Goal: Information Seeking & Learning: Learn about a topic

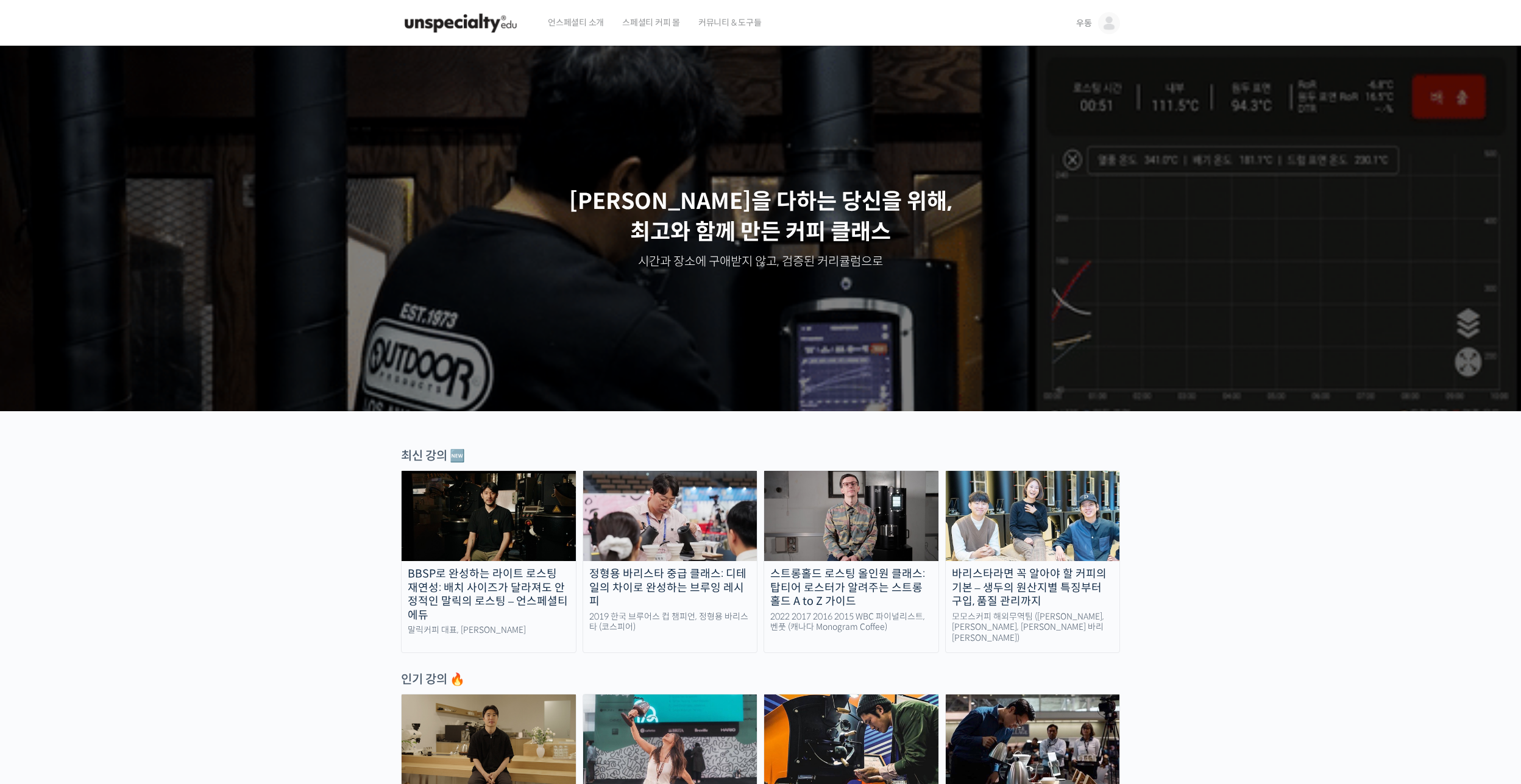
click at [1093, 23] on link "우동" at bounding box center [1098, 23] width 44 height 47
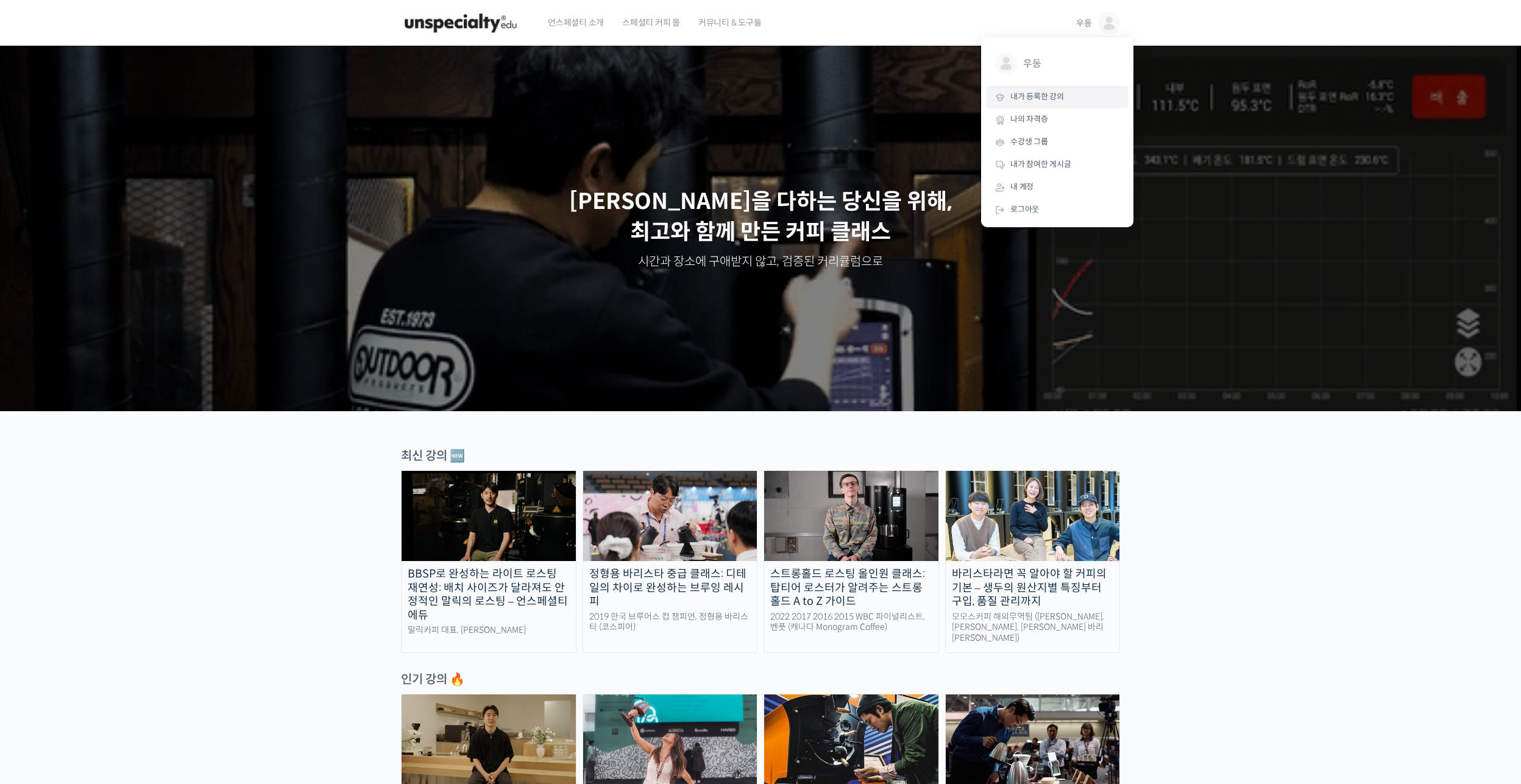
click at [1079, 95] on link "내가 등록한 강의" at bounding box center [1057, 97] width 143 height 22
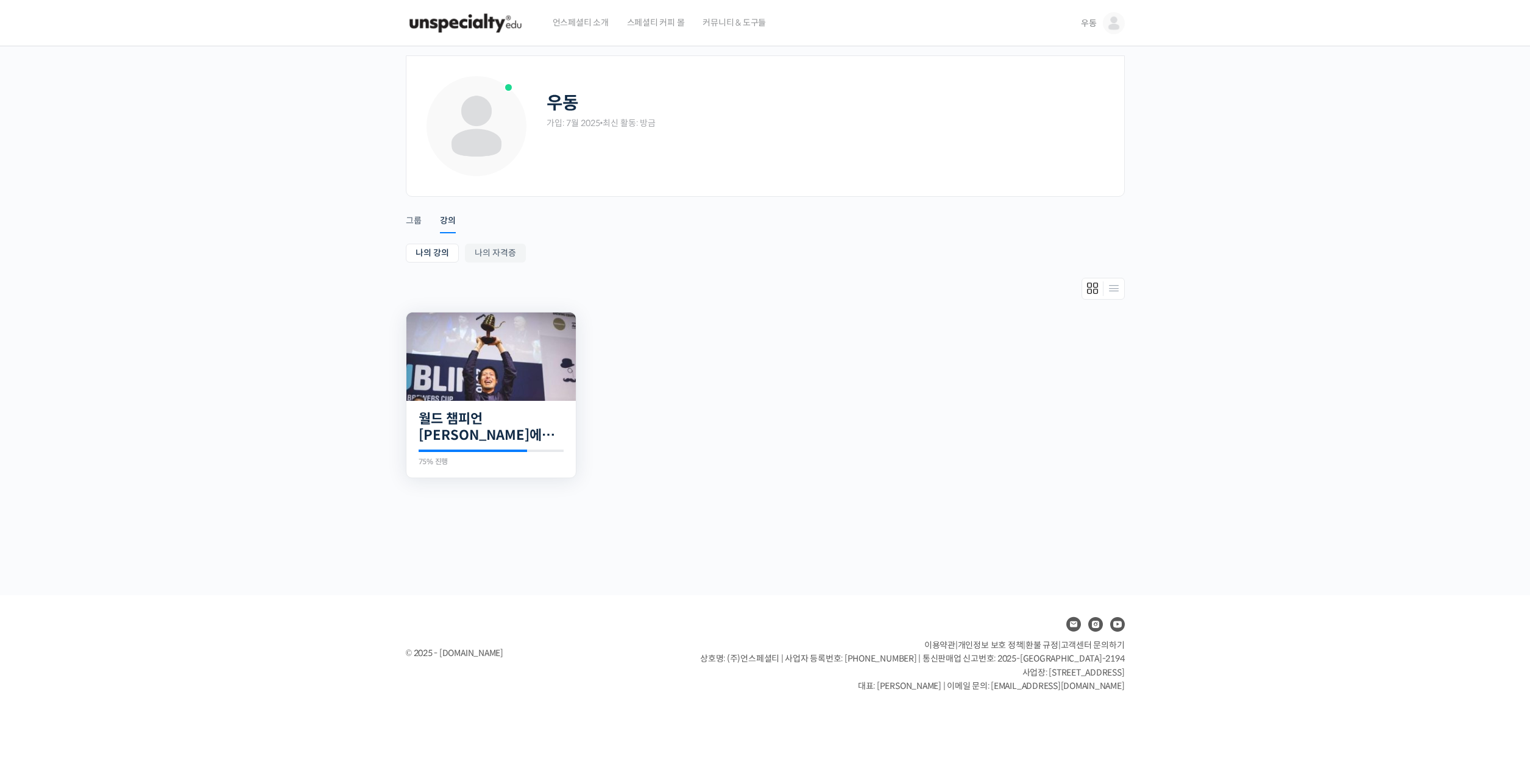
click at [501, 402] on div "29개의 수업 월드 챔피언 테츠 카스야에게 차근차근 배우는 브루잉의 기본기 75% 진행 최근 활동: 2025년 08월 31일 9:32 오후 테…" at bounding box center [491, 440] width 170 height 78
drag, startPoint x: 524, startPoint y: 357, endPoint x: 583, endPoint y: 342, distance: 60.9
click at [524, 357] on img at bounding box center [491, 357] width 170 height 88
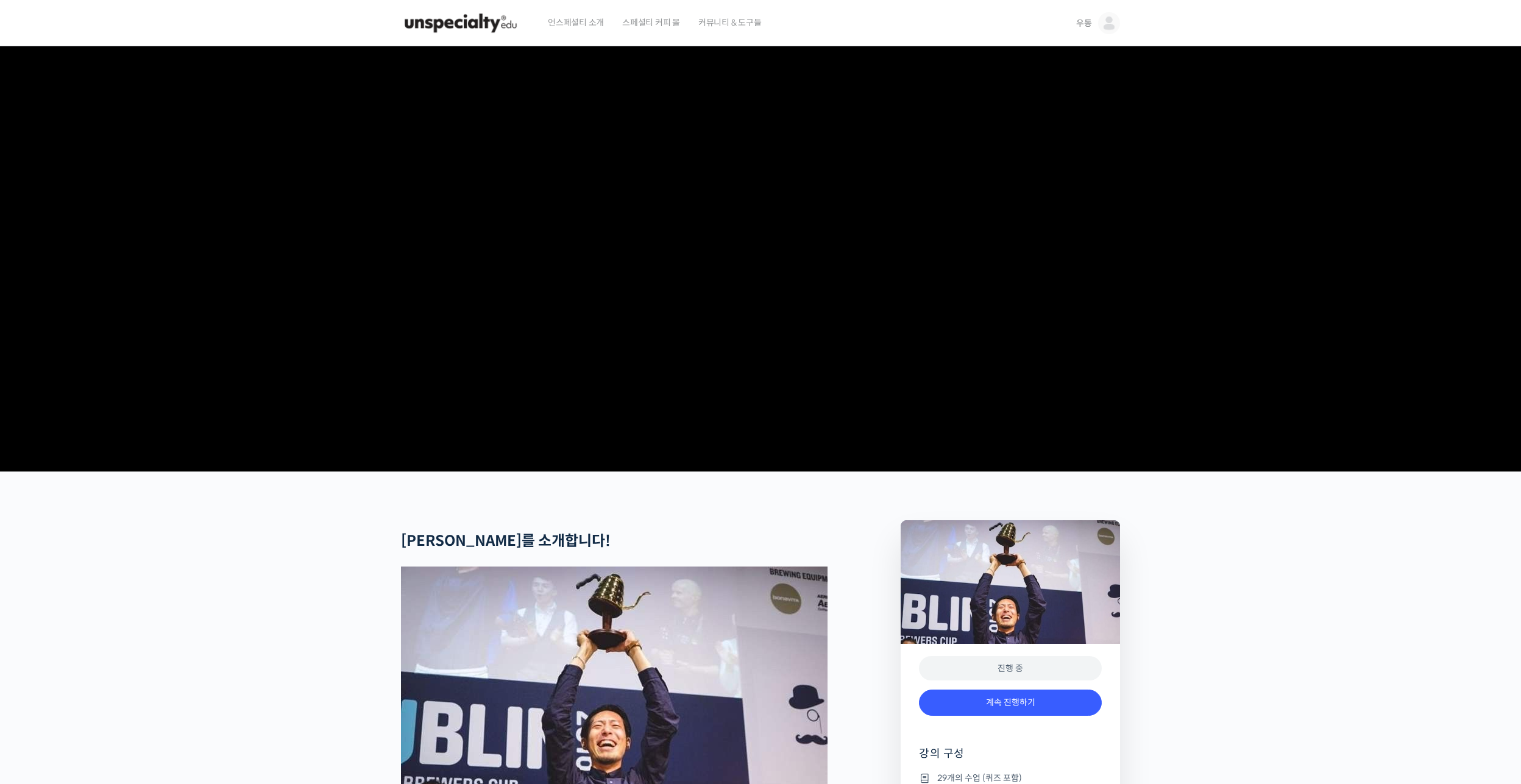
click at [1012, 681] on div "진행 중" at bounding box center [1010, 669] width 183 height 25
click at [1016, 716] on link "계속 진행하기" at bounding box center [1010, 702] width 183 height 26
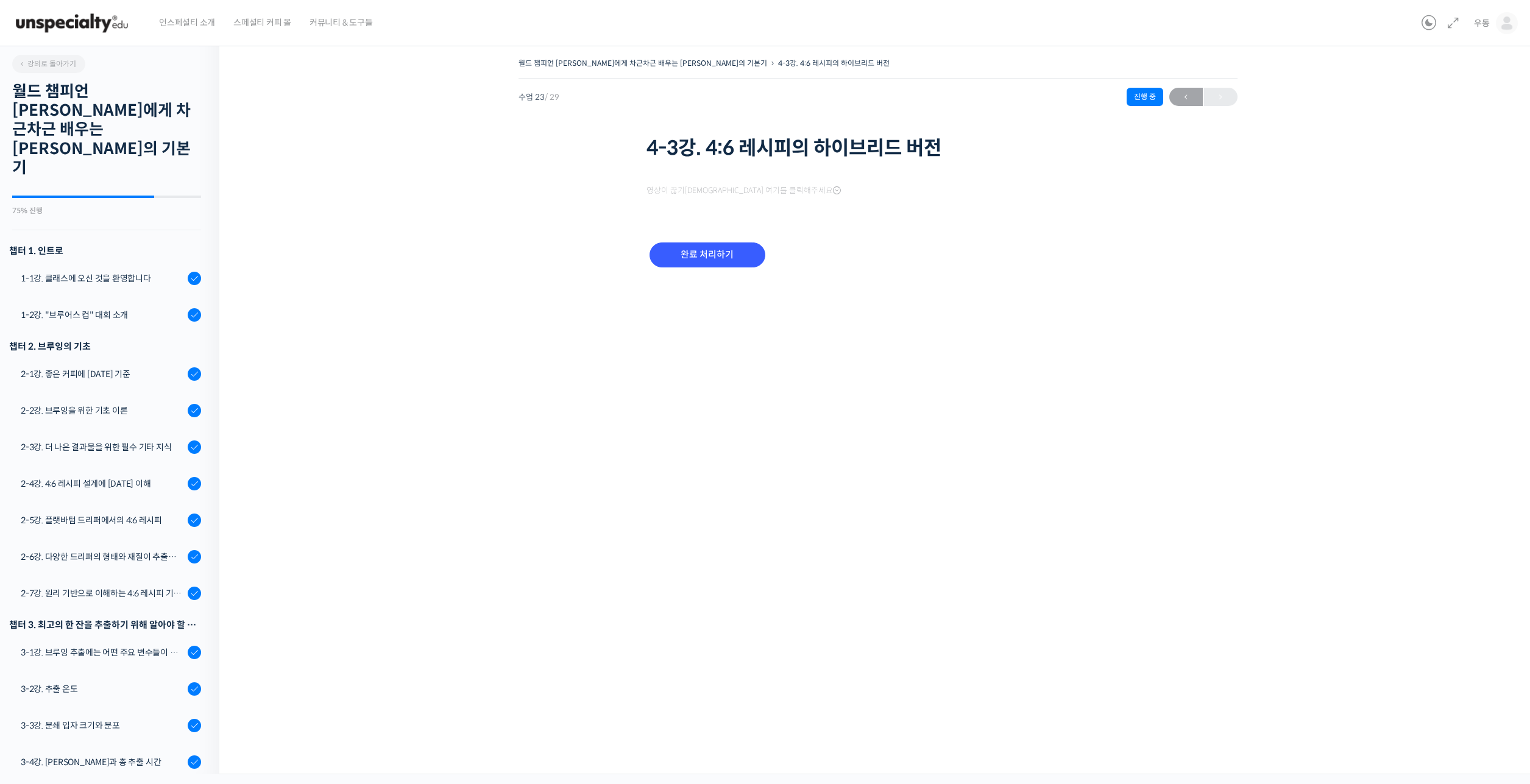
scroll to position [599, 0]
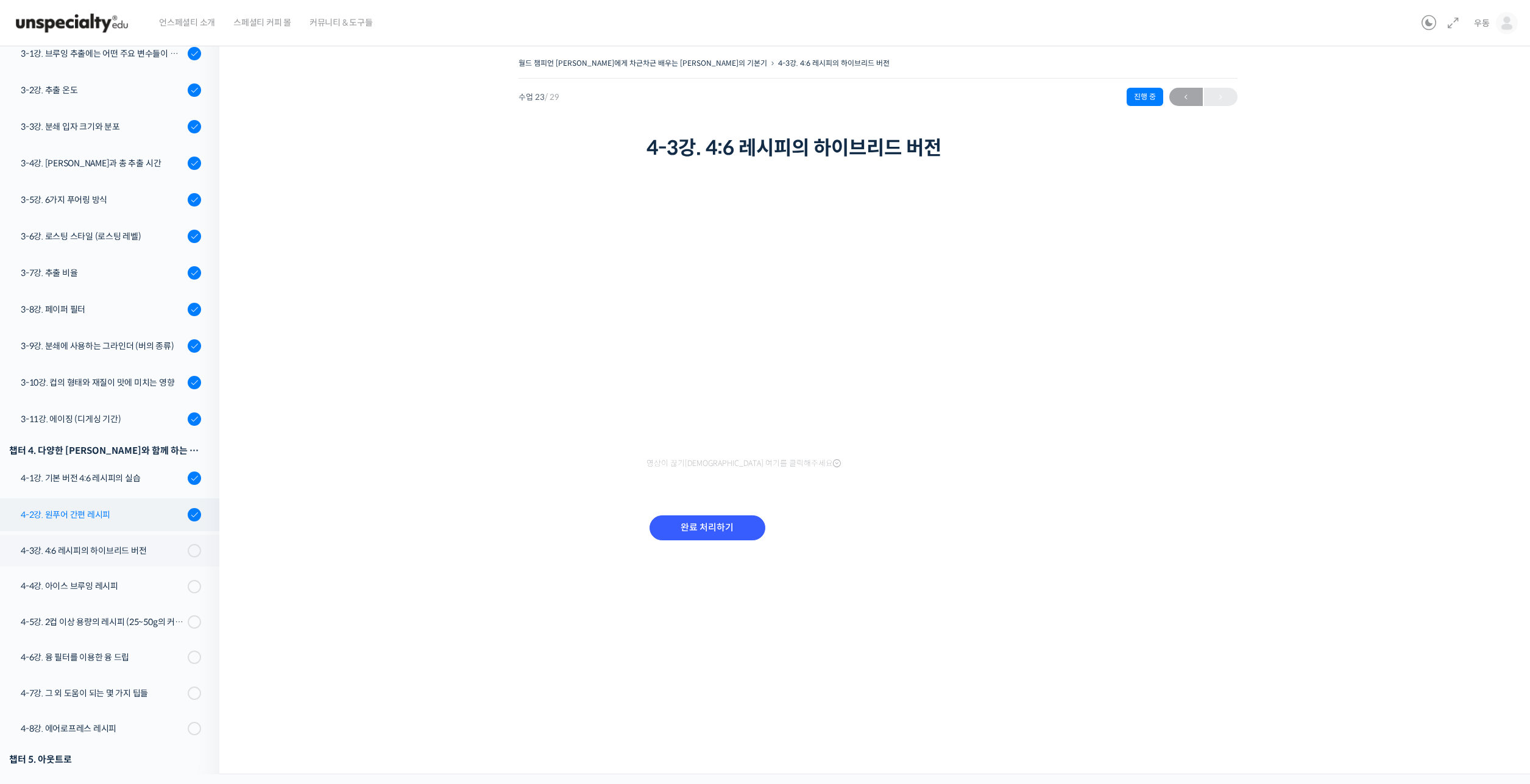
click at [123, 508] on div "4-2강. 원푸어 간편 레시피" at bounding box center [103, 515] width 163 height 14
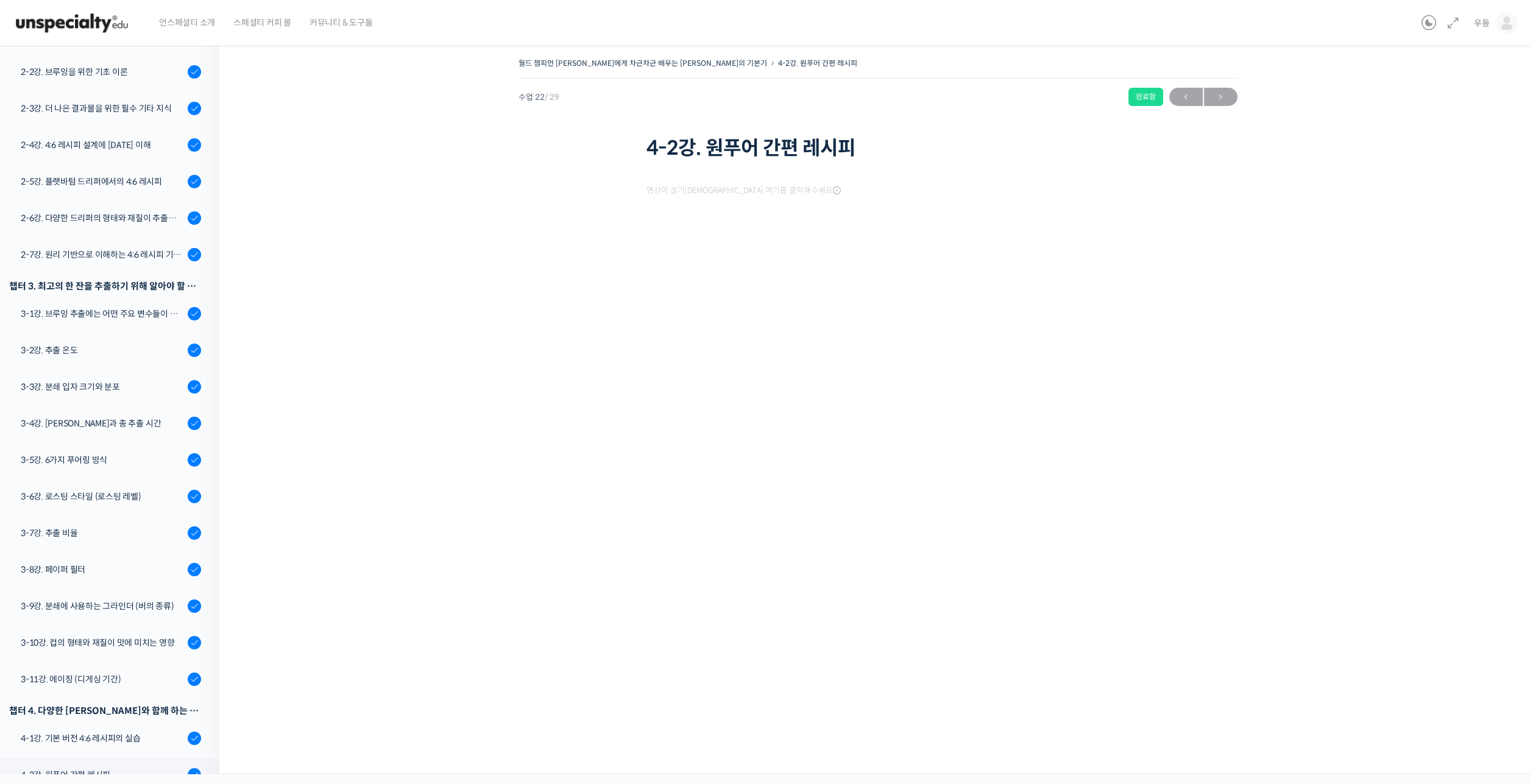
scroll to position [599, 0]
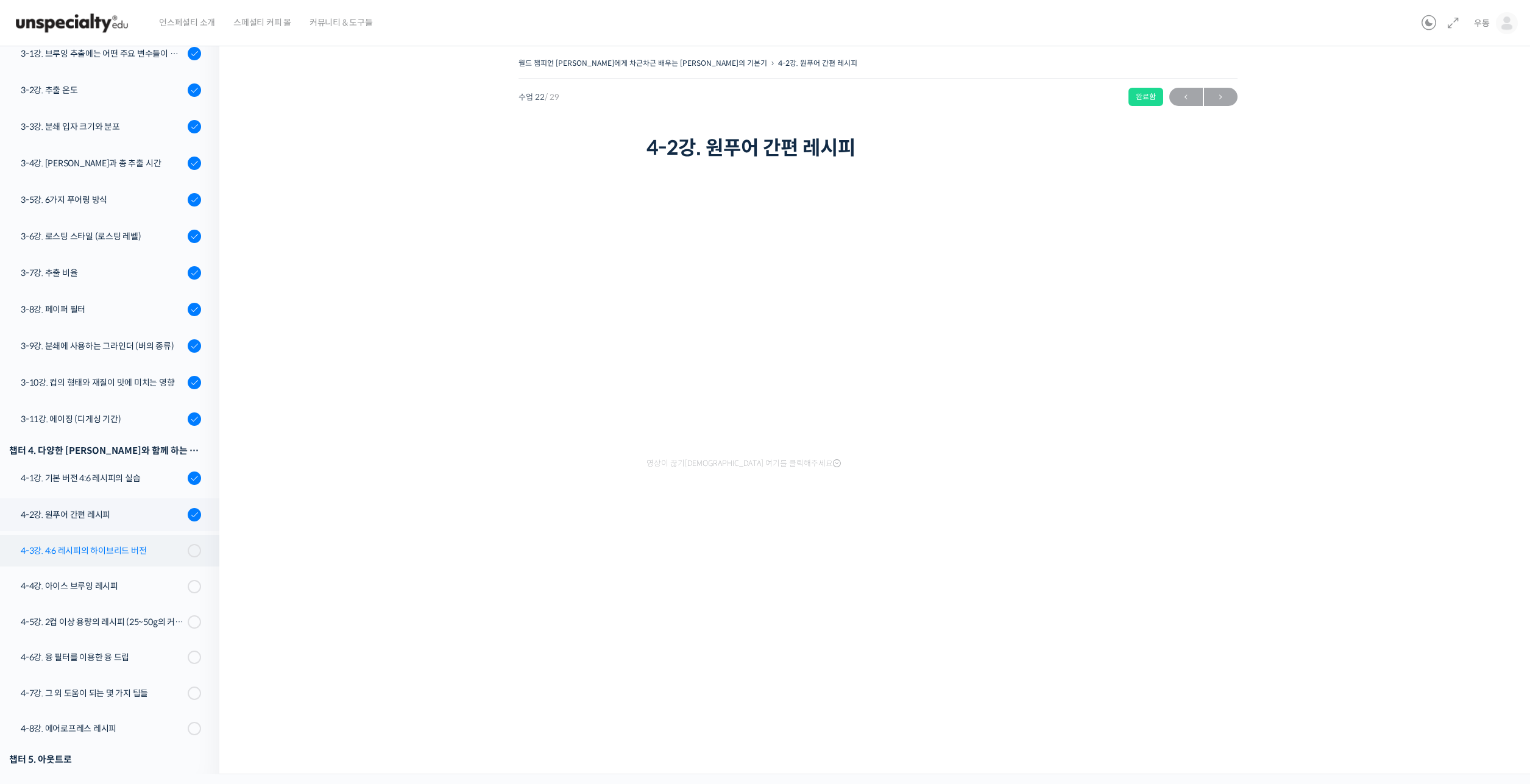
click at [131, 544] on div "4-3강. 4:6 레시피의 하이브리드 버전" at bounding box center [103, 551] width 163 height 14
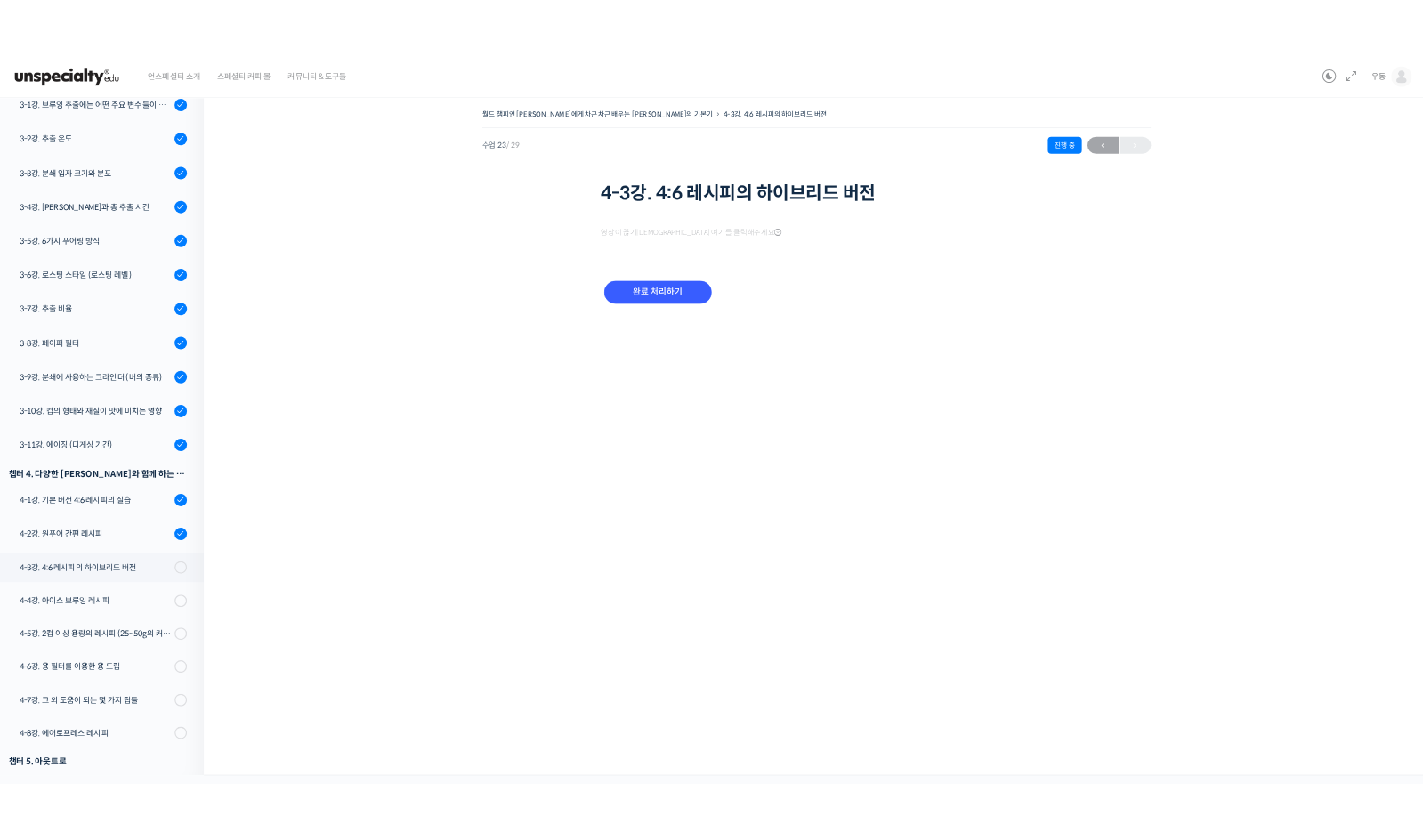
scroll to position [875, 0]
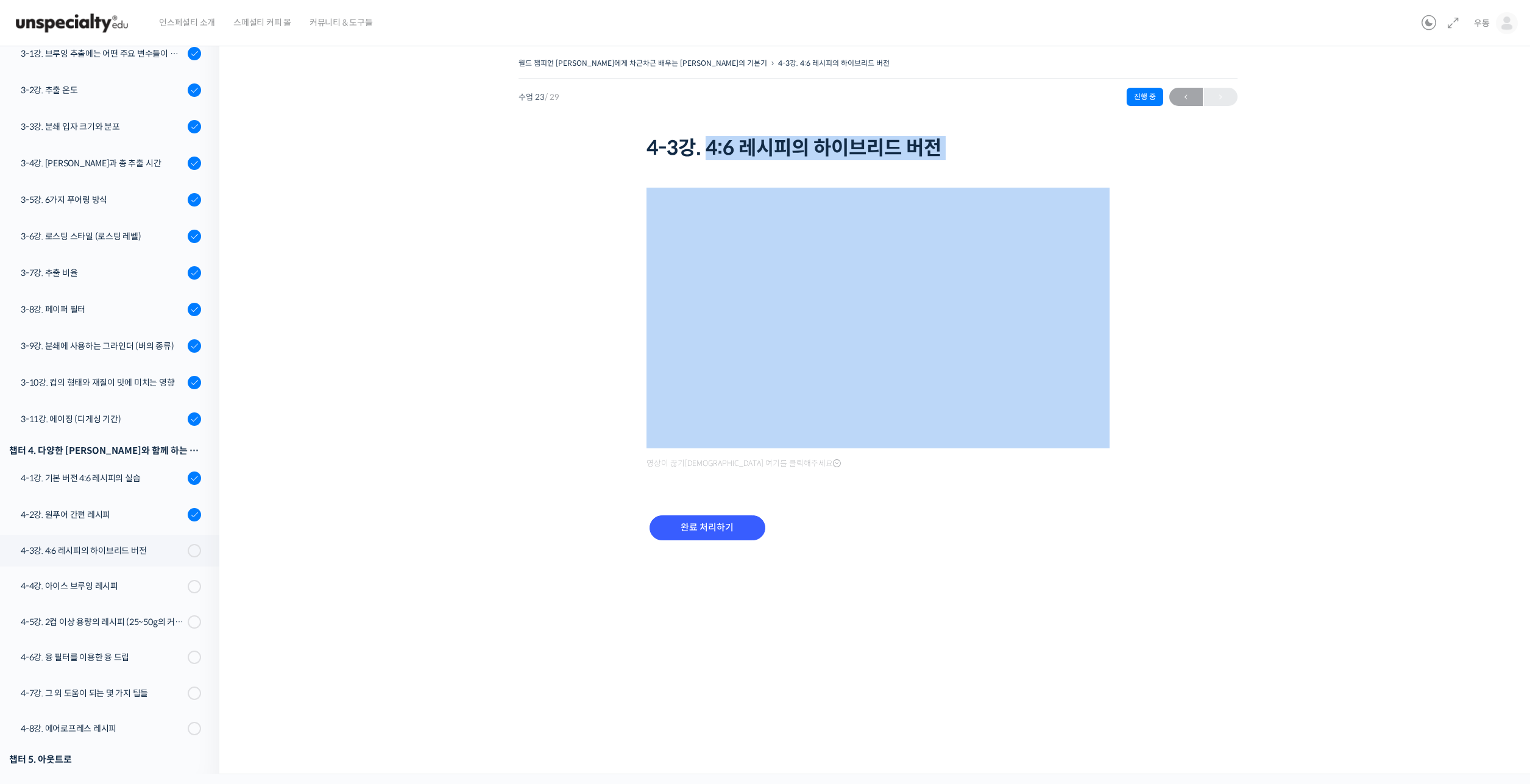
drag, startPoint x: 712, startPoint y: 143, endPoint x: 971, endPoint y: 165, distance: 259.9
click at [971, 165] on div "월드 챔피언 테츠 카스야에게 차근차근 배우는 브루잉의 기본기 4-3강. 4:6 레시피의 하이브리드 버전 진행 중 수업 23 / 29 진행 중 …" at bounding box center [877, 313] width 1195 height 518
copy div "4:6 레시피의 하이브리드 버전"
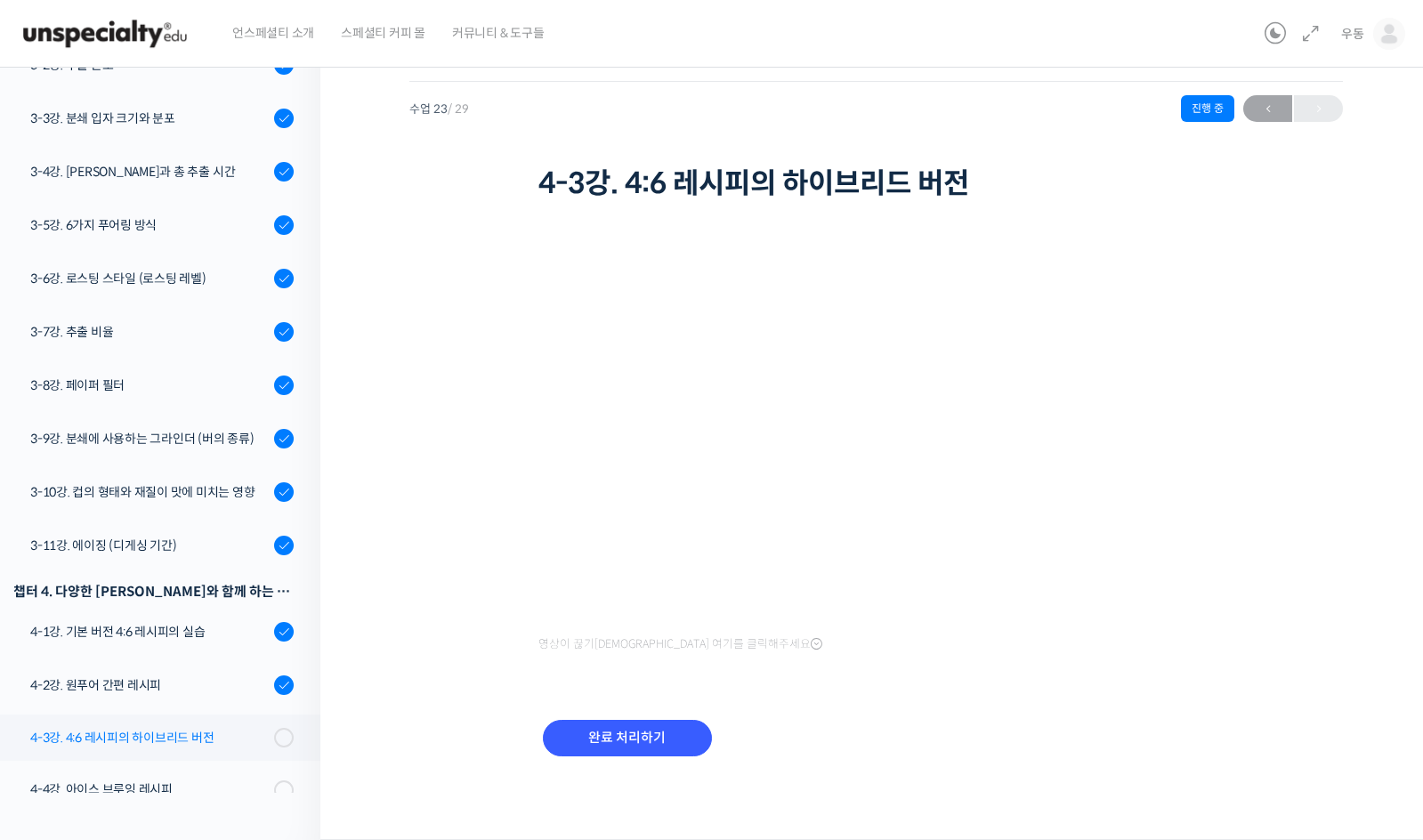
scroll to position [1052, 0]
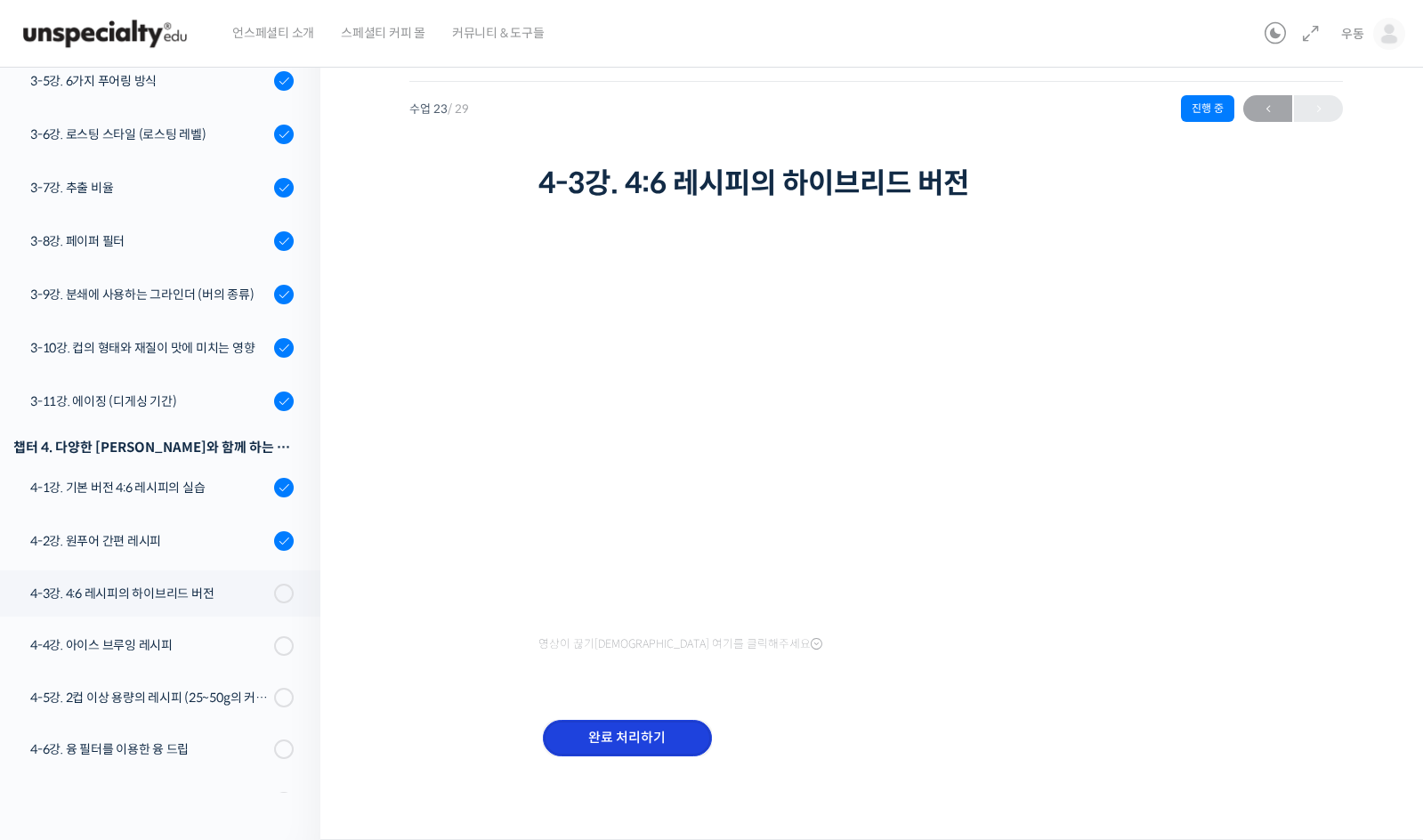
click at [669, 735] on input "완료 처리하기" at bounding box center [626, 737] width 169 height 36
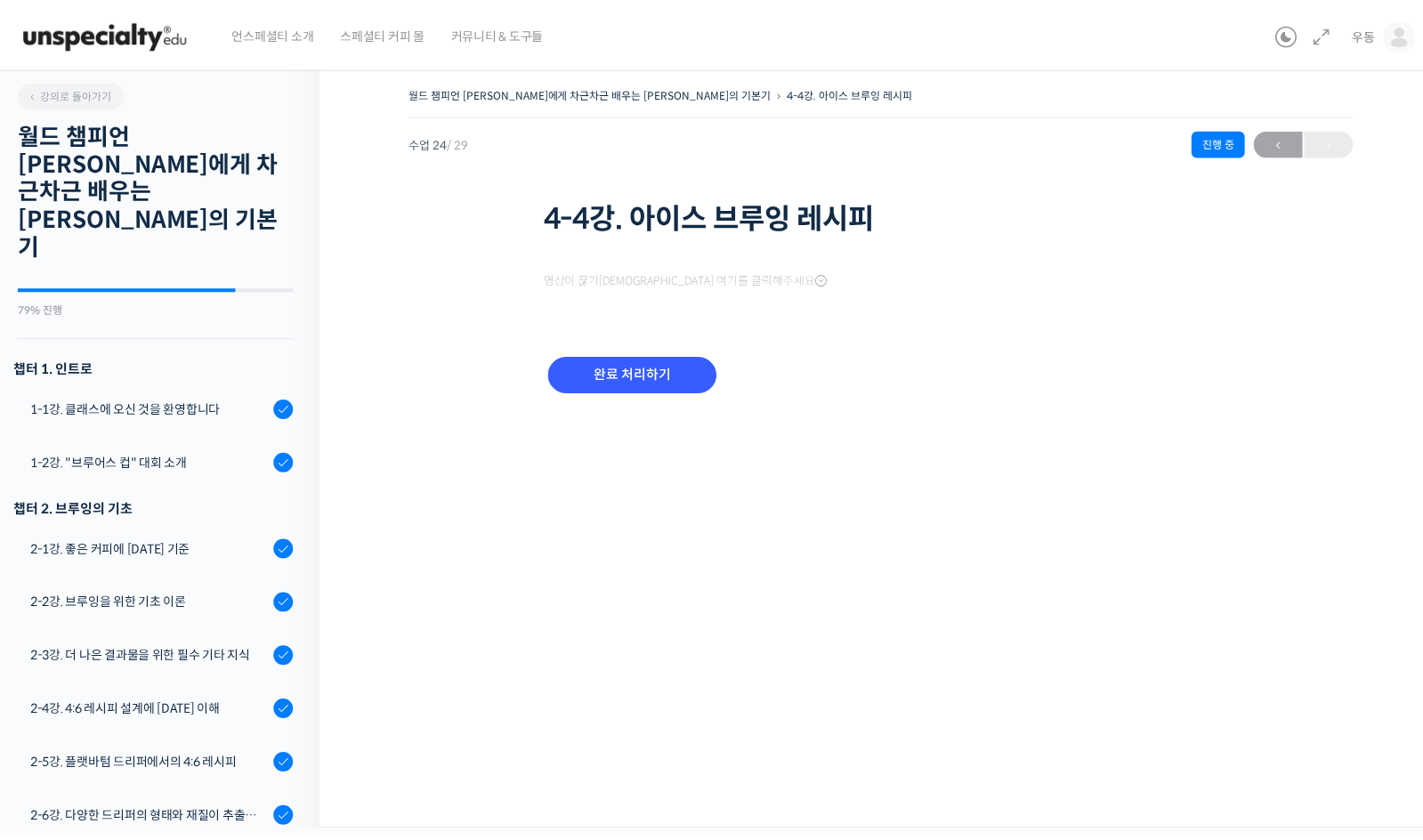
scroll to position [1181, 0]
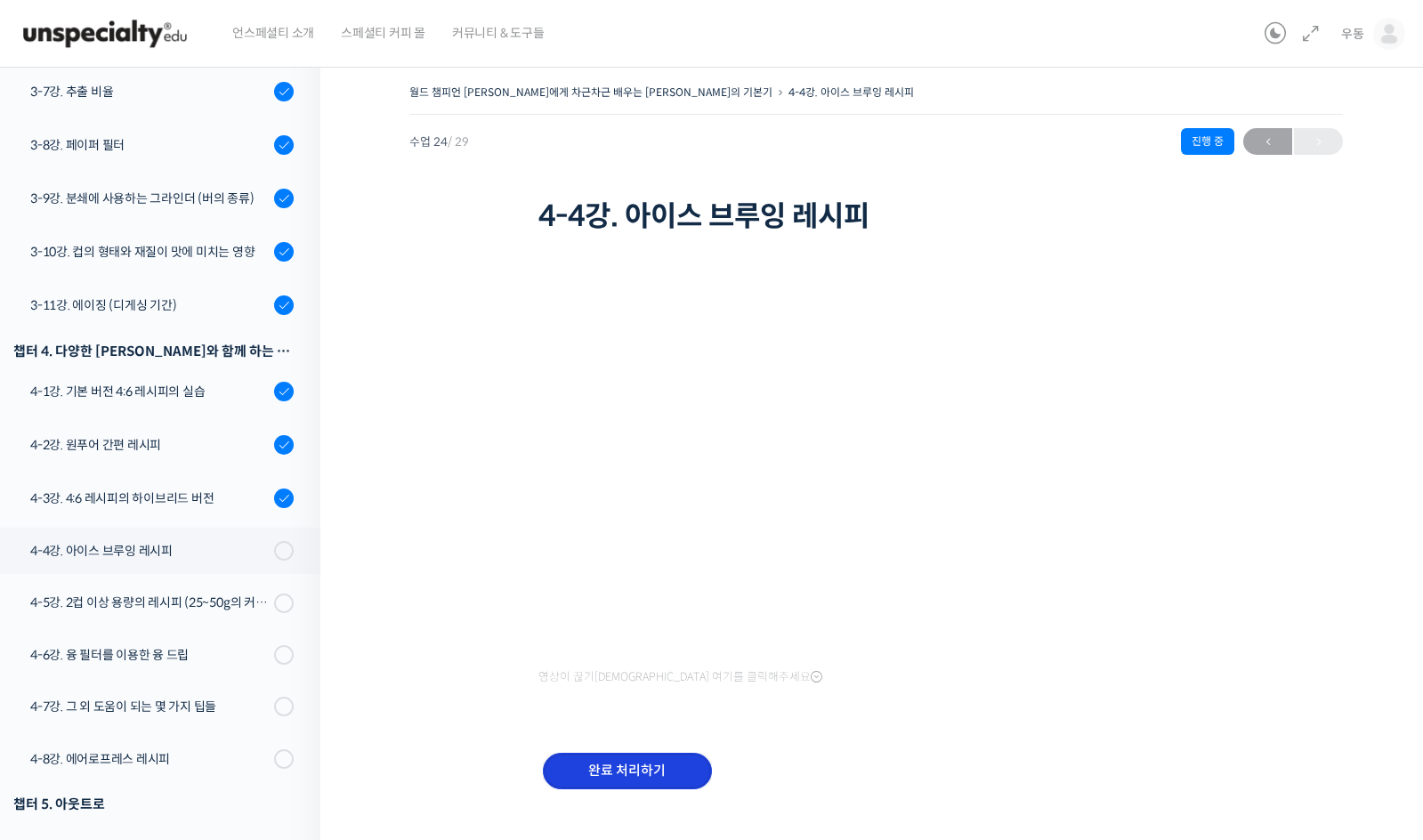
click at [632, 780] on input "완료 처리하기" at bounding box center [626, 770] width 169 height 36
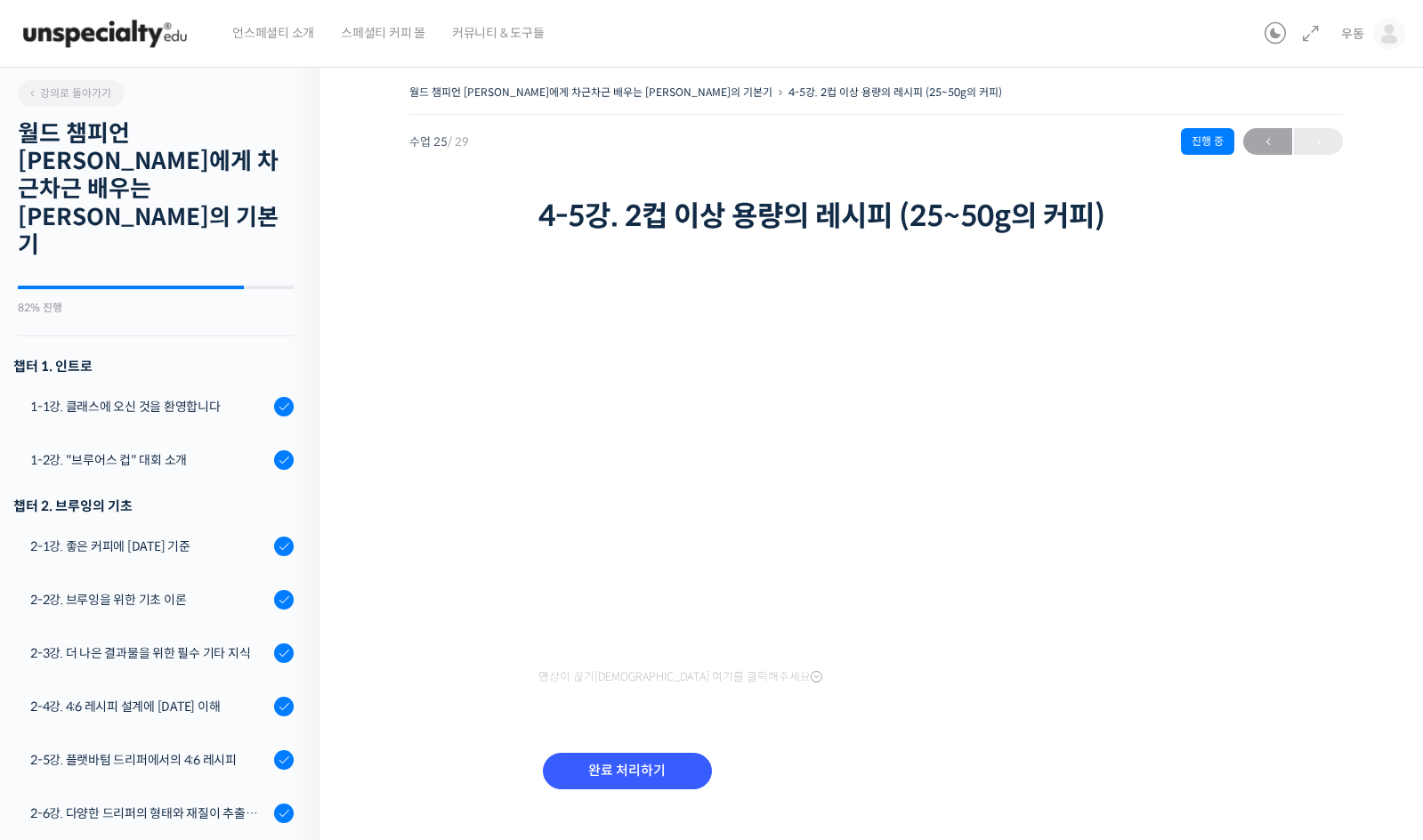
scroll to position [1183, 0]
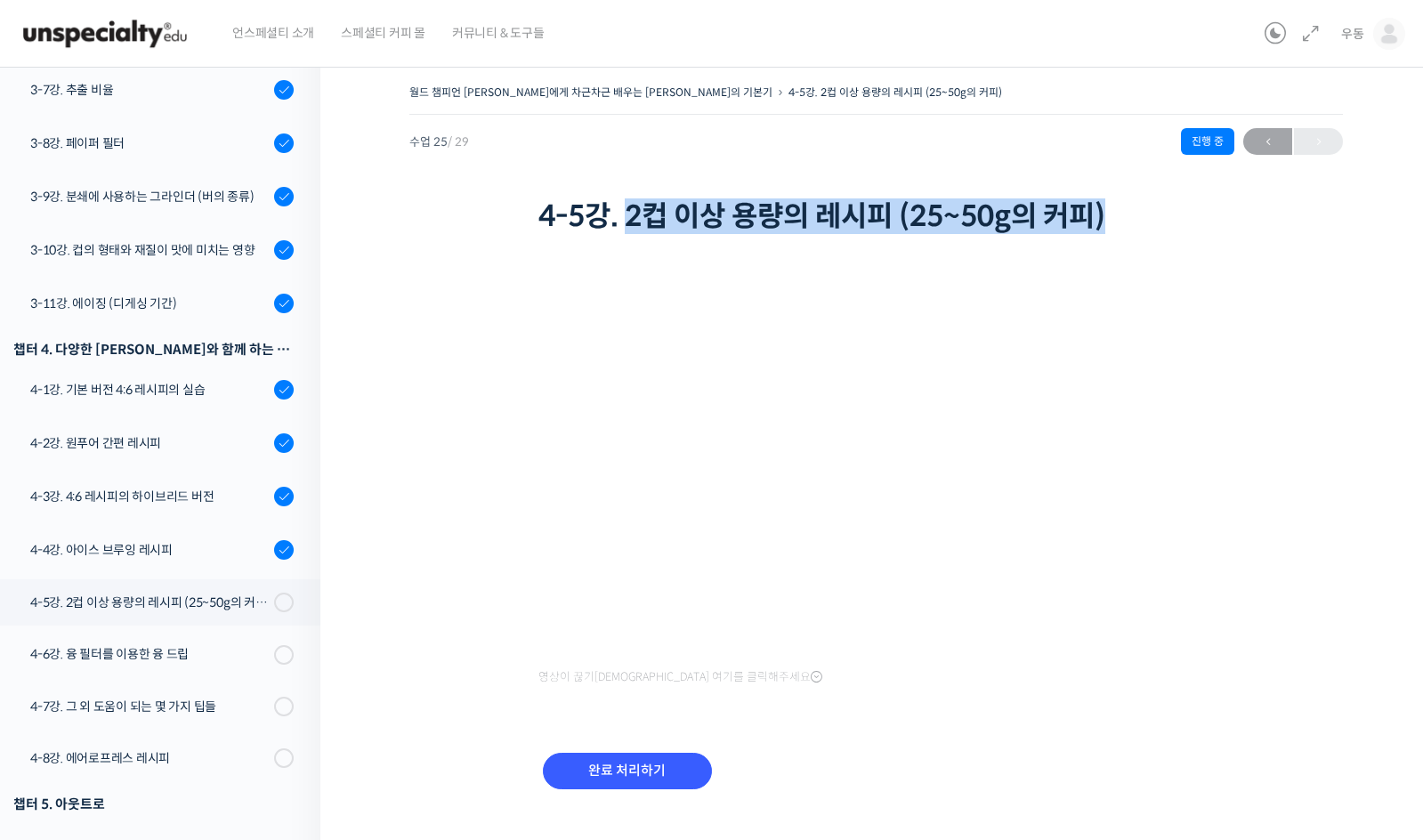
drag, startPoint x: 632, startPoint y: 218, endPoint x: 1111, endPoint y: 231, distance: 479.2
click at [1111, 231] on h1 "4-5강. 2컵 이상 용량의 레시피 (25~50g의 커피)" at bounding box center [877, 216] width 676 height 34
copy h1 "2컵 이상 용량의 레시피 (25~50g의 커피)"
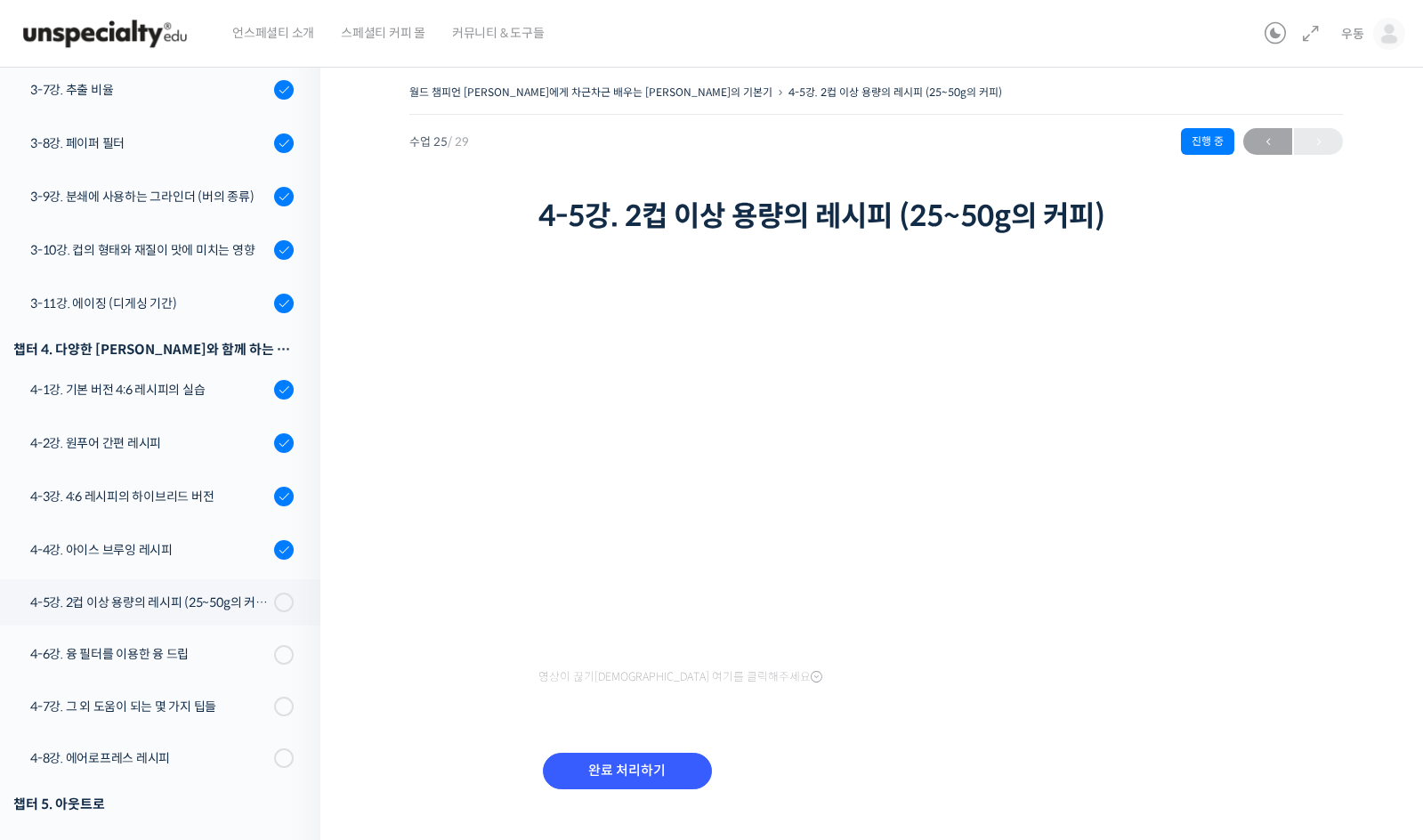
click at [968, 723] on div "영상이 끊기신다면 여기를 클릭해주세요 완료 처리하기" at bounding box center [877, 536] width 676 height 596
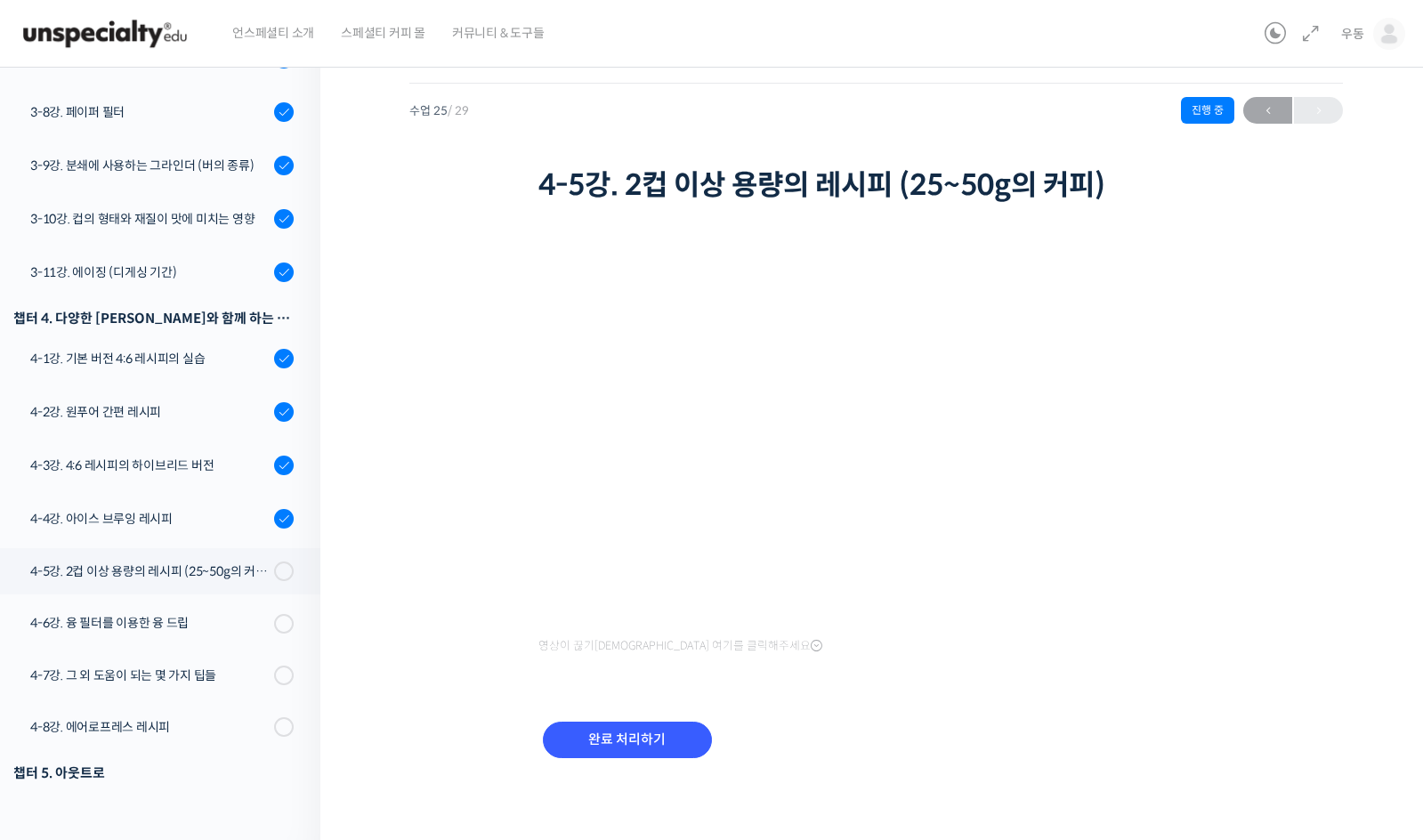
scroll to position [33, 0]
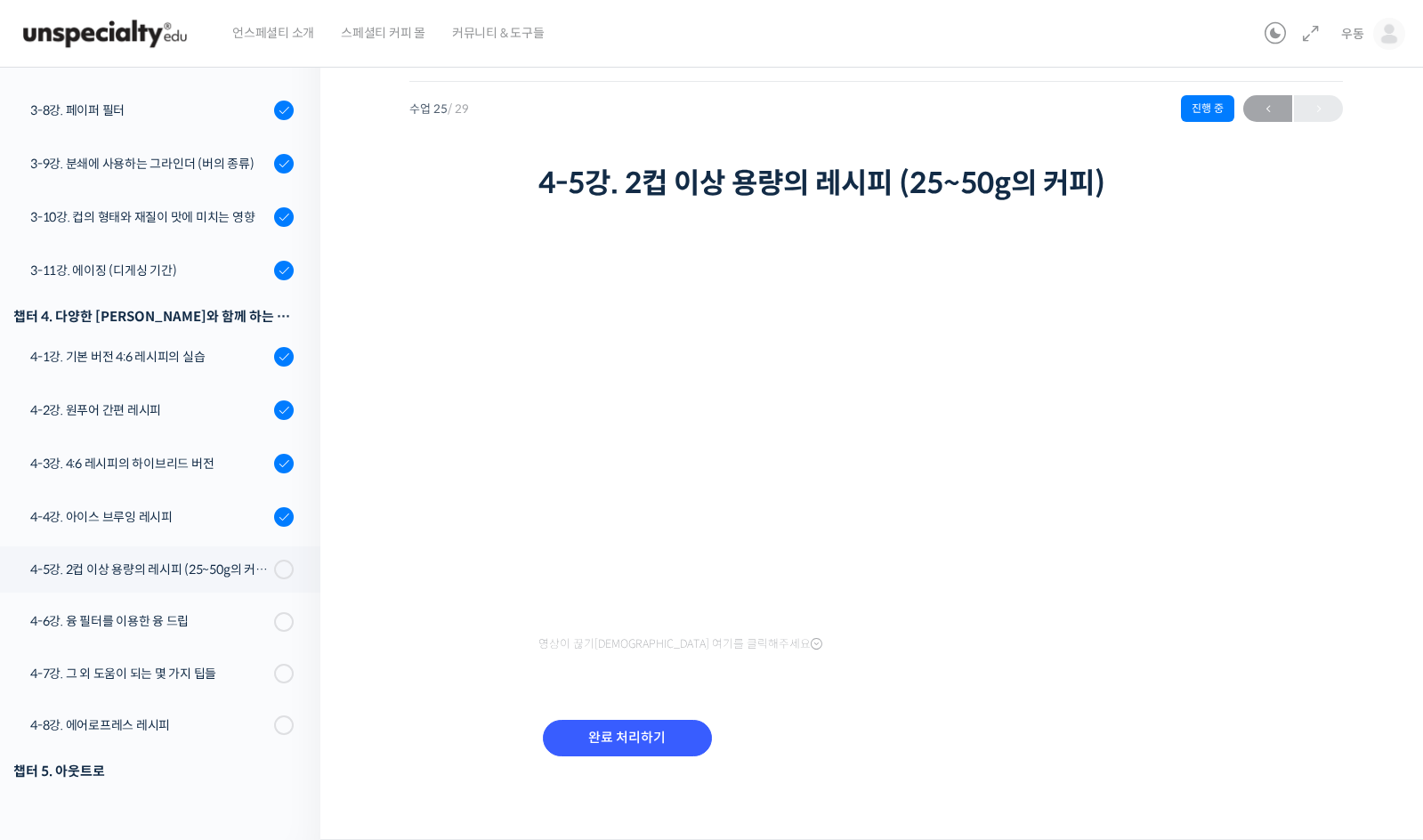
click at [1018, 667] on div "영상이 끊기신다면 여기를 클릭해주세요 완료 처리하기" at bounding box center [877, 503] width 676 height 596
click at [663, 735] on input "완료 처리하기" at bounding box center [626, 737] width 169 height 36
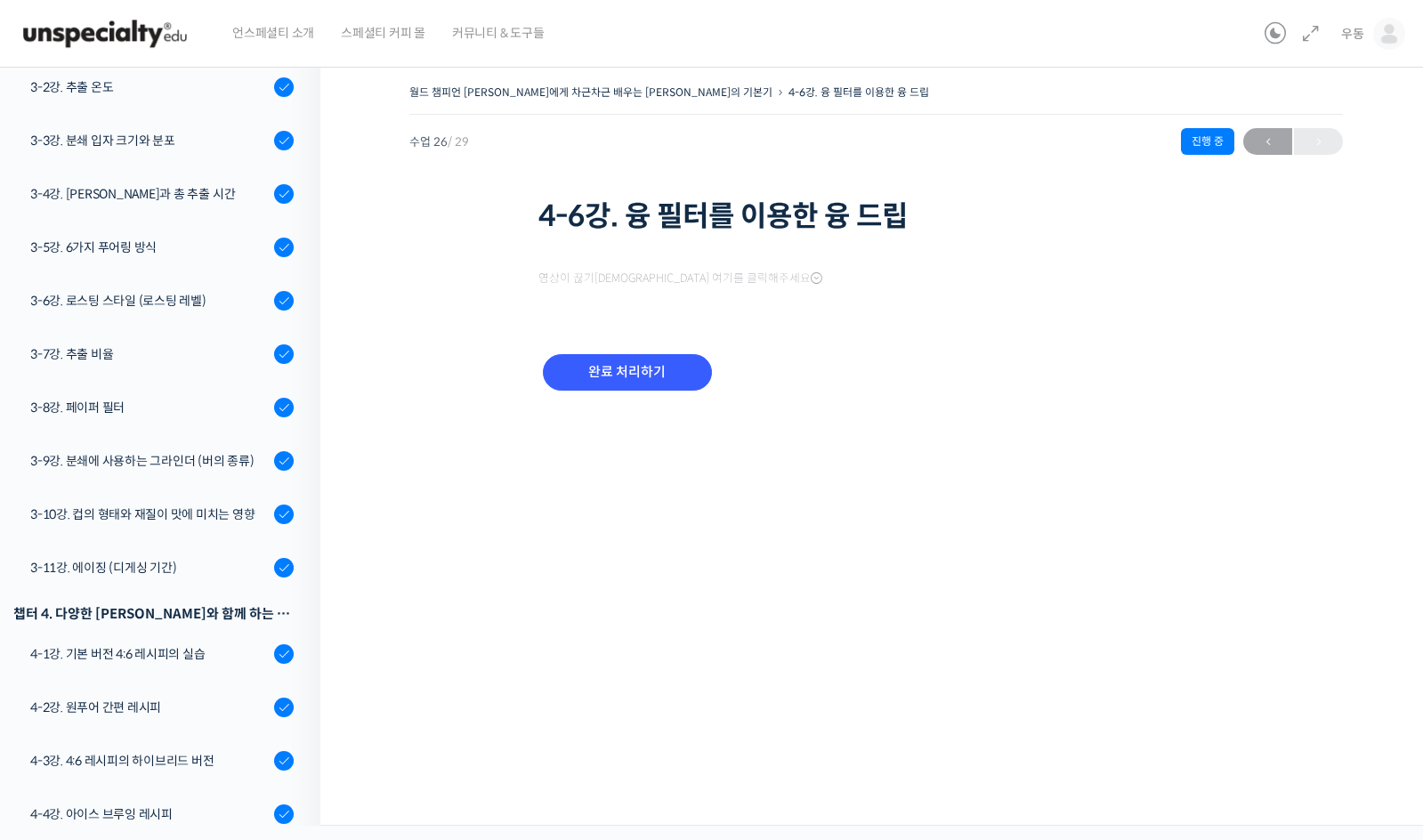
scroll to position [1184, 0]
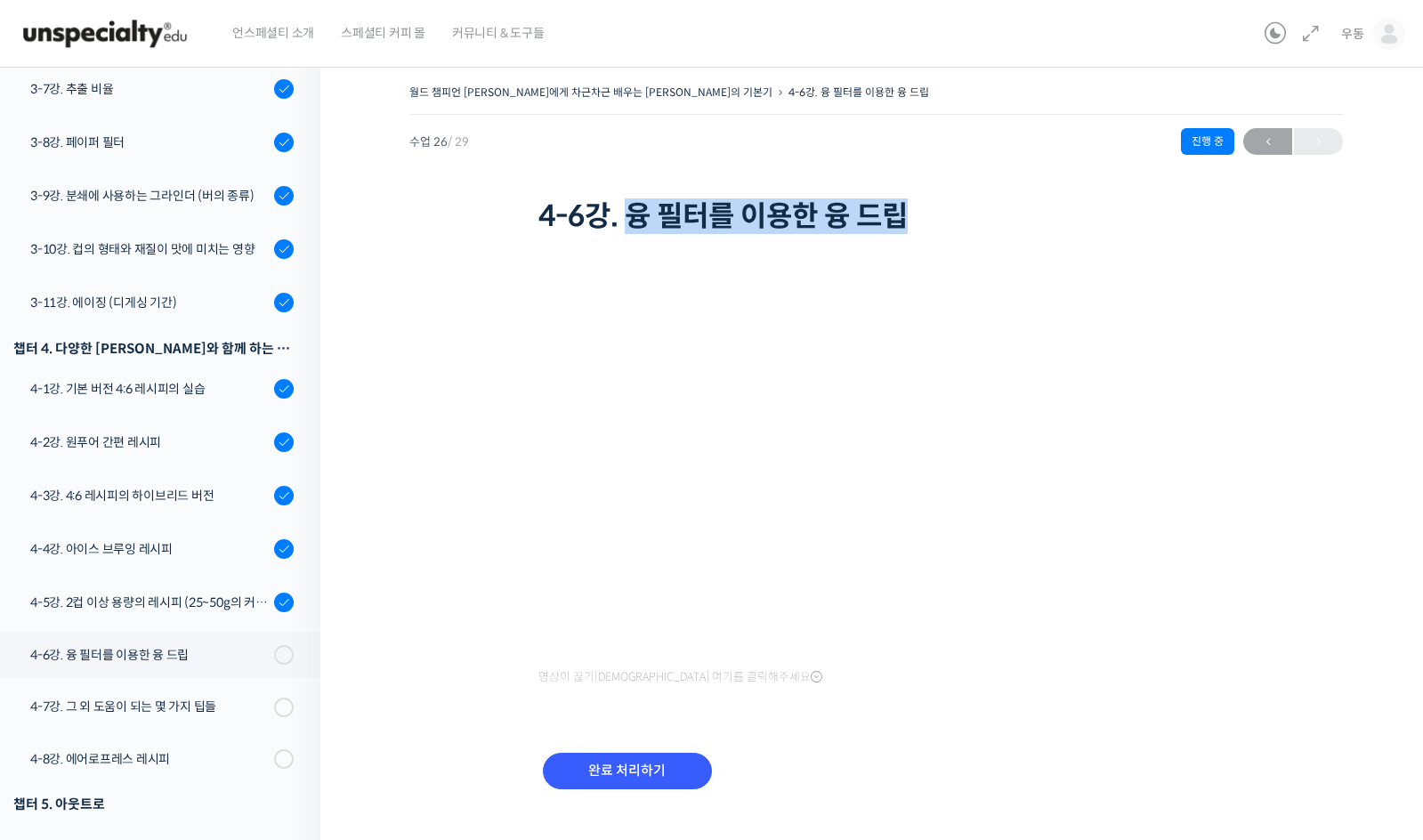
drag, startPoint x: 636, startPoint y: 217, endPoint x: 963, endPoint y: 226, distance: 327.1
click at [963, 226] on h1 "4-6강. 융 필터를 이용한 융 드립" at bounding box center [877, 216] width 676 height 34
copy h1 "융 필터를 이용한 융 드립"
click at [1227, 633] on div "월드 챔피언 [PERSON_NAME]에게 차근차근 배우는 [PERSON_NAME]의 기본기 4-6강. 융 필터를 이용한 융 드립 진행 중 수업…" at bounding box center [876, 457] width 933 height 756
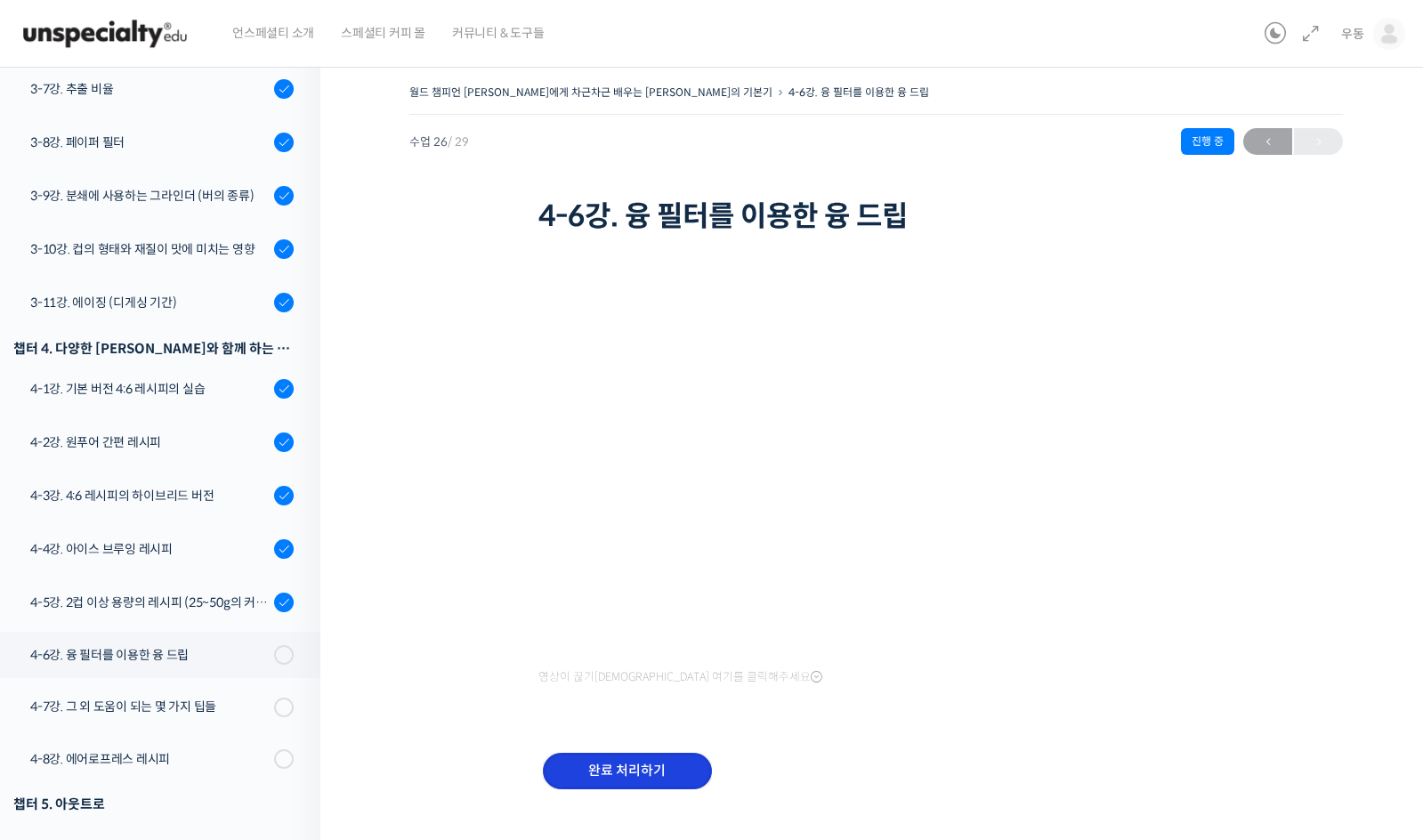
click at [680, 768] on input "완료 처리하기" at bounding box center [626, 770] width 169 height 36
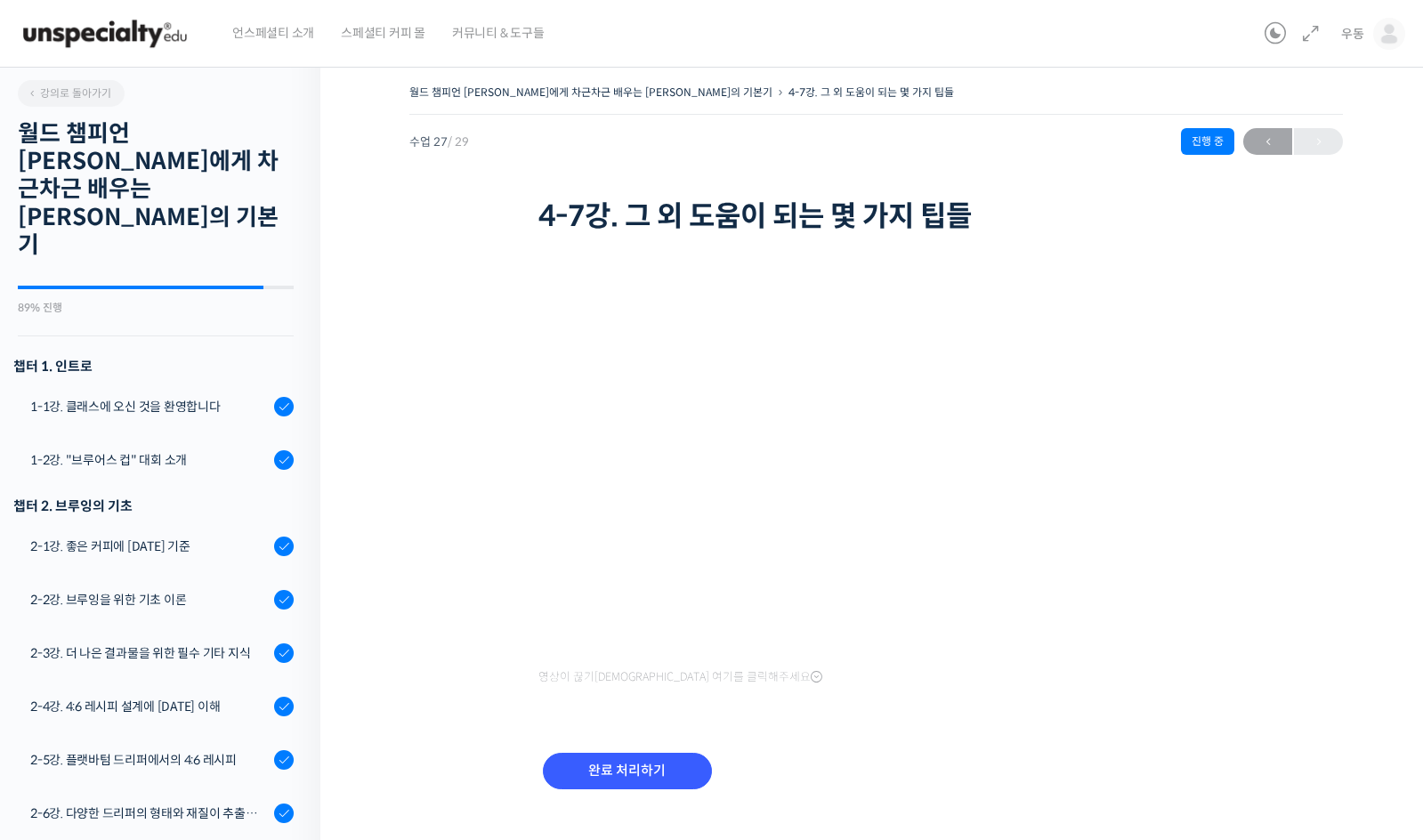
scroll to position [1186, 0]
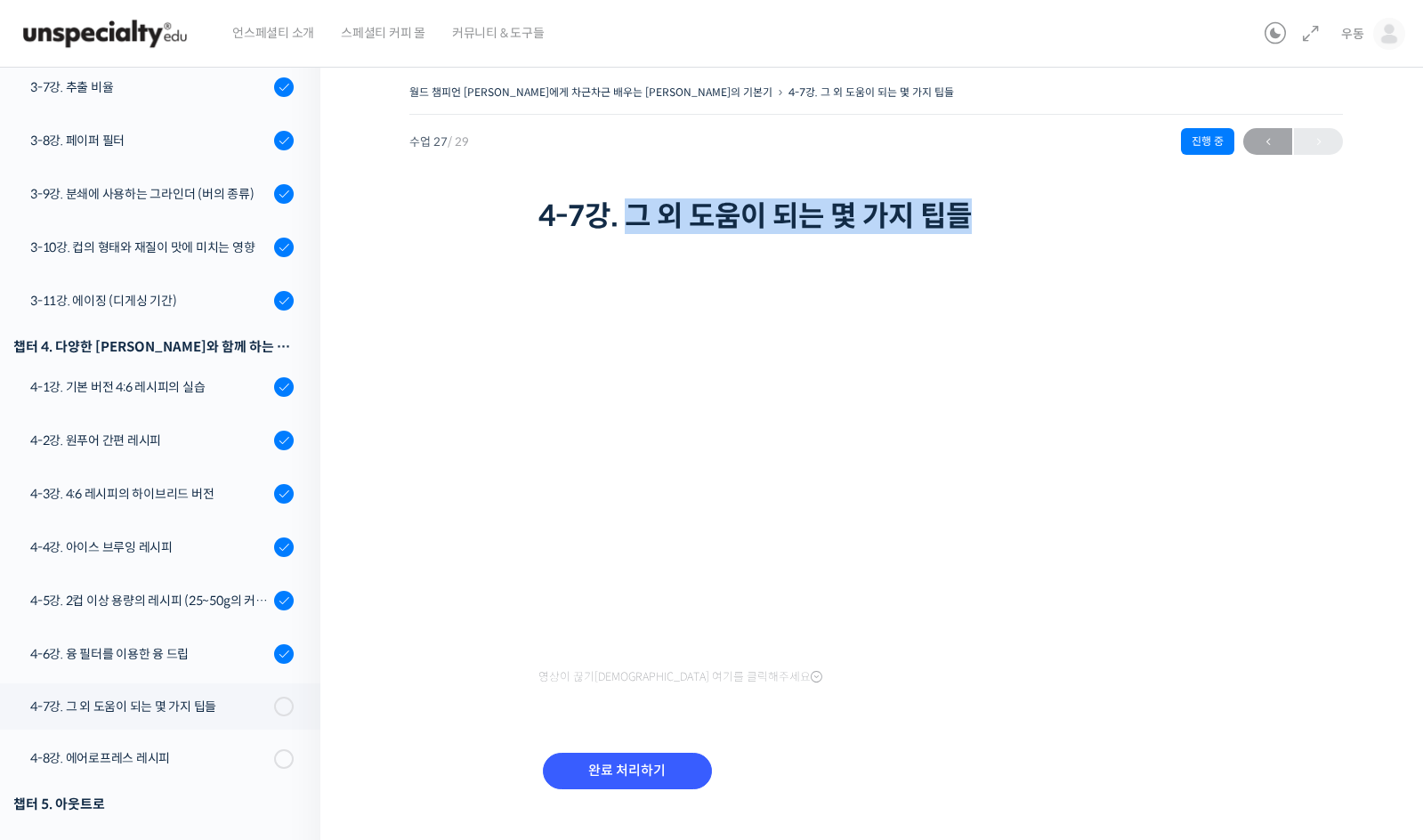
drag, startPoint x: 636, startPoint y: 215, endPoint x: 994, endPoint y: 223, distance: 358.1
click at [994, 223] on h1 "4-7강. 그 외 도움이 되는 몇 가지 팁들" at bounding box center [877, 216] width 676 height 34
copy h1 "그 외 도움이 되는 몇 가지 팁들"
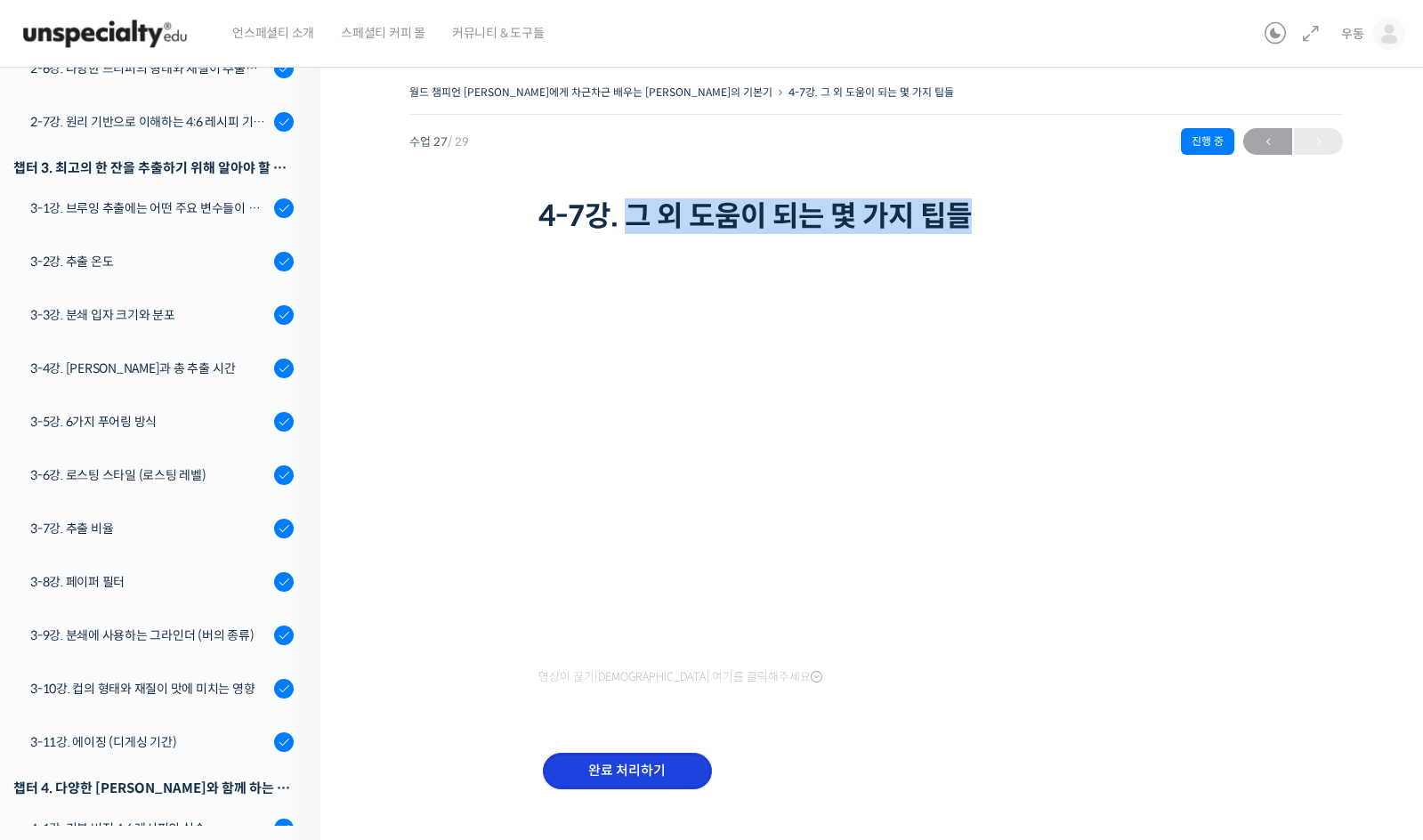
click at [633, 777] on input "완료 처리하기" at bounding box center [626, 770] width 169 height 36
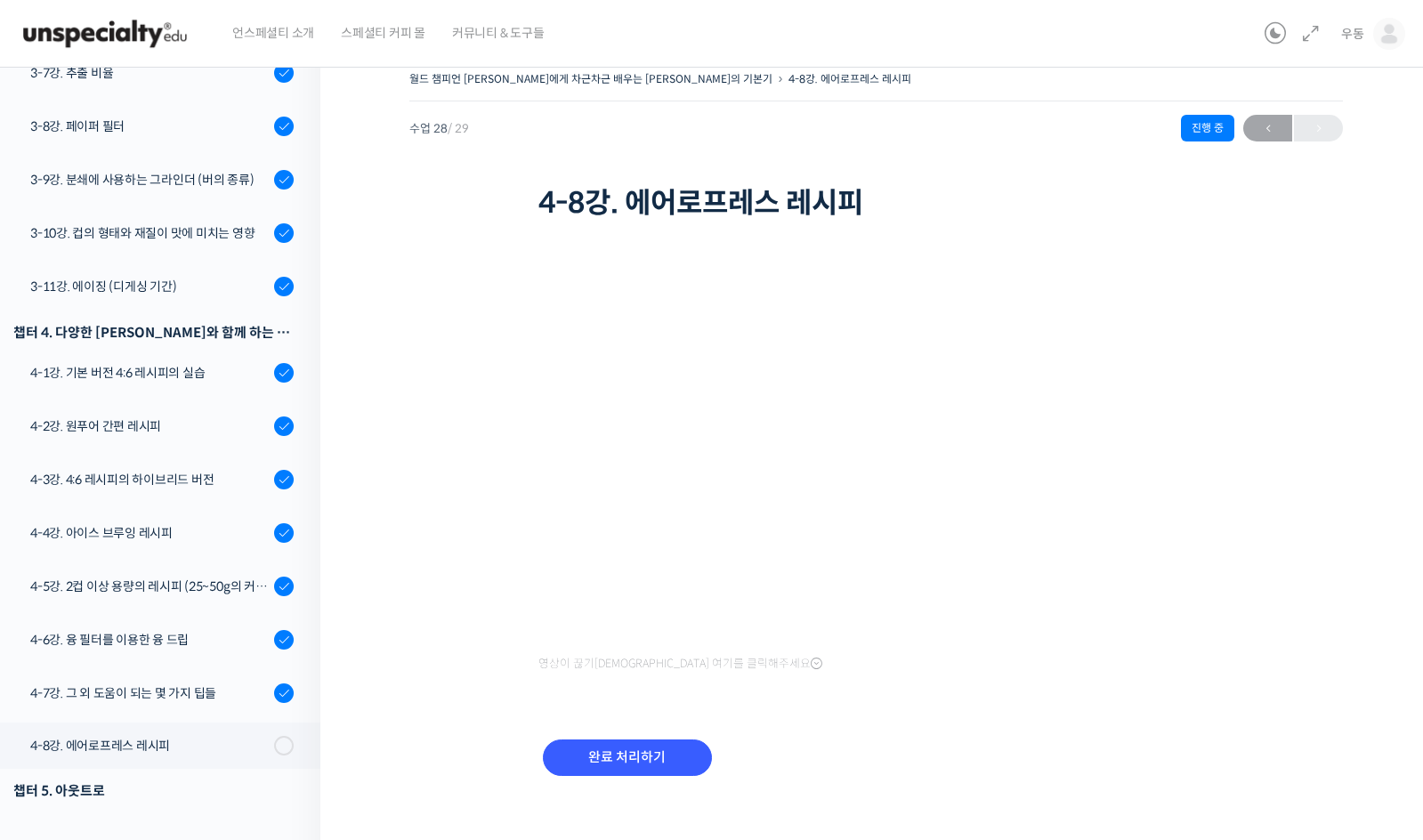
scroll to position [33, 0]
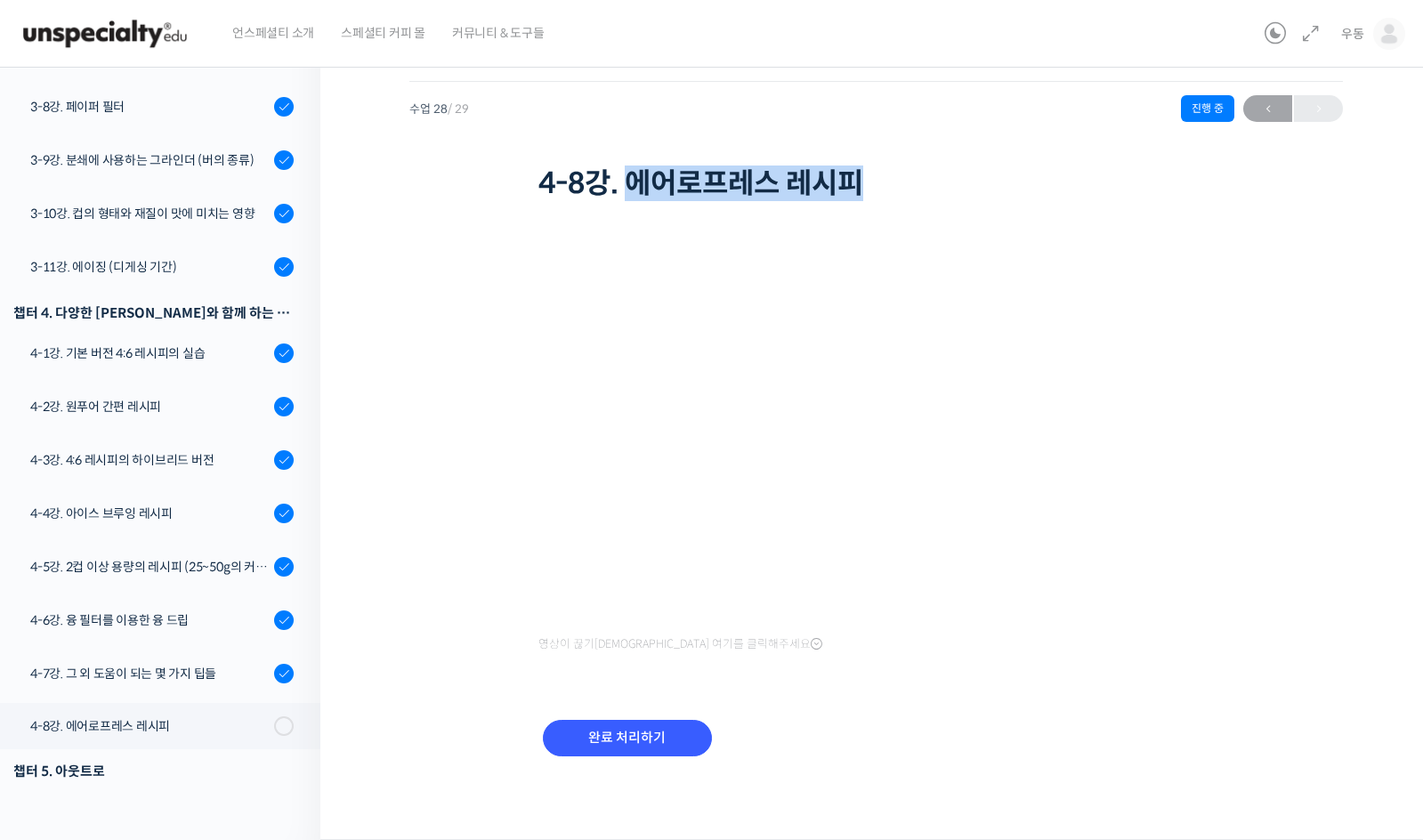
drag, startPoint x: 637, startPoint y: 177, endPoint x: 938, endPoint y: 207, distance: 302.5
click at [875, 177] on h1 "4-8강. 에어로프레스 레시피" at bounding box center [877, 183] width 676 height 34
copy h1 "에어로프레스 레시피"
click at [630, 734] on input "완료 처리하기" at bounding box center [626, 737] width 169 height 36
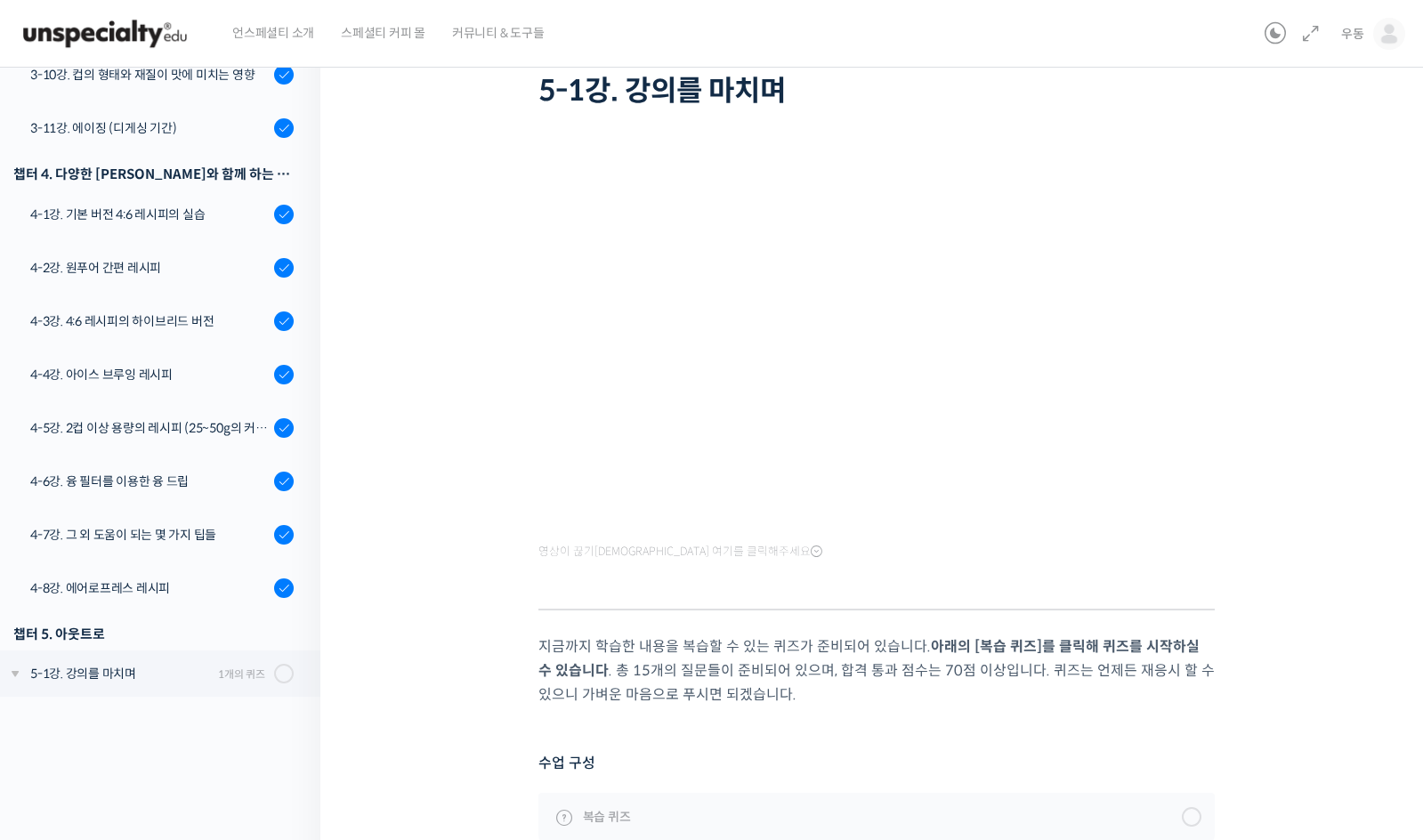
scroll to position [237, 0]
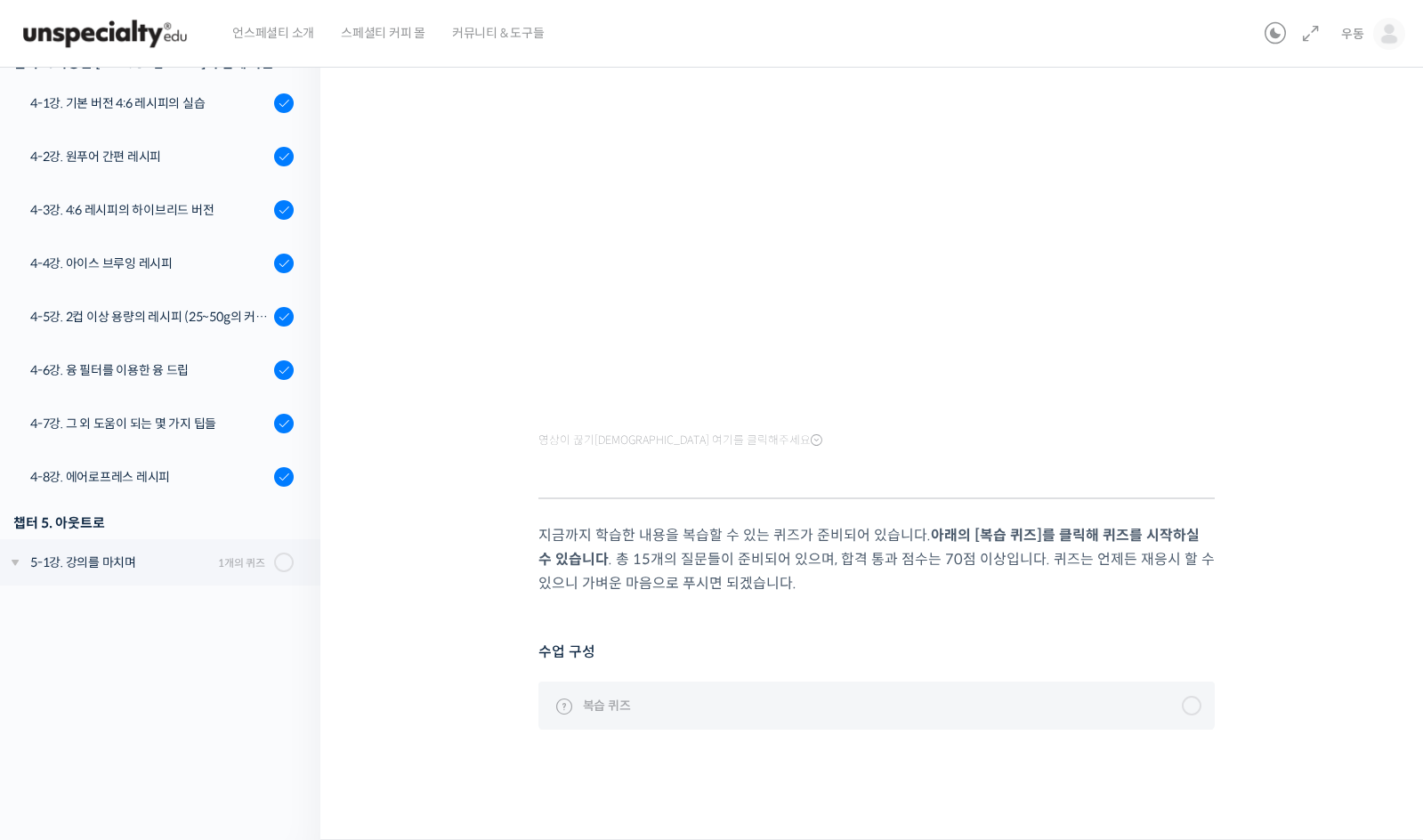
click at [1172, 702] on link "복습 퀴즈" at bounding box center [877, 705] width 676 height 48
click at [1191, 704] on div at bounding box center [1191, 705] width 20 height 20
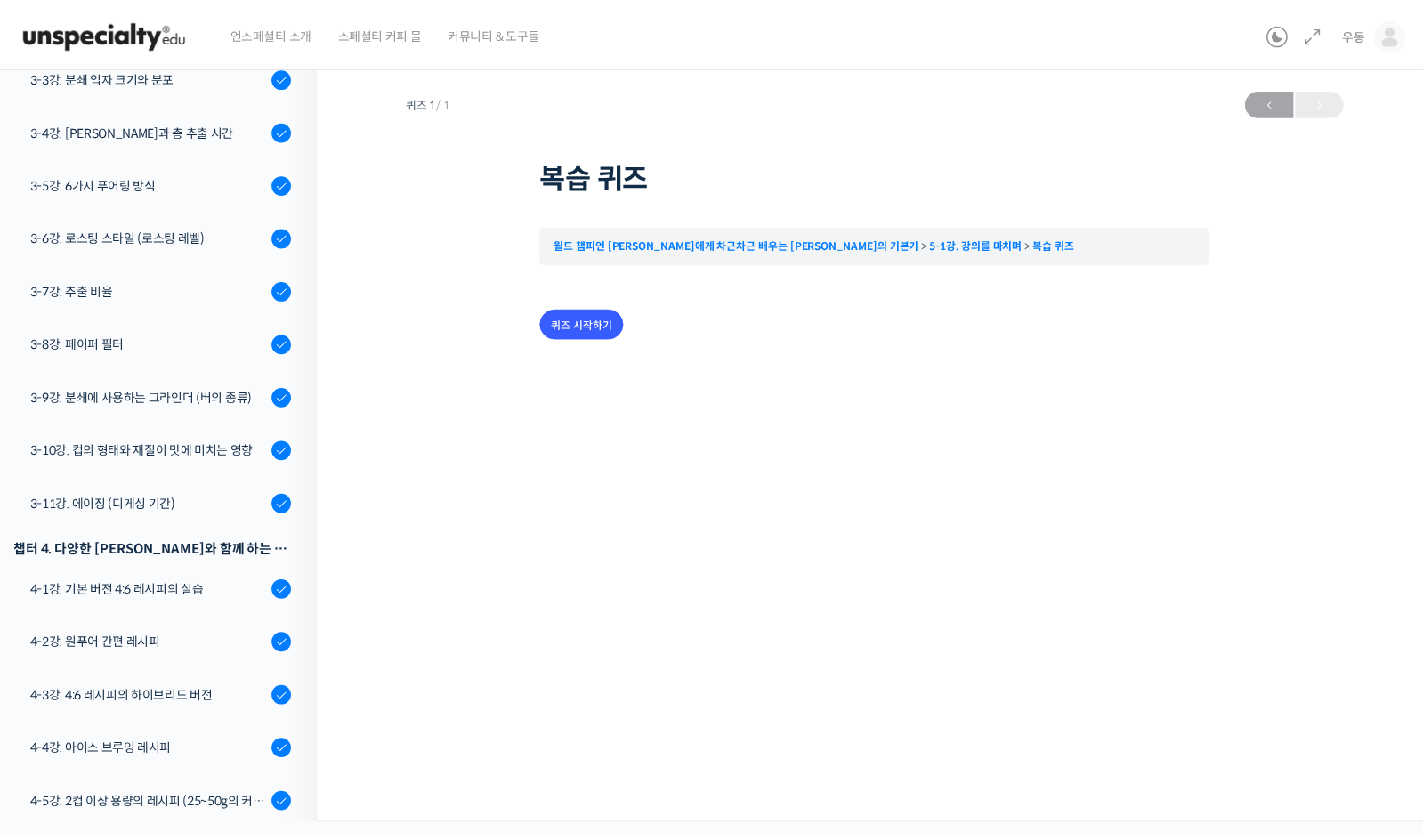
scroll to position [1232, 0]
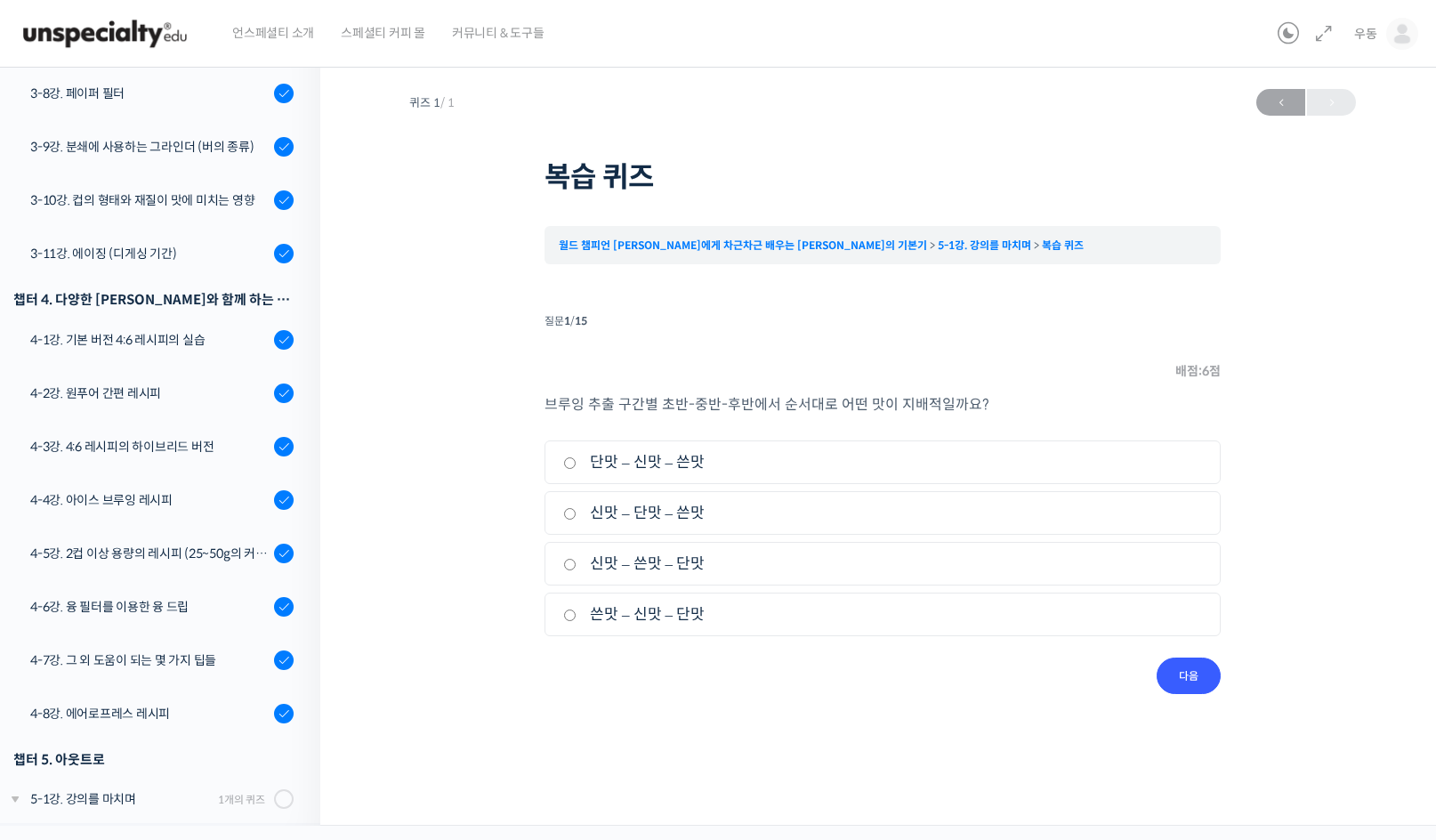
click at [681, 512] on label "신맛 – 단맛 – 쓴맛" at bounding box center [883, 513] width 639 height 24
click at [577, 512] on input "신맛 – 단맛 – 쓴맛" at bounding box center [570, 514] width 14 height 12
radio input "true"
click at [1197, 675] on input "다음" at bounding box center [1188, 675] width 64 height 36
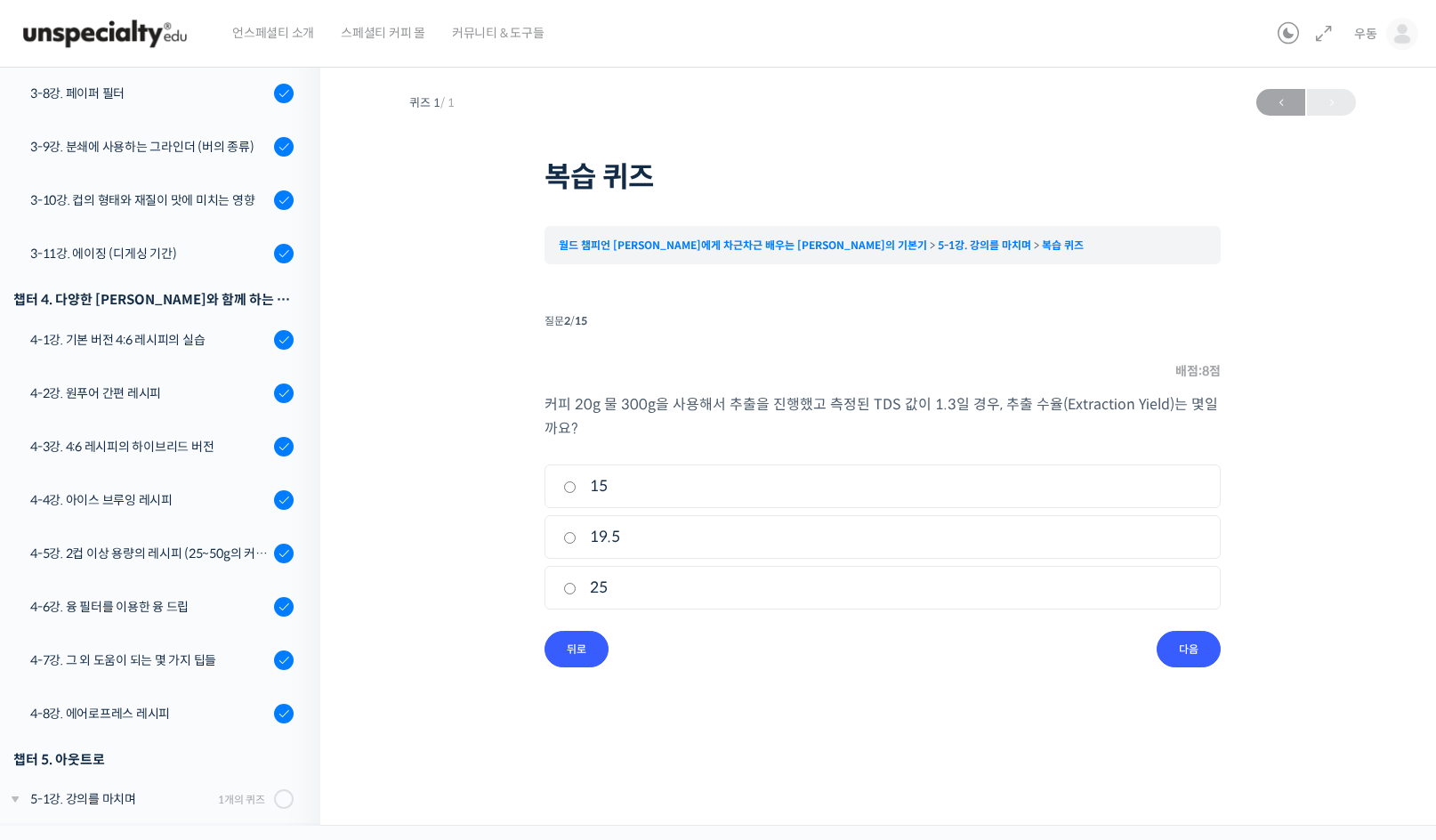
click at [941, 342] on li "질문 2 / 15 2 . 질문 배점: 8 점 커피 20g 물 300g을 사용해서 추출을 진행했고 측정된 TDS 값이 1.3일 경우, 추출 수율…" at bounding box center [883, 488] width 677 height 359
click at [610, 529] on label "19.5" at bounding box center [883, 536] width 639 height 24
click at [577, 531] on input "19.5" at bounding box center [570, 537] width 14 height 12
radio input "true"
click at [1309, 468] on div "퀴즈 1 / 1 2026년 07월 30일 3:24 오후 ← 이전 복습 퀴즈 월드 챔피언 테츠 카스야에게 차근차근 배우는 브루잉의 기본기 5-1…" at bounding box center [883, 373] width 947 height 587
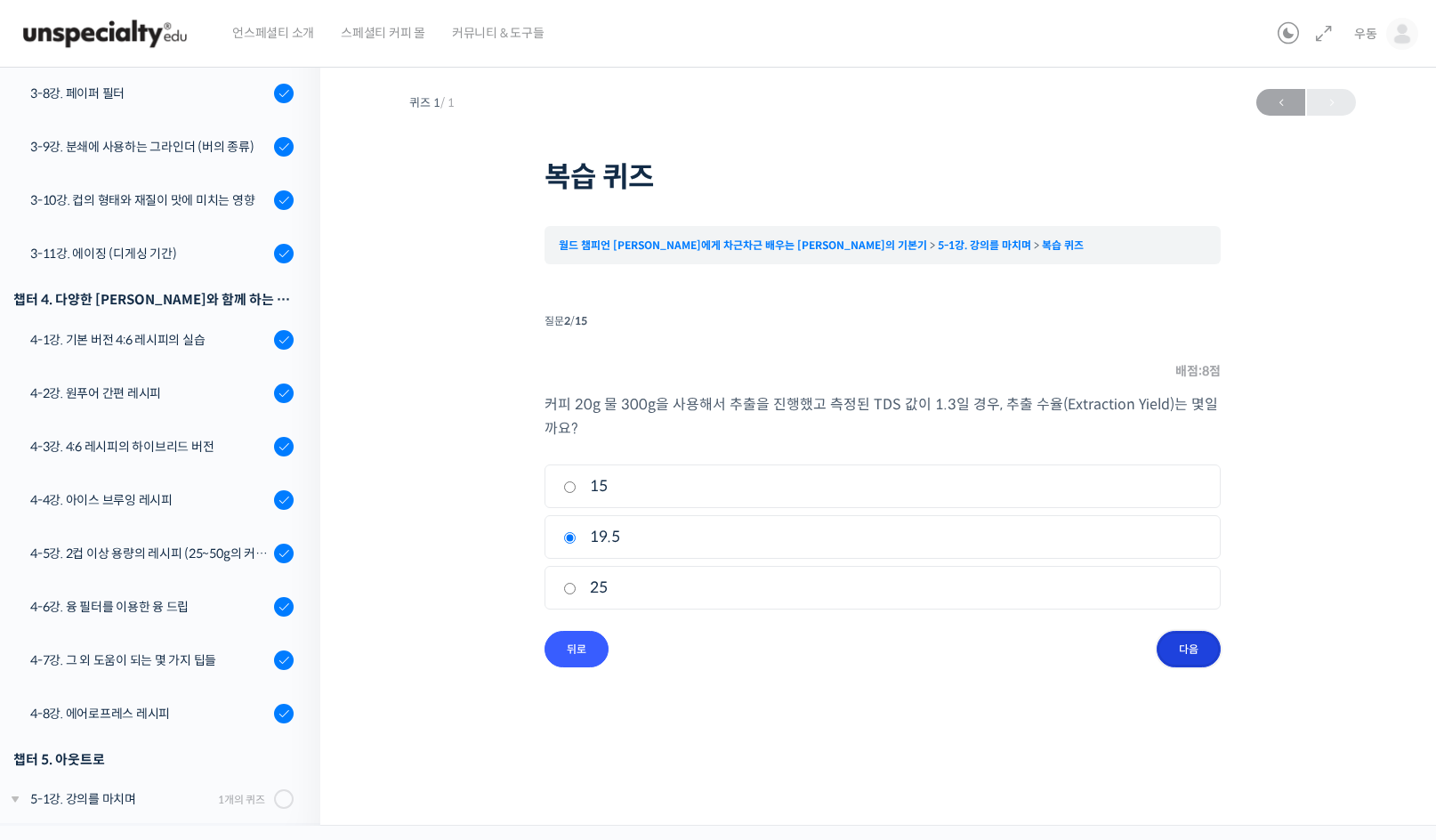
click at [1189, 643] on input "다음" at bounding box center [1188, 649] width 64 height 36
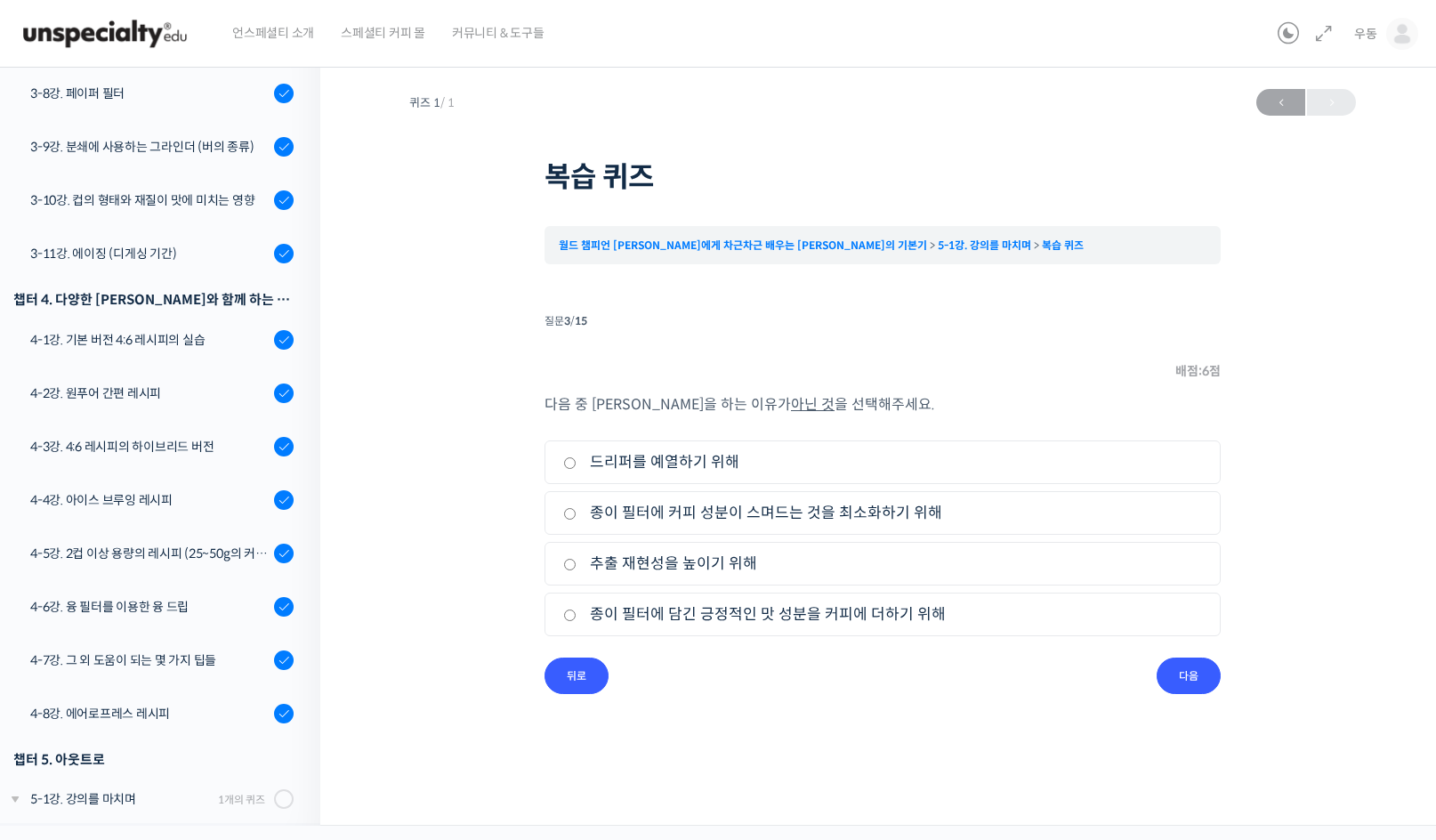
click at [846, 615] on label "종이 필터에 담긴 긍정적인 맛 성분을 커피에 더하기 위해" at bounding box center [883, 614] width 639 height 24
click at [577, 615] on input "종이 필터에 담긴 긍정적인 맛 성분을 커피에 더하기 위해" at bounding box center [570, 615] width 14 height 12
radio input "true"
click at [1202, 680] on input "다음" at bounding box center [1188, 675] width 64 height 36
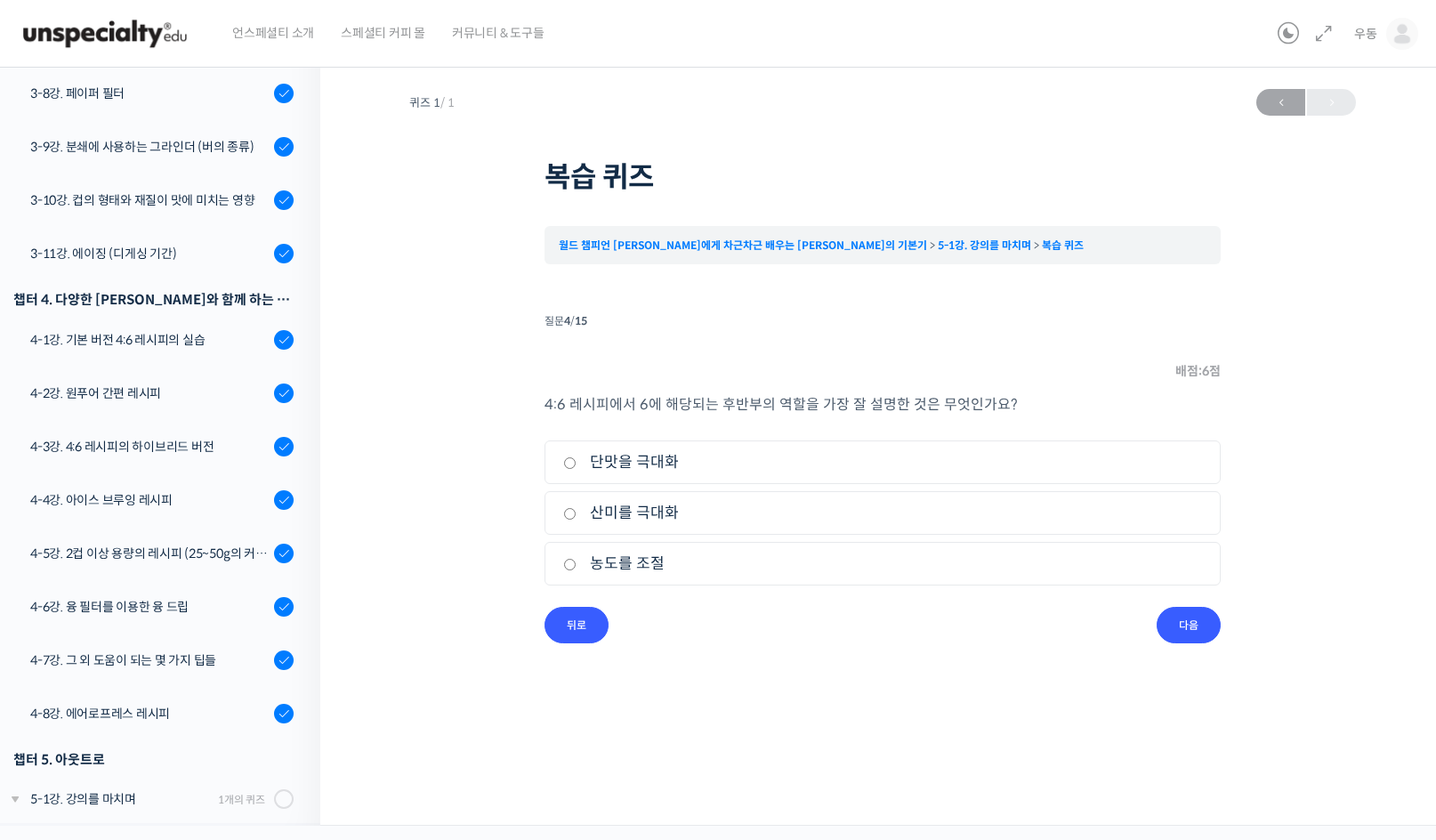
click at [658, 561] on label "농도를 조절" at bounding box center [883, 563] width 639 height 24
click at [577, 561] on input "농도를 조절" at bounding box center [570, 565] width 14 height 12
radio input "true"
click at [1180, 626] on input "다음" at bounding box center [1188, 624] width 64 height 36
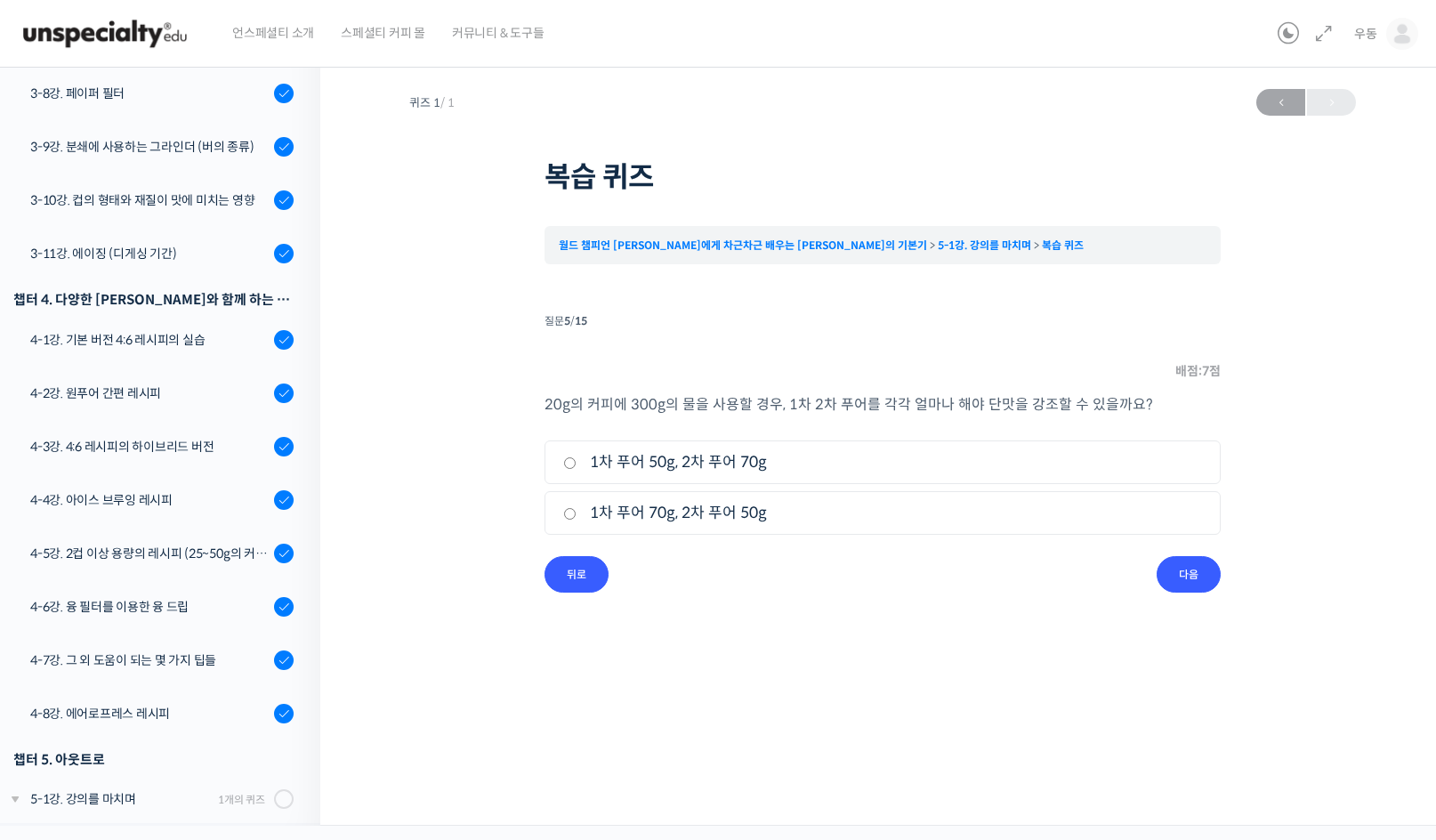
click at [563, 455] on label "1차 푸어 50g, 2차 푸어 70g" at bounding box center [883, 461] width 639 height 24
click at [563, 457] on input "1차 푸어 50g, 2차 푸어 70g" at bounding box center [570, 463] width 14 height 12
radio input "true"
click at [1170, 569] on input "다음" at bounding box center [1188, 574] width 64 height 36
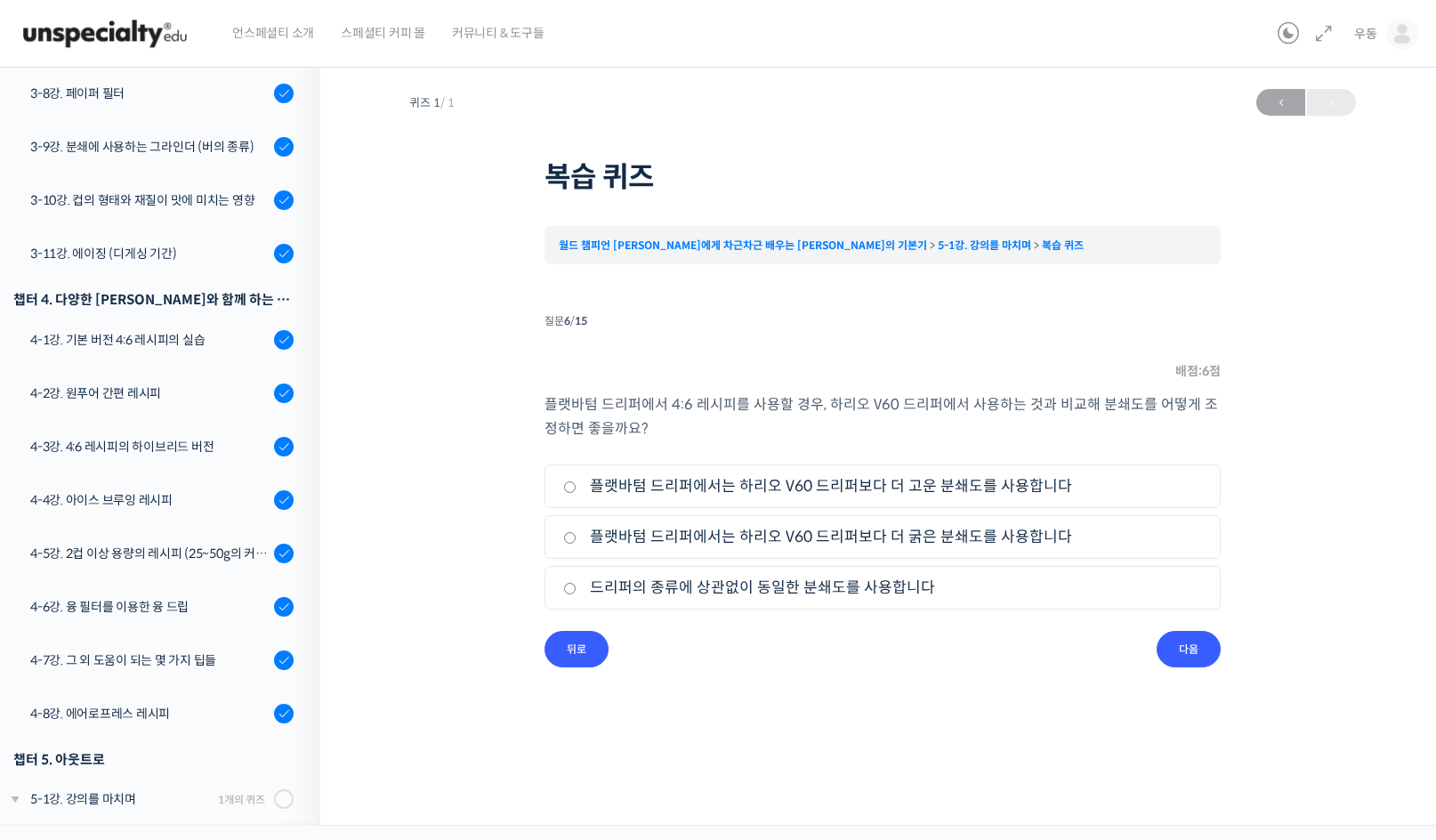
click at [1017, 338] on li "질문 6 / 15 6 . 질문 배점: 6 점 플랫바텀 드리퍼에서 4:6 레시피를 사용할 경우, 하리오 V60 드리퍼에서 사용하는 것과 비교해 …" at bounding box center [883, 488] width 677 height 359
click at [771, 545] on label "플랫바텀 드리퍼에서는 하리오 V60 드리퍼보다 더 굵은 분쇄도를 사용합니다" at bounding box center [883, 536] width 639 height 24
click at [577, 543] on input "플랫바텀 드리퍼에서는 하리오 V60 드리퍼보다 더 굵은 분쇄도를 사용합니다" at bounding box center [570, 537] width 14 height 12
radio input "true"
click at [1202, 645] on input "다음" at bounding box center [1188, 649] width 64 height 36
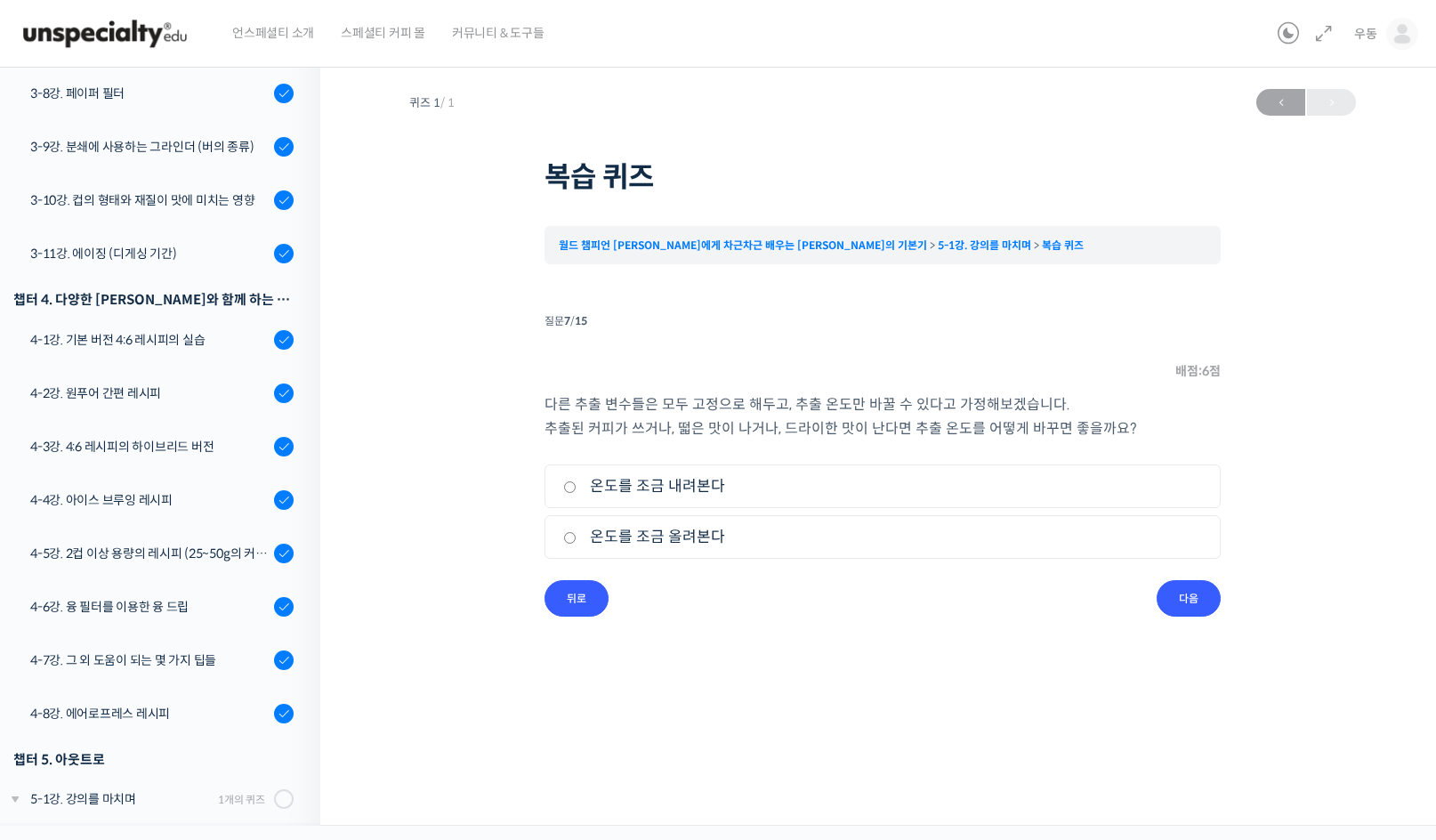
click at [747, 489] on label "온도를 조금 내려본다" at bounding box center [883, 486] width 639 height 24
click at [577, 489] on input "온도를 조금 내려본다" at bounding box center [570, 487] width 14 height 12
radio input "true"
click at [1195, 599] on input "다음" at bounding box center [1188, 597] width 64 height 36
click at [777, 472] on li "1. 원을 그리며 붓는 방식" at bounding box center [883, 486] width 677 height 43
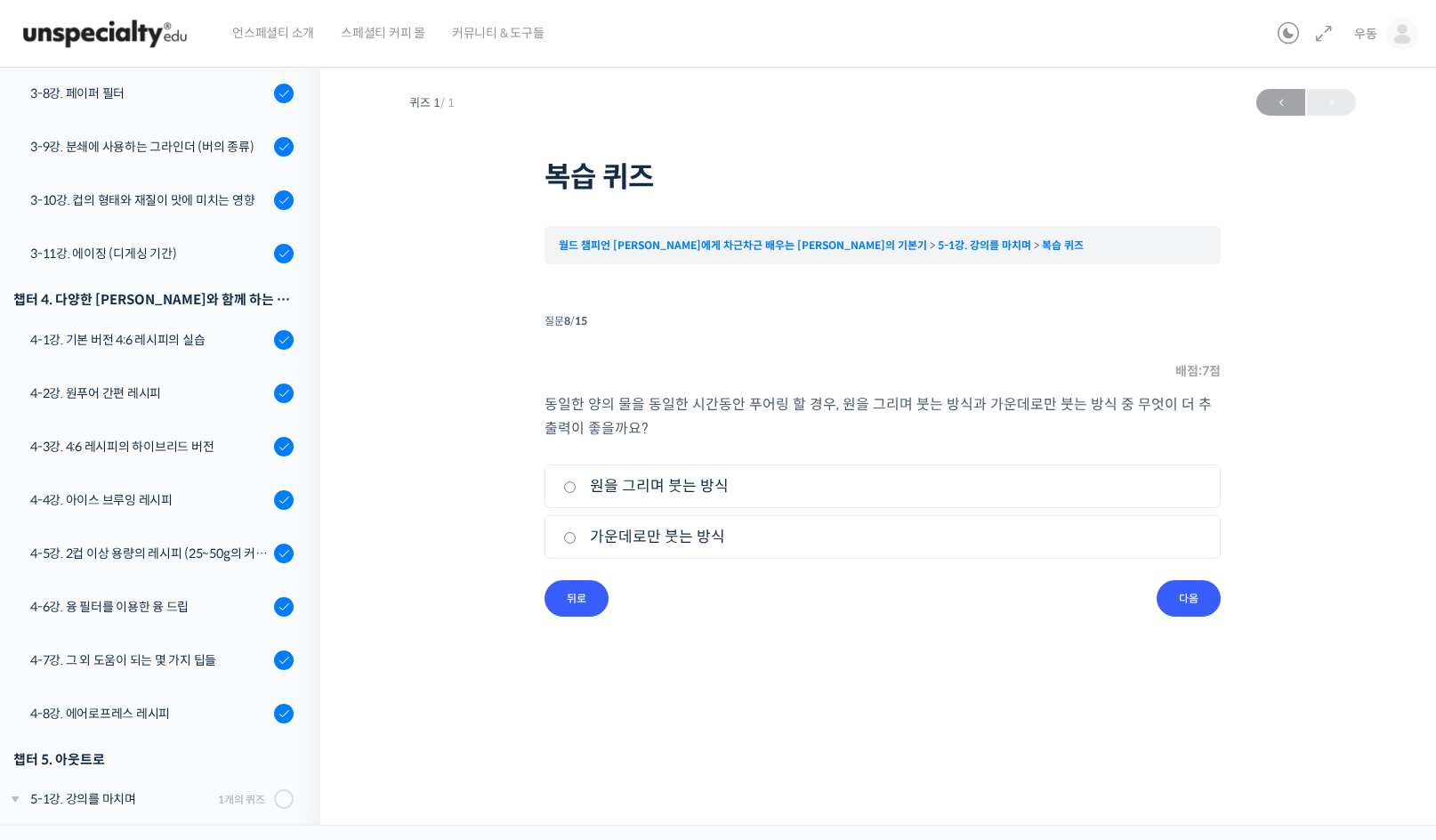
click at [675, 486] on label "원을 그리며 붓는 방식" at bounding box center [883, 486] width 639 height 24
click at [577, 486] on input "원을 그리며 붓는 방식" at bounding box center [570, 487] width 14 height 12
radio input "true"
click at [1159, 600] on input "다음" at bounding box center [1188, 597] width 64 height 36
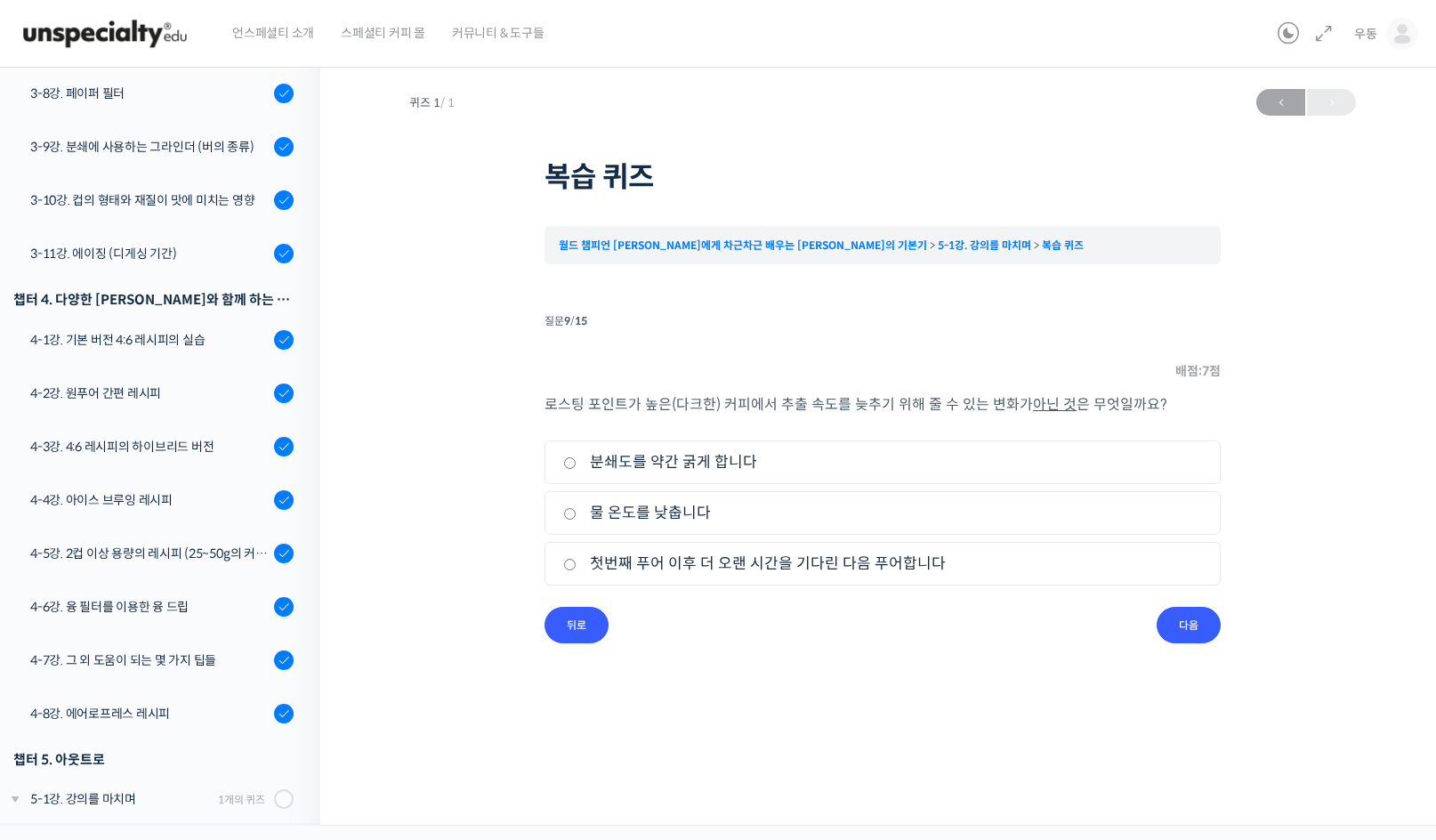
click at [825, 560] on label "첫번째 푸어 이후 더 오랜 시간을 기다린 다음 푸어합니다" at bounding box center [883, 563] width 639 height 24
click at [577, 560] on input "첫번째 푸어 이후 더 오랜 시간을 기다린 다음 푸어합니다" at bounding box center [570, 565] width 14 height 12
radio input "true"
click at [1195, 637] on input "다음" at bounding box center [1188, 624] width 64 height 36
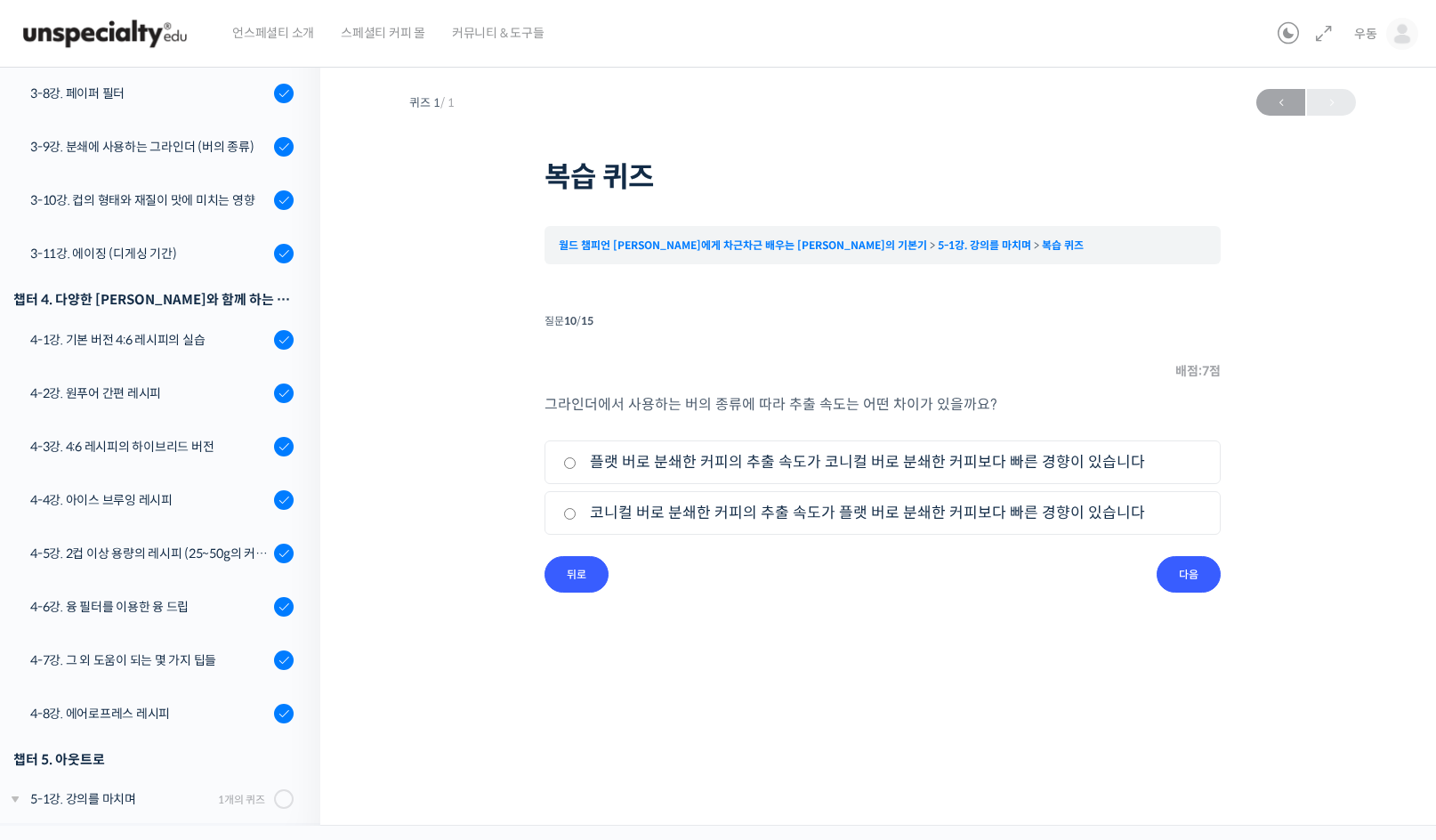
click at [564, 525] on li "2. 코니컬 버로 분쇄한 커피의 추출 속도가 플랫 버로 분쇄한 커피보다 빠른 경향이 있습니다" at bounding box center [883, 513] width 677 height 43
click at [571, 510] on input "코니컬 버로 분쇄한 커피의 추출 속도가 플랫 버로 분쇄한 커피보다 빠른 경향이 있습니다" at bounding box center [570, 514] width 14 height 12
radio input "true"
click at [1182, 570] on input "다음" at bounding box center [1188, 574] width 64 height 36
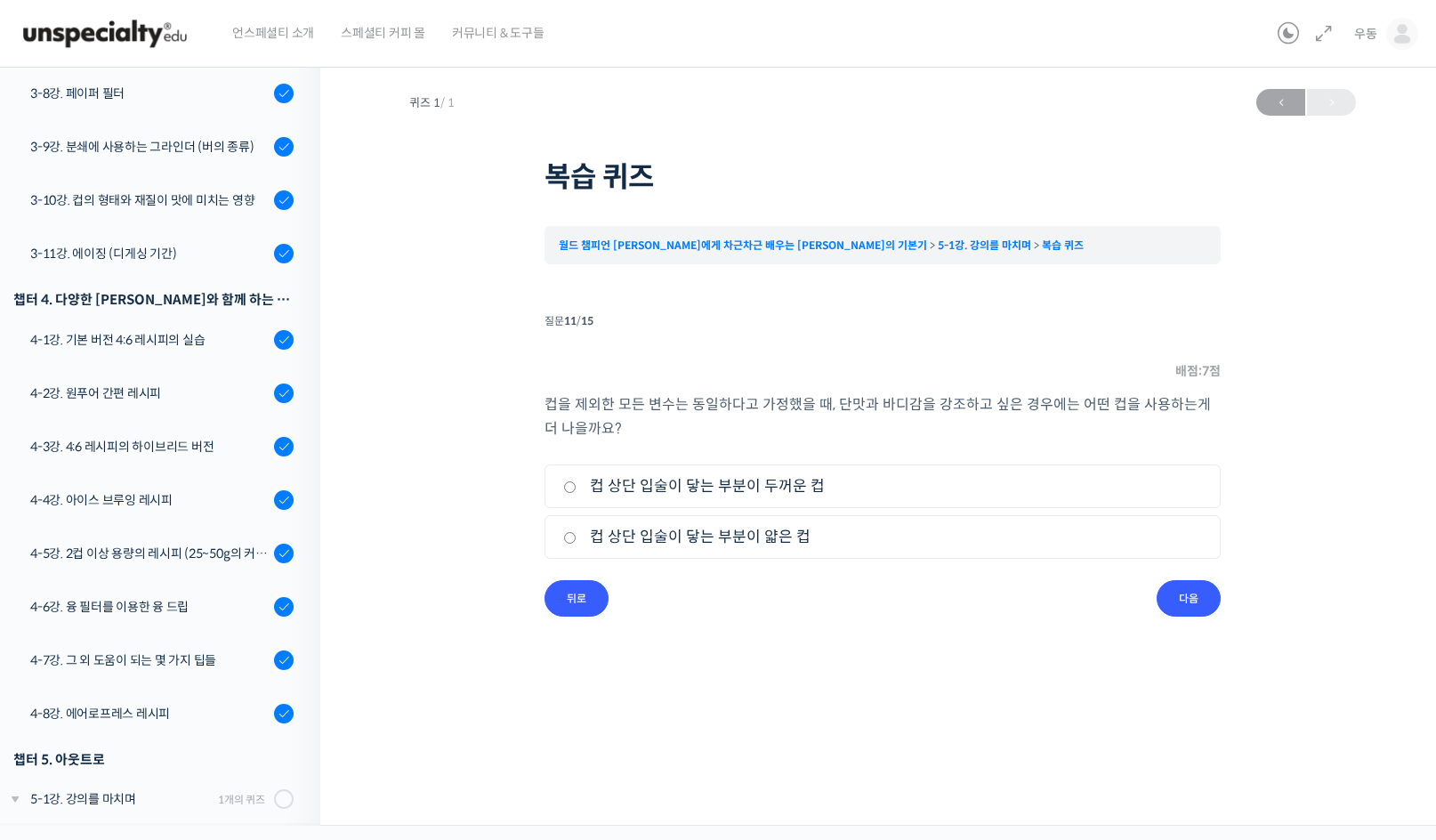
click at [589, 486] on label "컵 상단 입술이 닿는 부분이 두꺼운 컵" at bounding box center [883, 486] width 639 height 24
click at [577, 486] on input "컵 상단 입술이 닿는 부분이 두꺼운 컵" at bounding box center [570, 487] width 14 height 12
radio input "true"
click at [875, 727] on div "퀴즈 1 / 1 2026년 07월 30일 3:24 오후 ← 이전 복습 퀴즈 월드 챔피언 테츠 카스야에게 차근차근 배우는 브루잉의 기본기 5-1…" at bounding box center [883, 439] width 1124 height 772
click at [1208, 596] on input "다음" at bounding box center [1188, 597] width 64 height 36
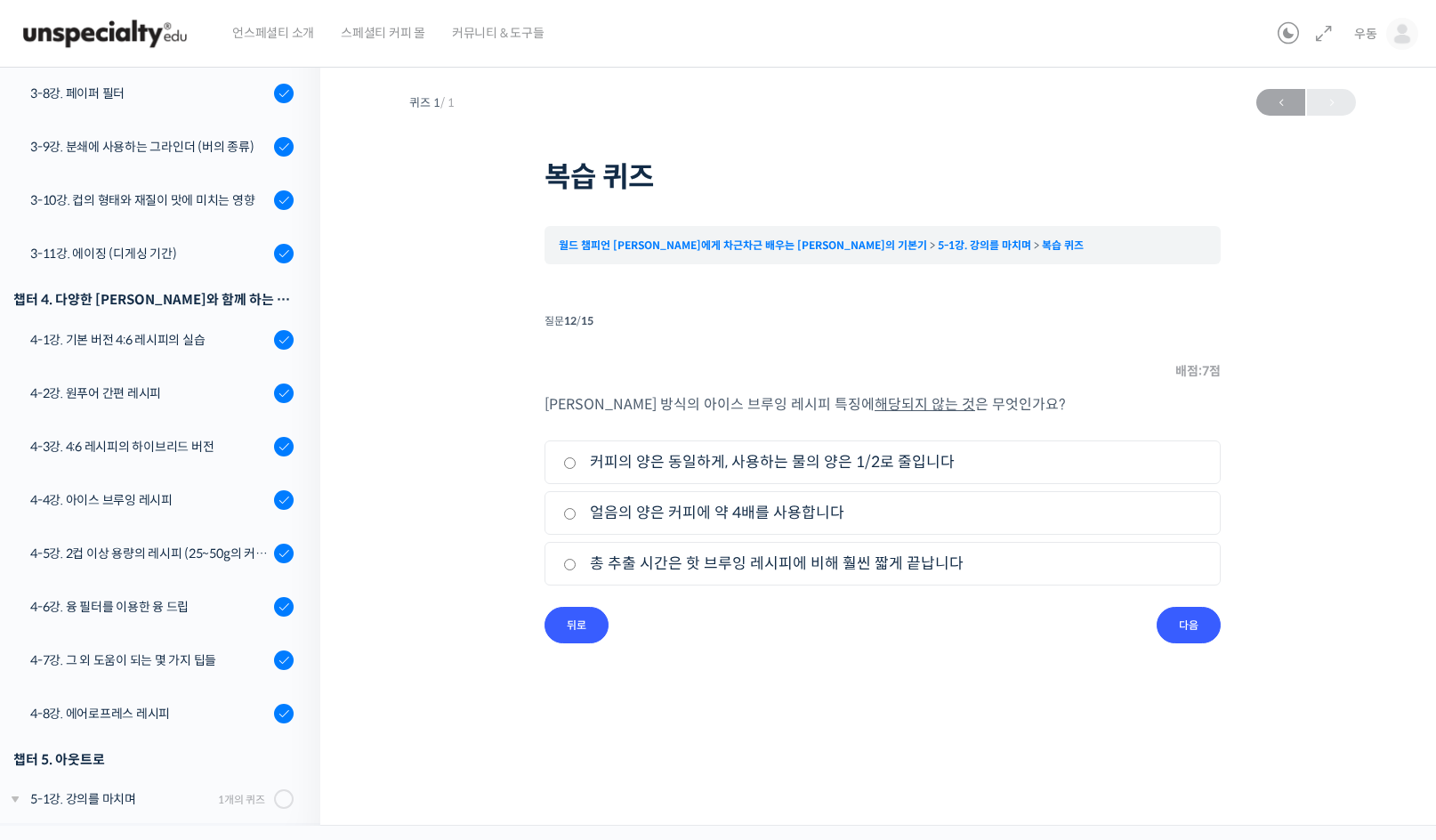
click at [877, 520] on label "얼음의 양은 커피에 약 4배를 사용합니다" at bounding box center [883, 513] width 639 height 24
click at [577, 520] on input "얼음의 양은 커피에 약 4배를 사용합니다" at bounding box center [570, 514] width 14 height 12
radio input "true"
click at [1209, 627] on input "다음" at bounding box center [1188, 624] width 64 height 36
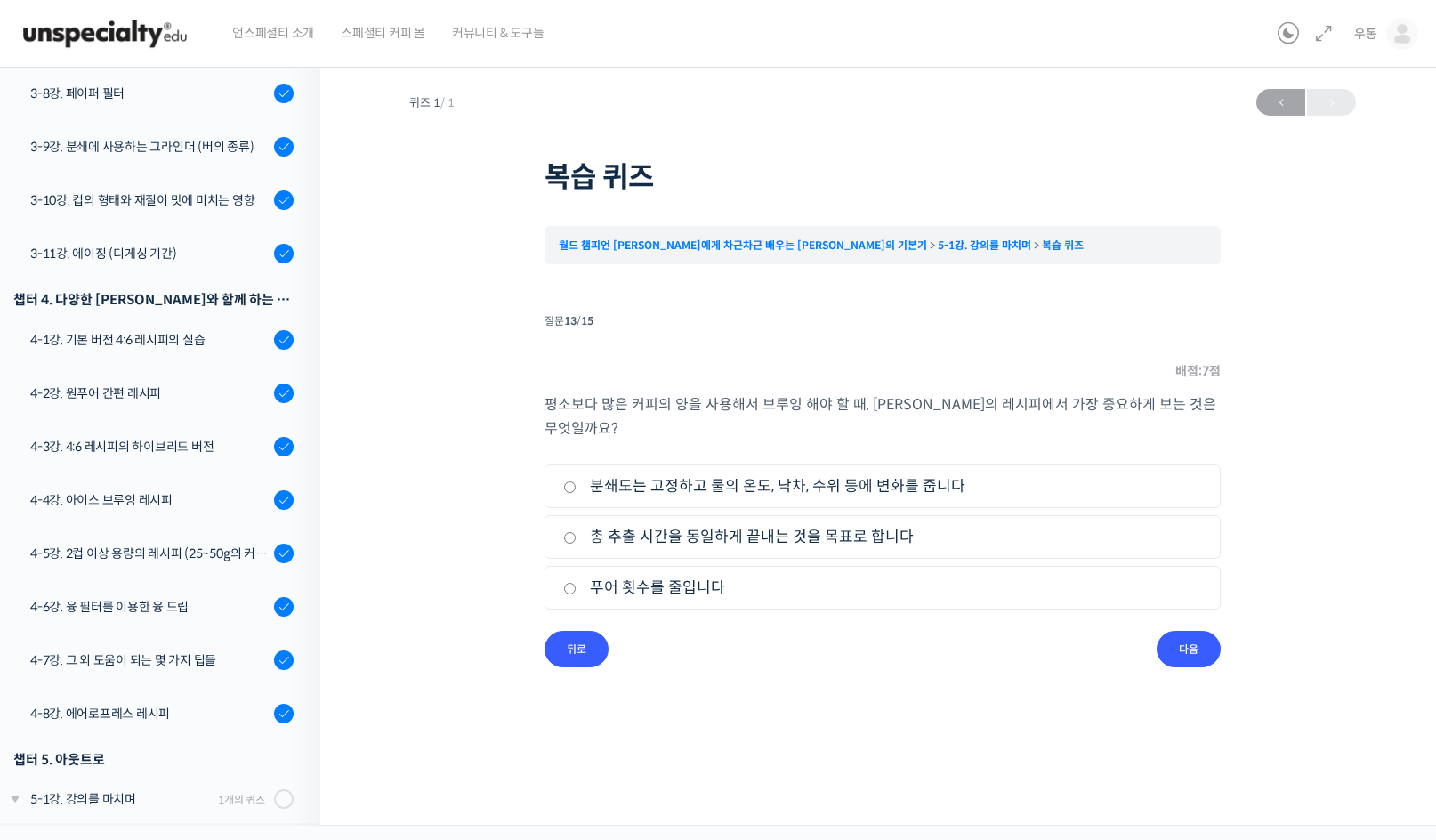
click at [751, 531] on label "총 추출 시간을 동일하게 끝내는 것을 목표로 합니다" at bounding box center [883, 536] width 639 height 24
click at [577, 531] on input "총 추출 시간을 동일하게 끝내는 것을 목표로 합니다" at bounding box center [570, 537] width 14 height 12
radio input "true"
click at [1186, 643] on input "다음" at bounding box center [1188, 649] width 64 height 36
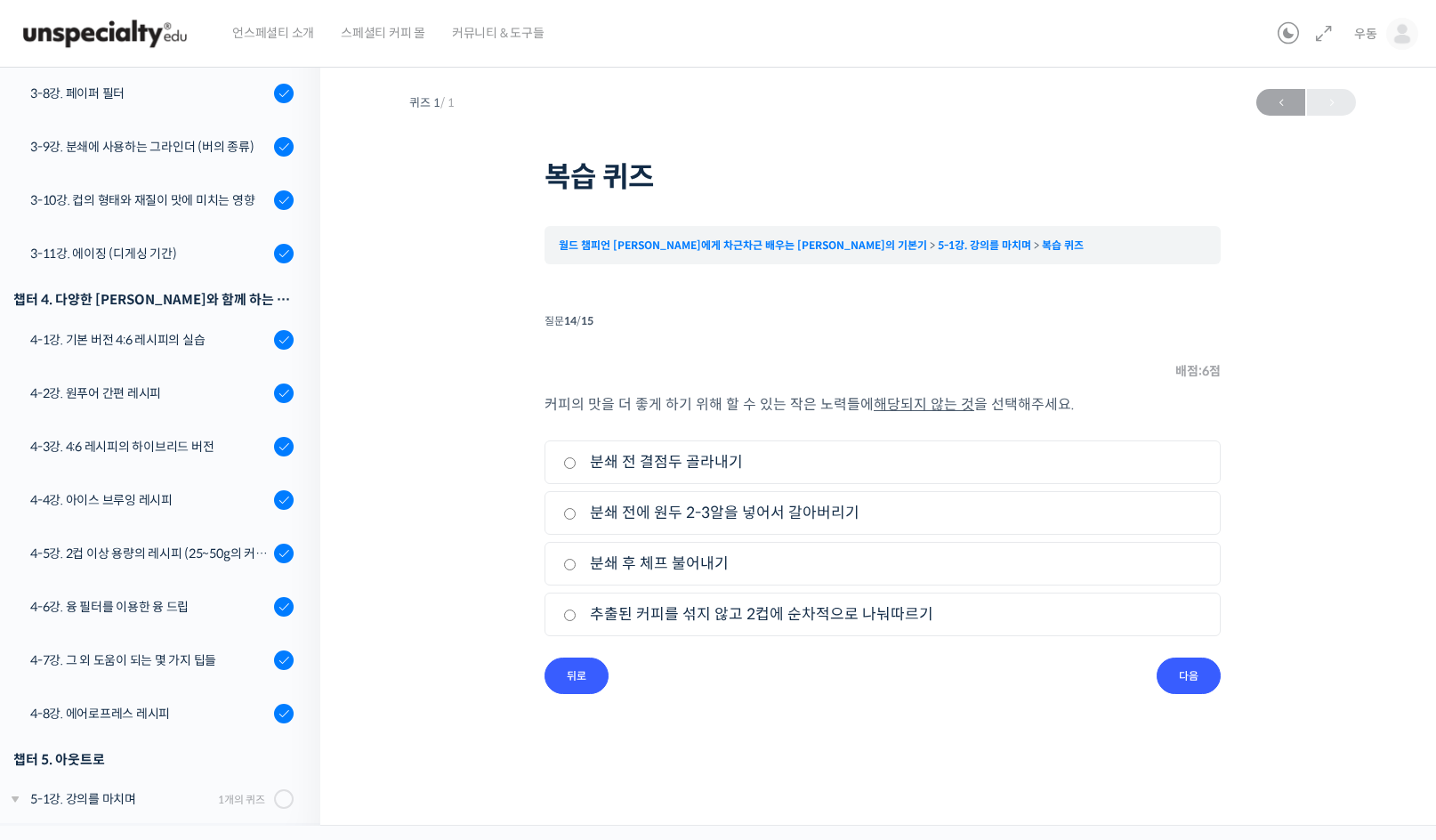
click at [741, 613] on label "추출된 커피를 섞지 않고 2컵에 순차적으로 나눠따르기" at bounding box center [883, 614] width 639 height 24
click at [577, 613] on input "추출된 커피를 섞지 않고 2컵에 순차적으로 나눠따르기" at bounding box center [570, 615] width 14 height 12
radio input "true"
click at [1192, 677] on input "다음" at bounding box center [1188, 675] width 64 height 36
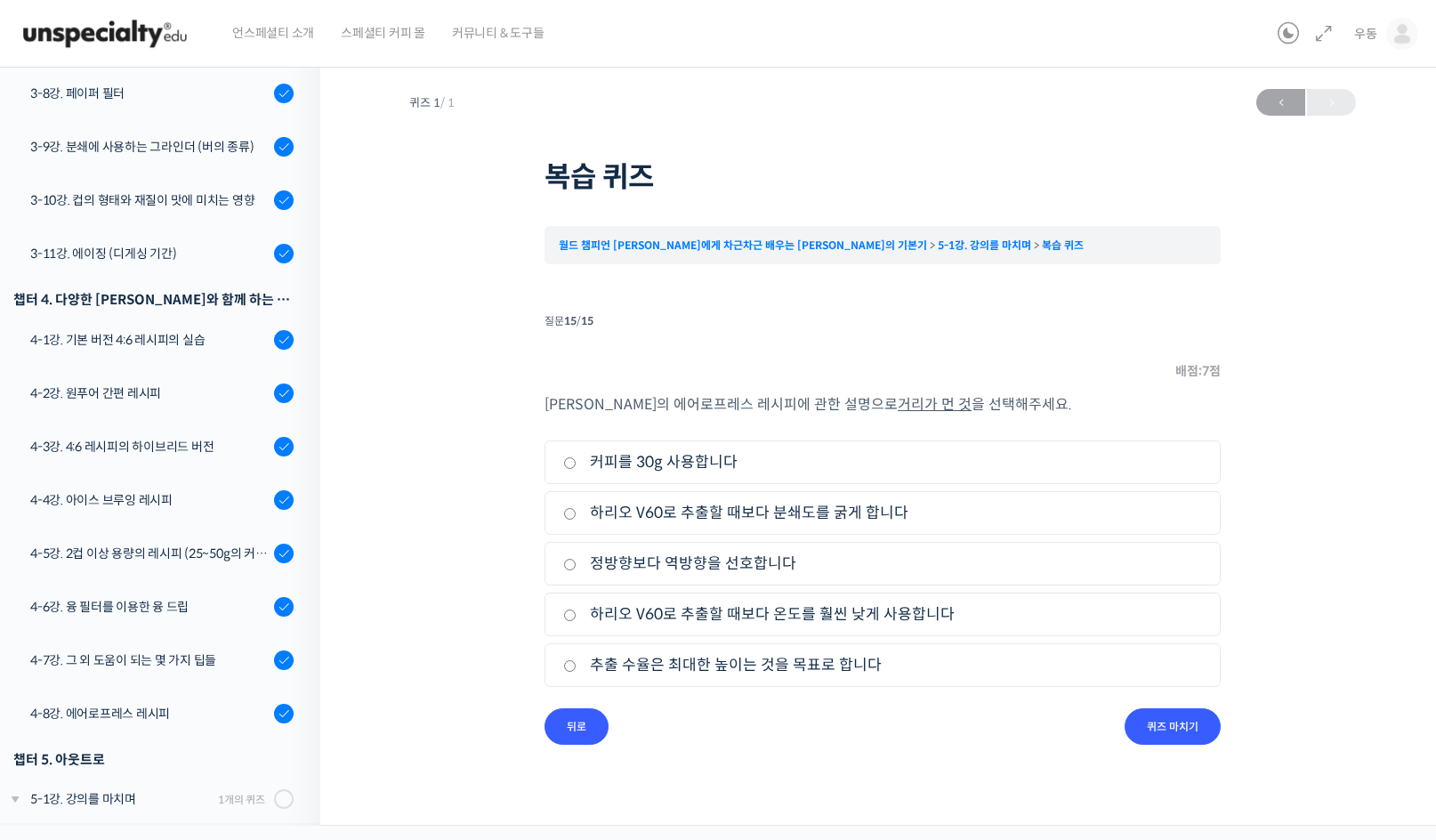
click at [808, 662] on label "추출 수율은 최대한 높이는 것을 목표로 합니다" at bounding box center [883, 665] width 639 height 24
click at [577, 662] on input "추출 수율은 최대한 높이는 것을 목표로 합니다" at bounding box center [570, 665] width 14 height 12
radio input "true"
click at [1191, 733] on input "퀴즈 마치기" at bounding box center [1172, 726] width 96 height 36
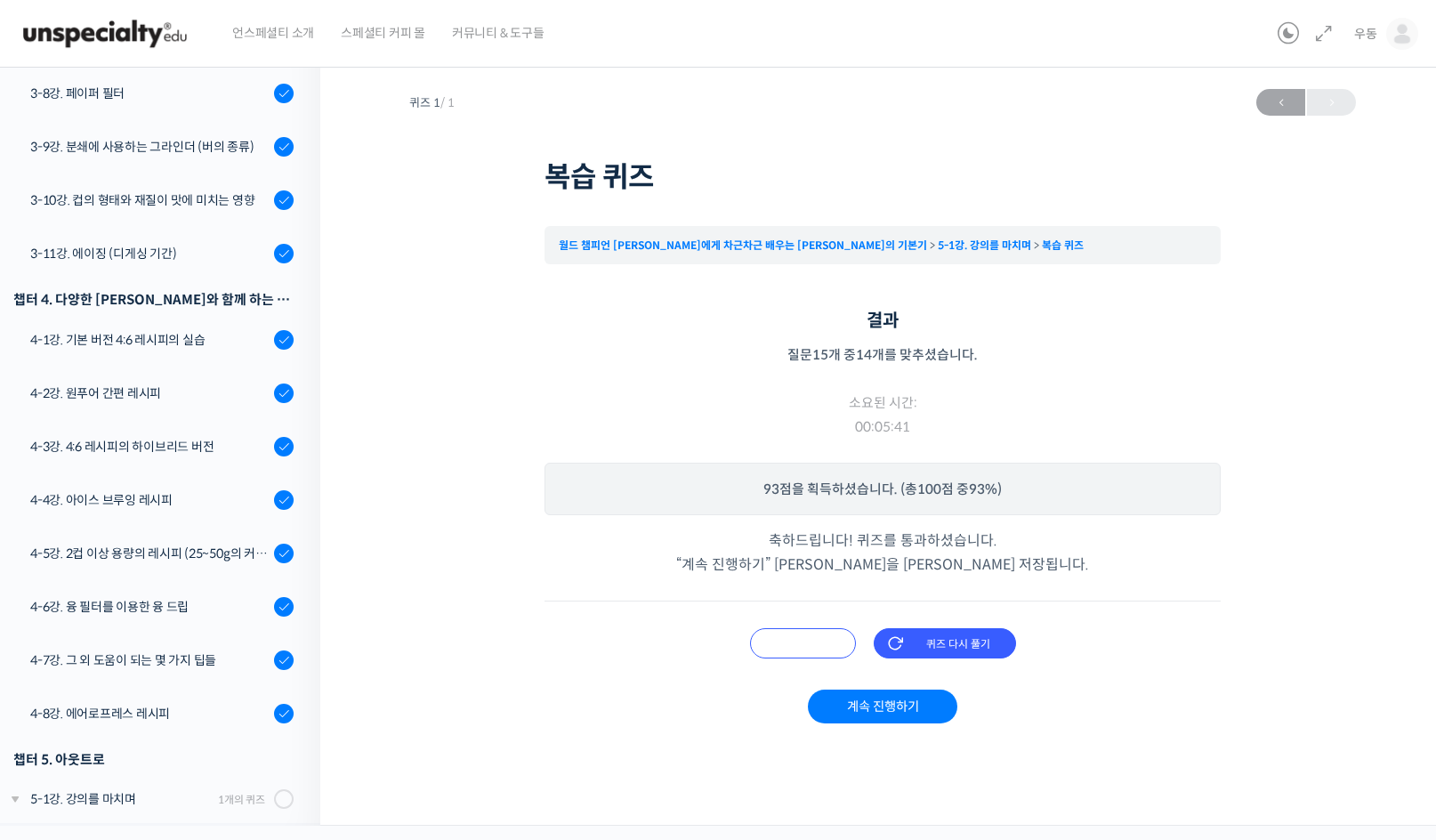
click at [826, 646] on input "오답 확인하기" at bounding box center [802, 643] width 106 height 31
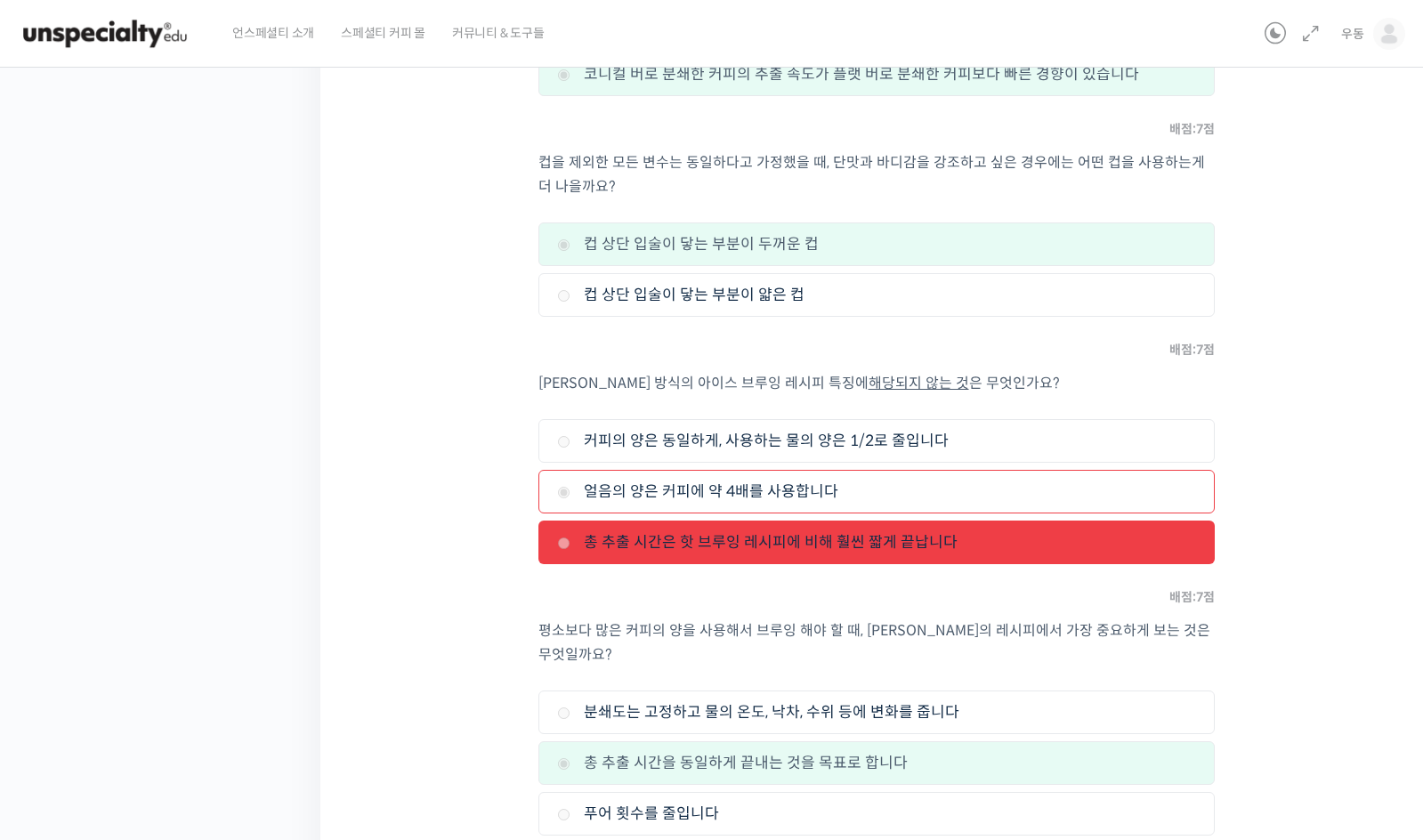
scroll to position [3113, 0]
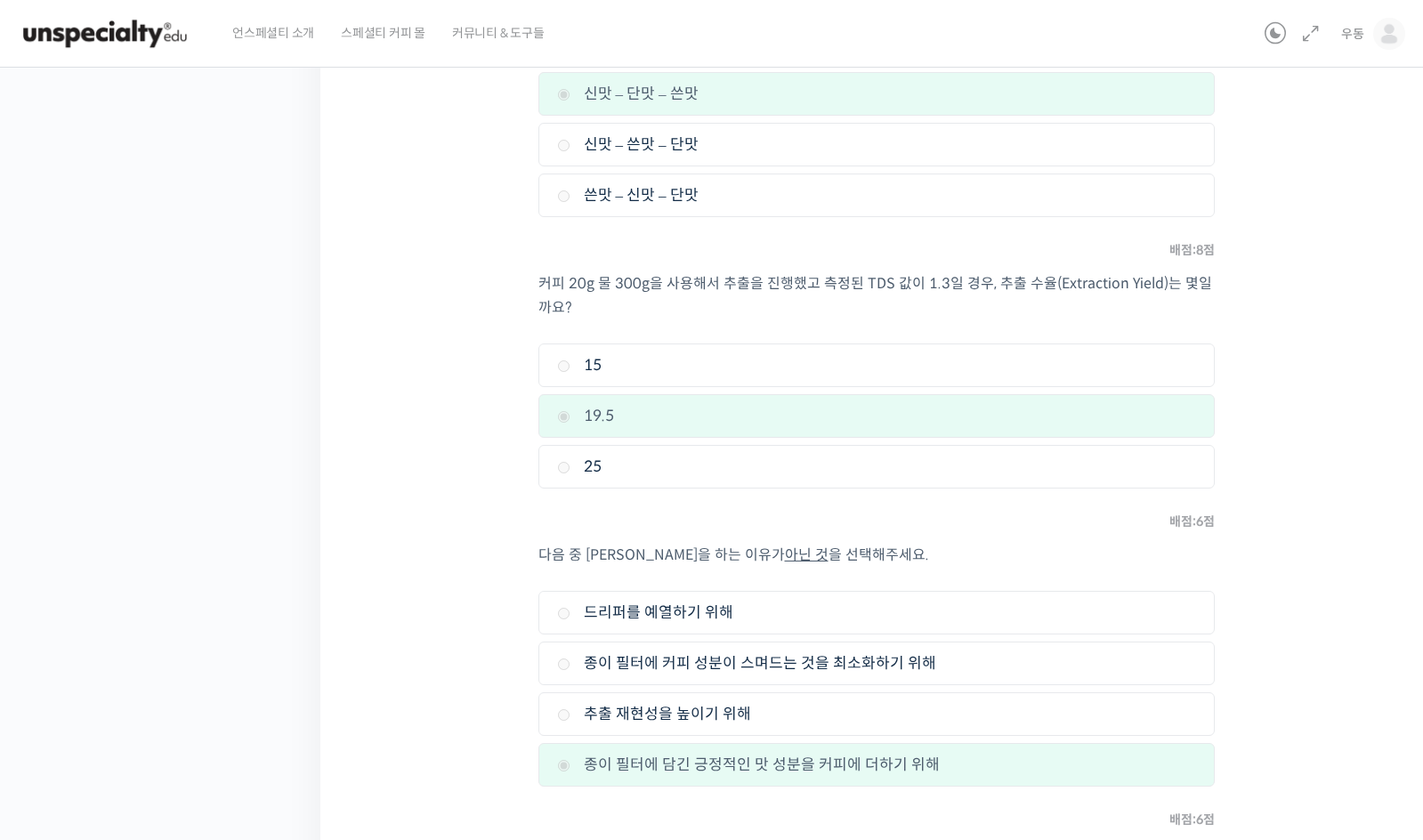
drag, startPoint x: 1278, startPoint y: 568, endPoint x: 1278, endPoint y: 340, distance: 228.0
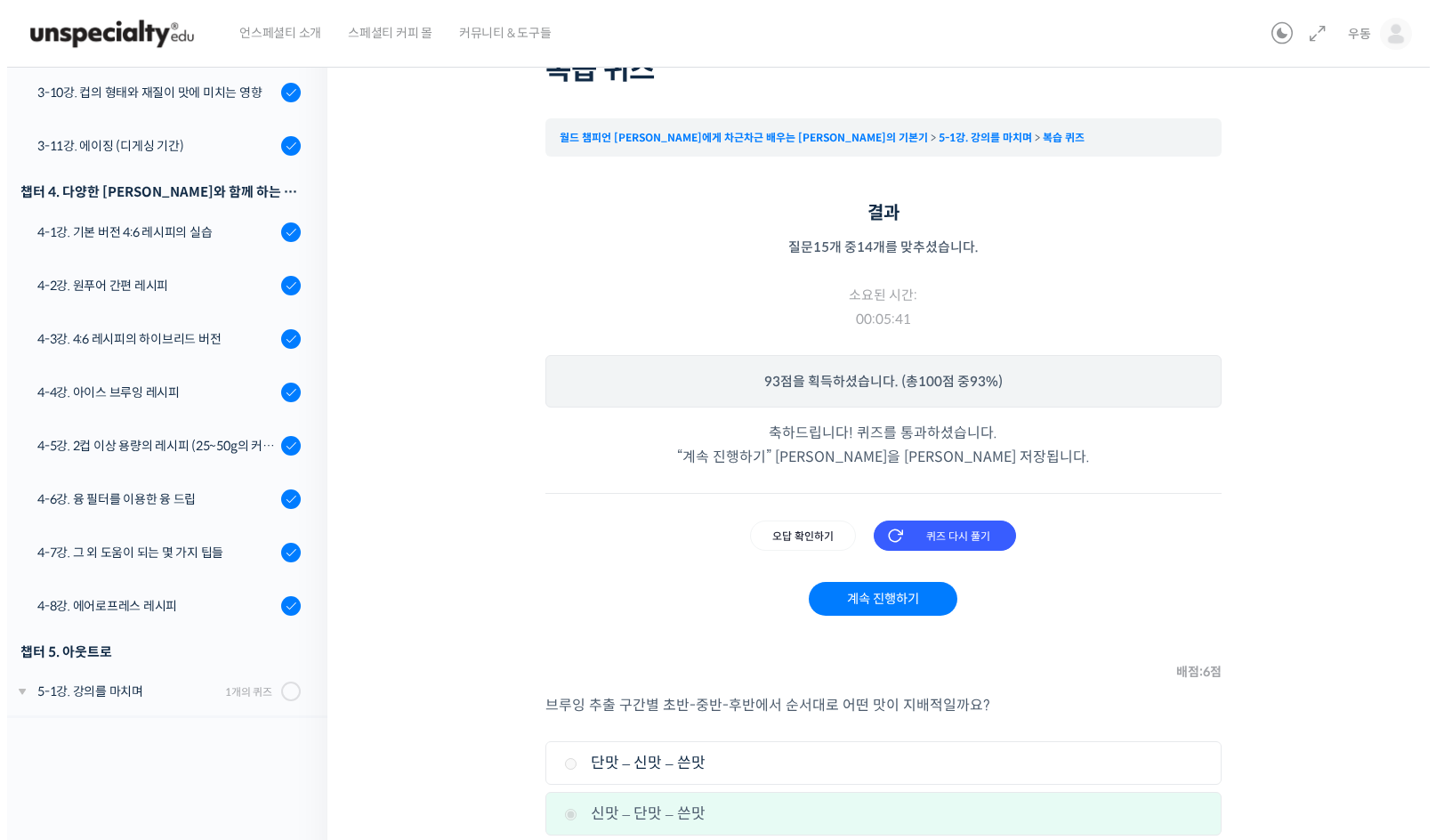
scroll to position [0, 0]
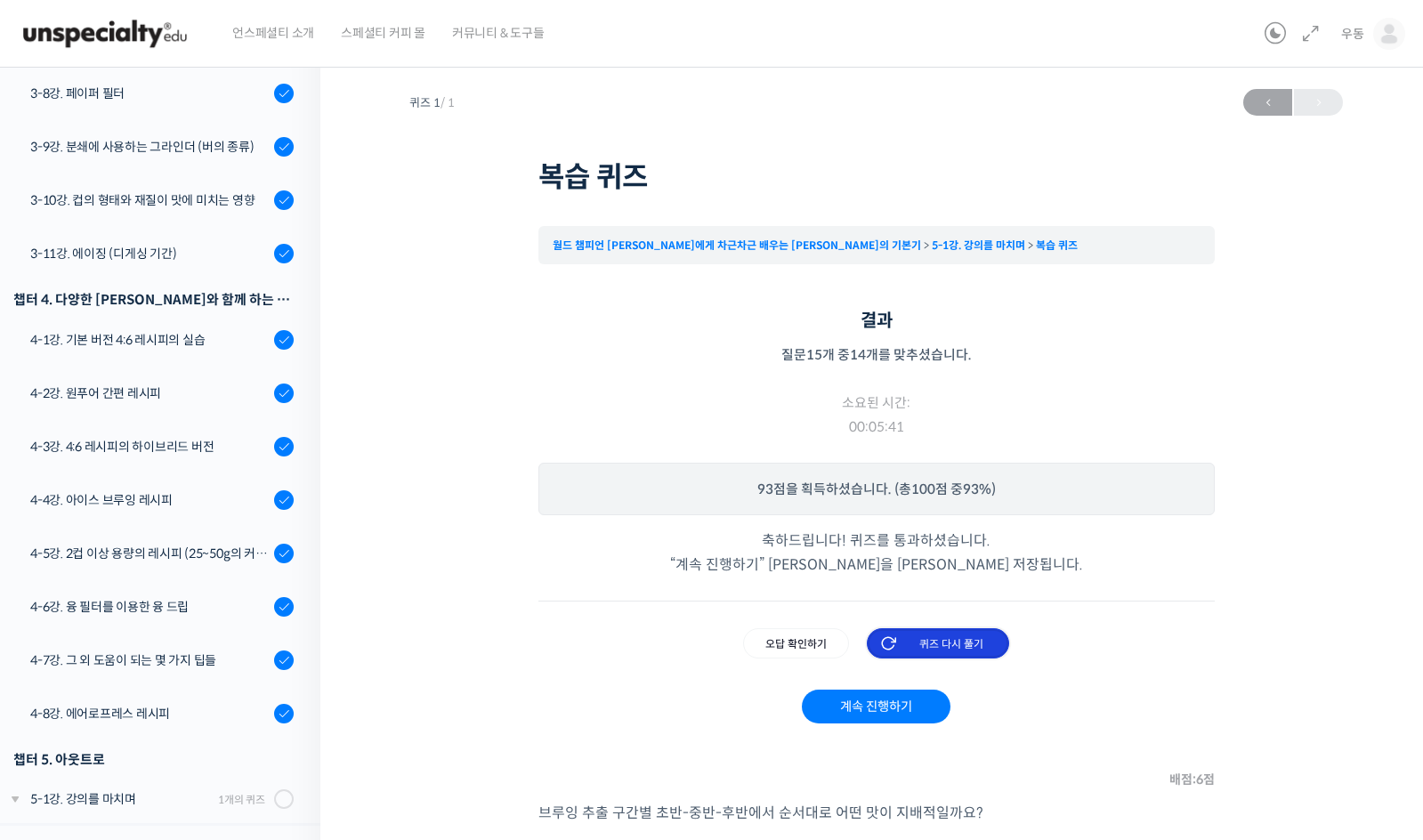
click at [973, 641] on input "퀴즈 다시 풀기" at bounding box center [938, 643] width 142 height 31
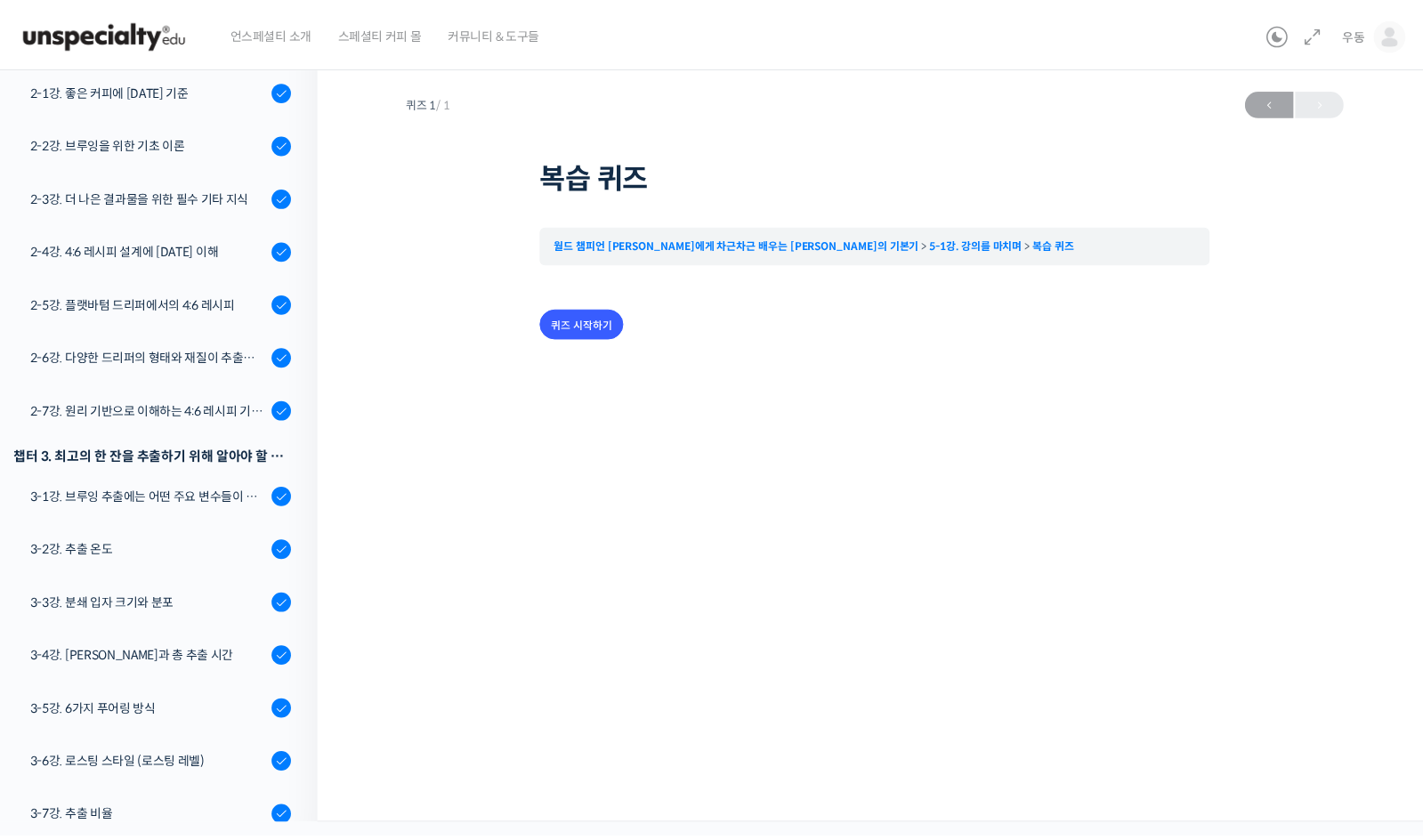
scroll to position [1231, 0]
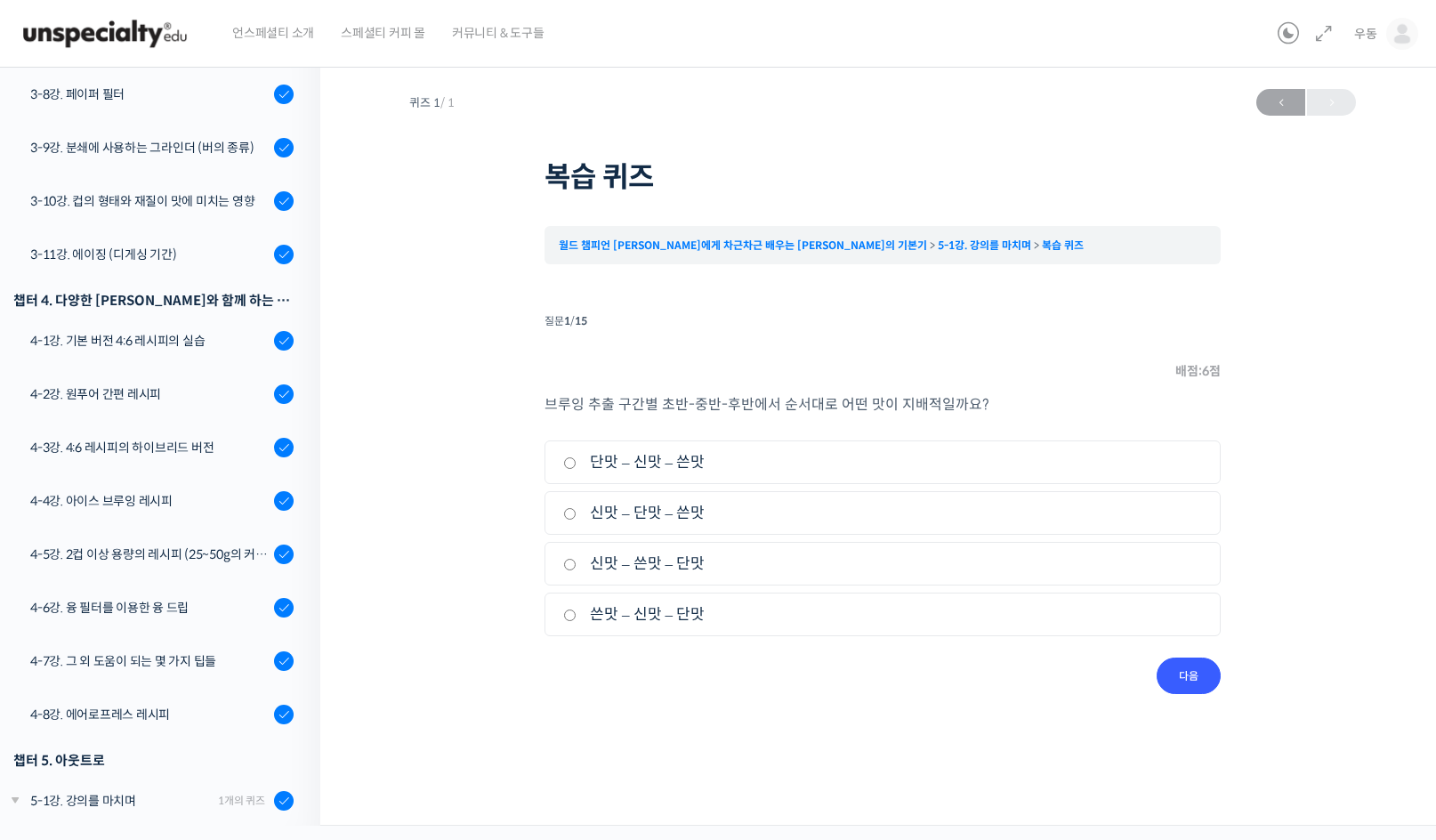
click at [685, 514] on label "신맛 – 단맛 – 쓴맛" at bounding box center [883, 513] width 639 height 24
click at [577, 514] on input "신맛 – 단맛 – 쓴맛" at bounding box center [570, 514] width 14 height 12
radio input "true"
click at [1198, 675] on input "다음" at bounding box center [1188, 675] width 64 height 36
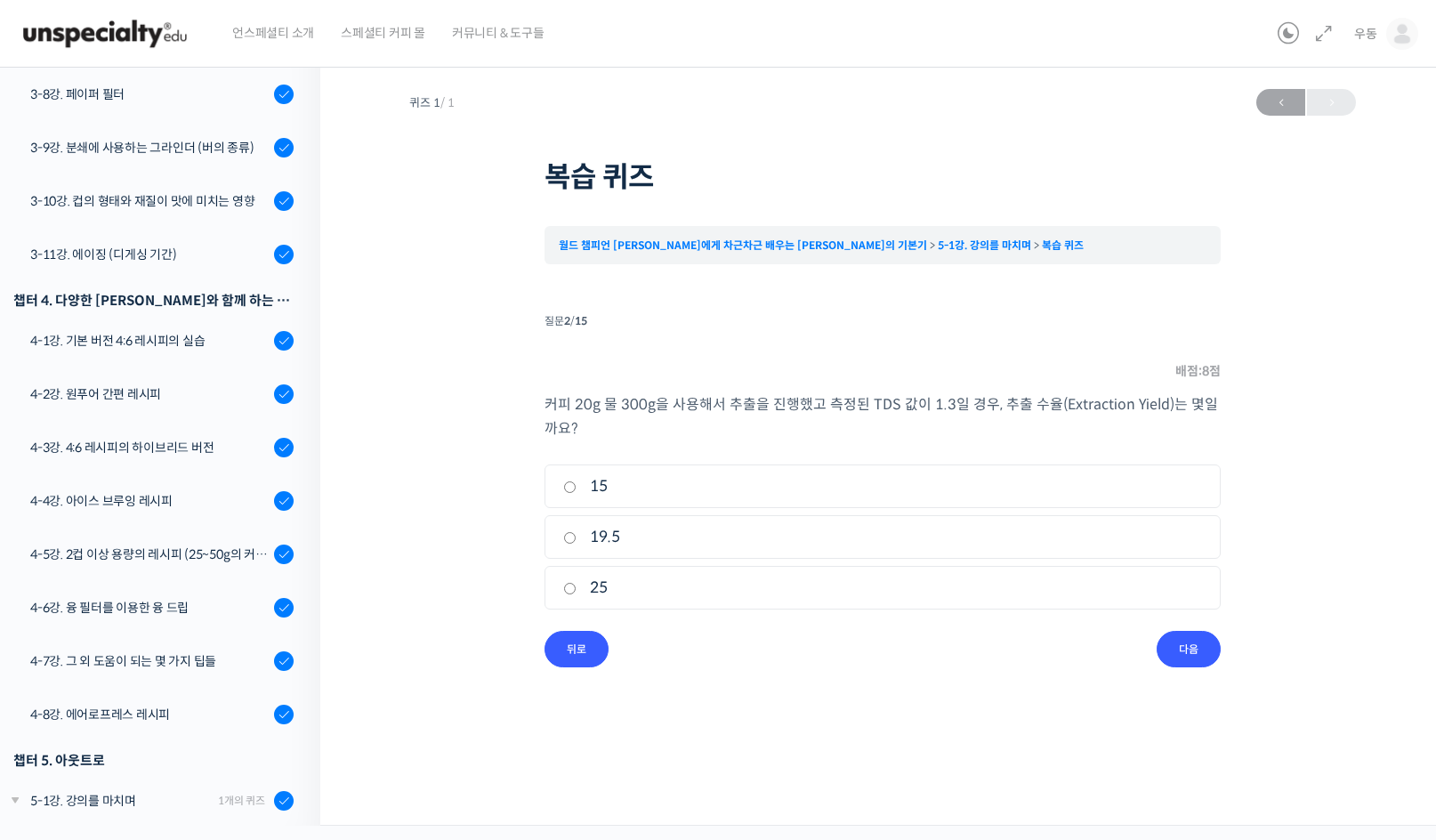
click at [628, 537] on label "19.5" at bounding box center [883, 536] width 639 height 24
click at [577, 537] on input "19.5" at bounding box center [570, 537] width 14 height 12
radio input "true"
click at [583, 650] on input "뒤로" at bounding box center [576, 649] width 64 height 36
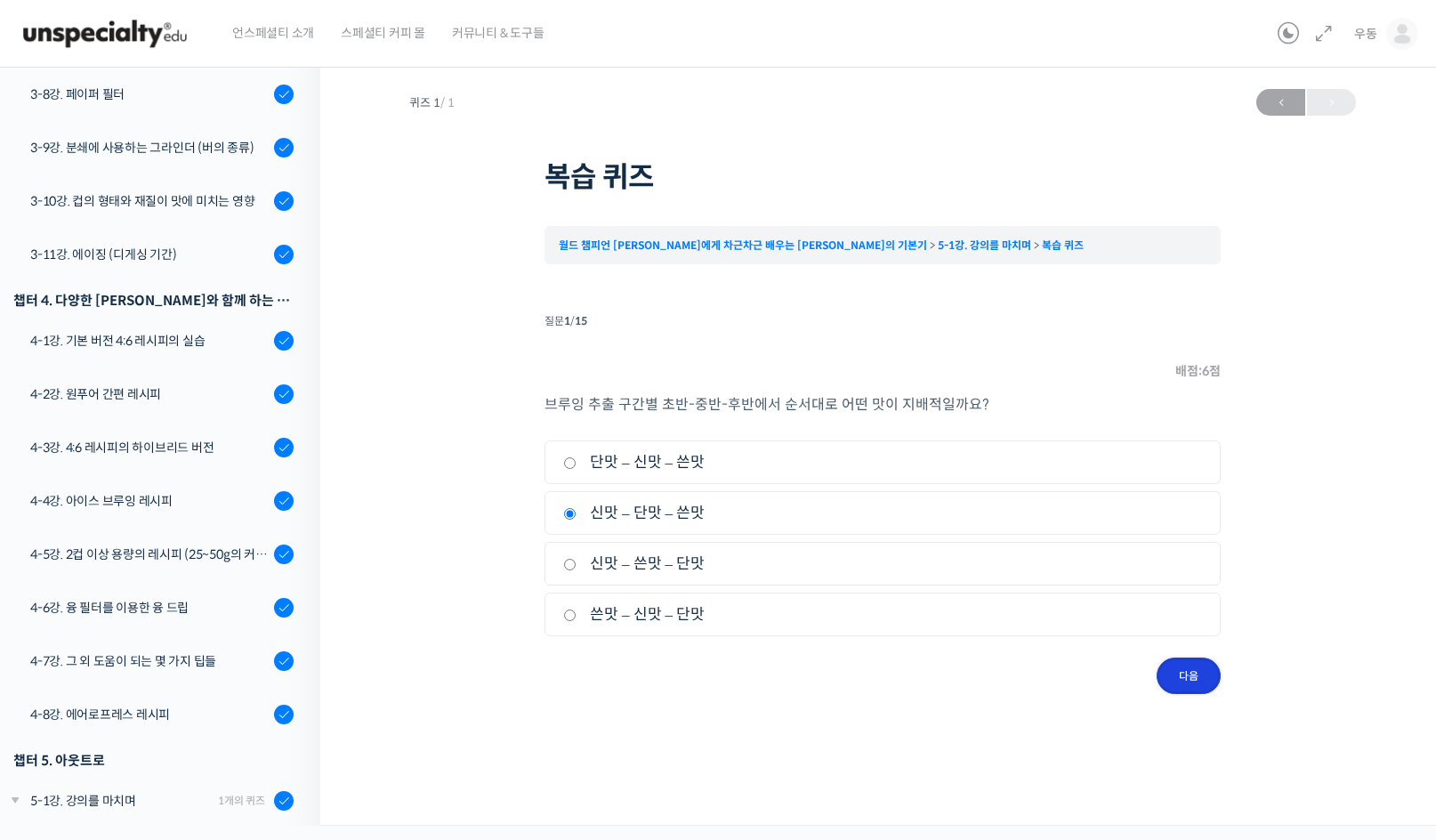
click at [1186, 670] on input "다음" at bounding box center [1188, 675] width 64 height 36
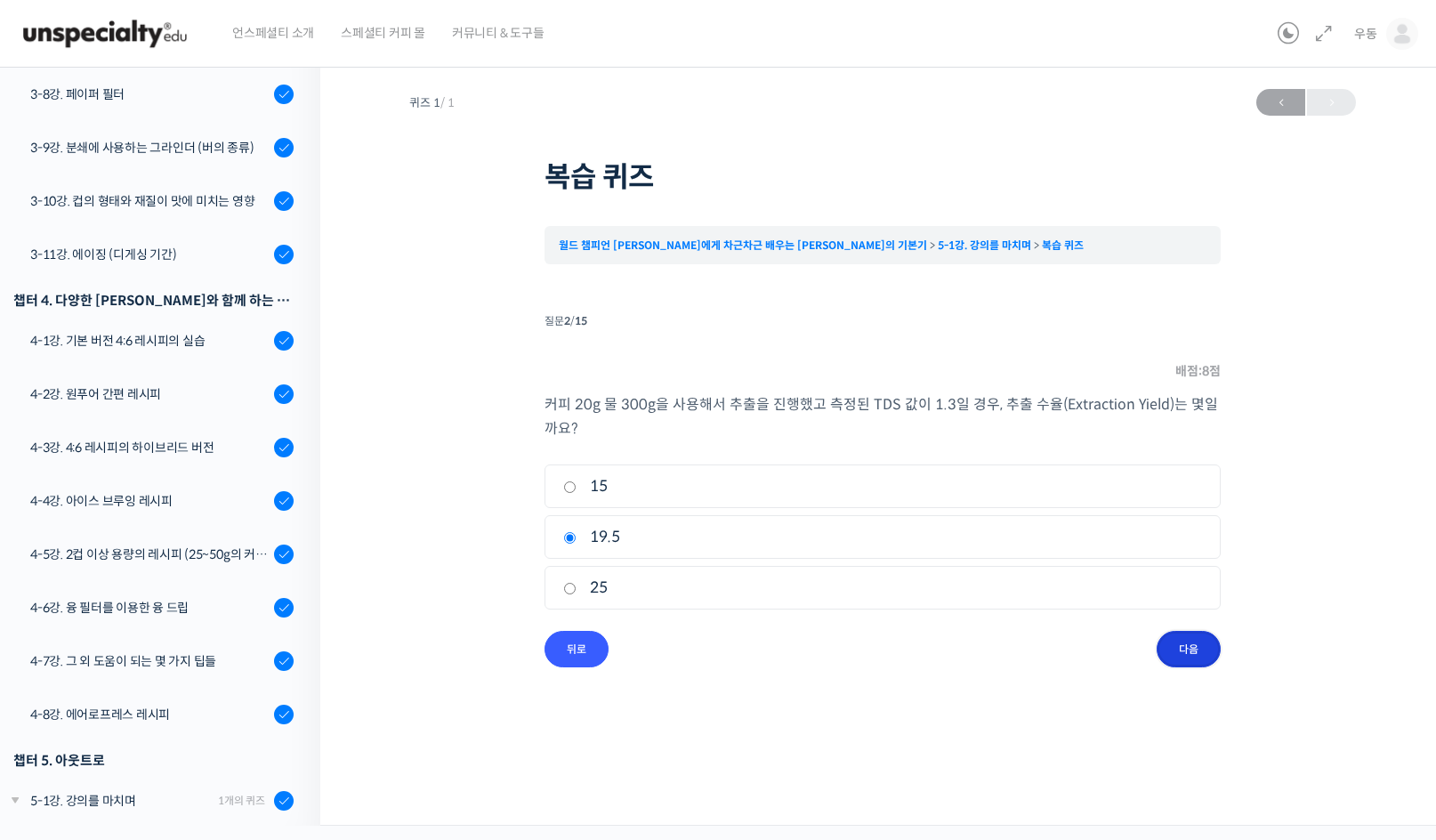
click at [1193, 654] on input "다음" at bounding box center [1188, 649] width 64 height 36
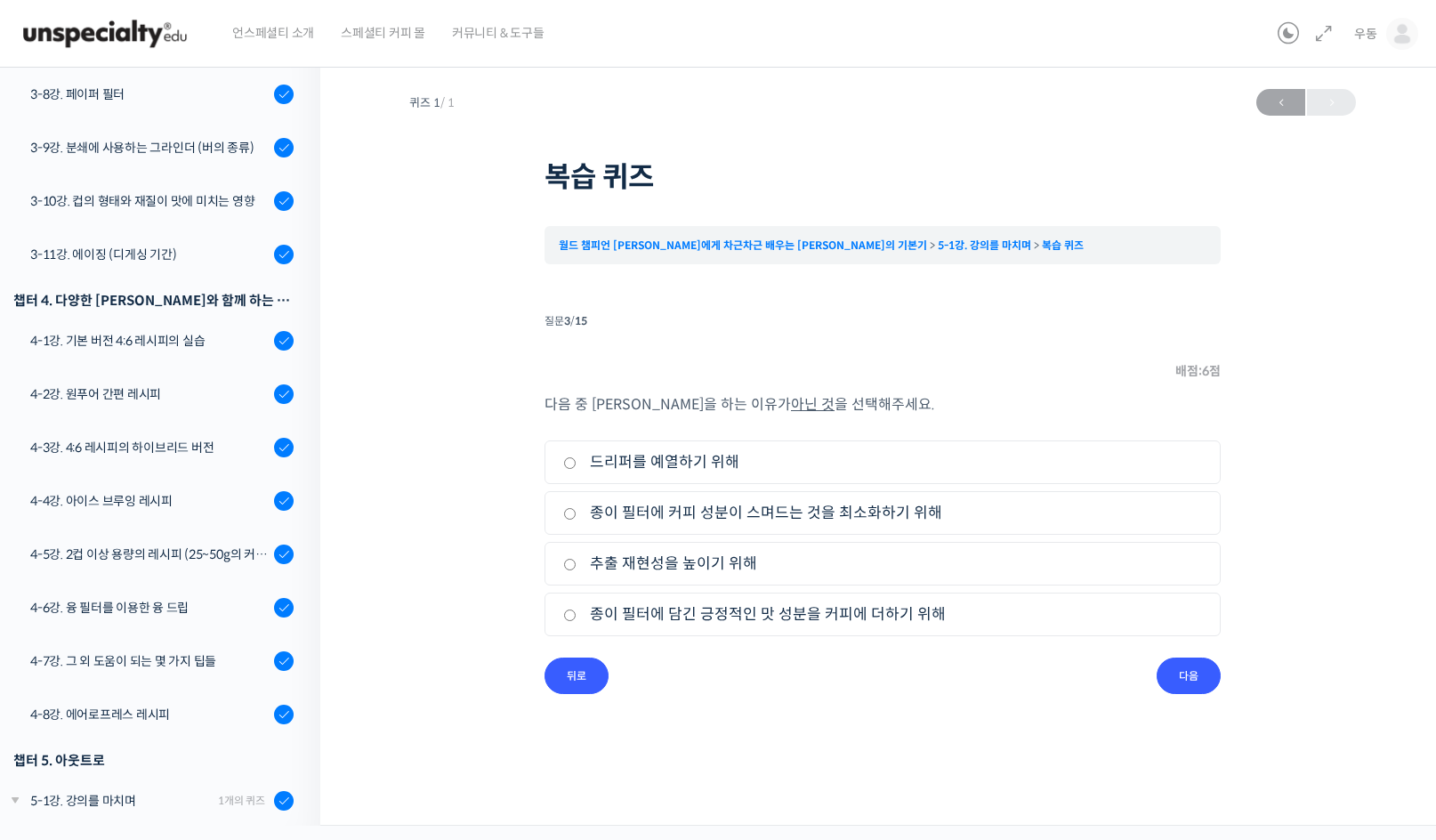
click at [742, 604] on label "종이 필터에 담긴 긍정적인 맛 성분을 커피에 더하기 위해" at bounding box center [883, 614] width 639 height 24
click at [577, 609] on input "종이 필터에 담긴 긍정적인 맛 성분을 커피에 더하기 위해" at bounding box center [570, 615] width 14 height 12
radio input "true"
click at [1196, 665] on input "다음" at bounding box center [1188, 675] width 64 height 36
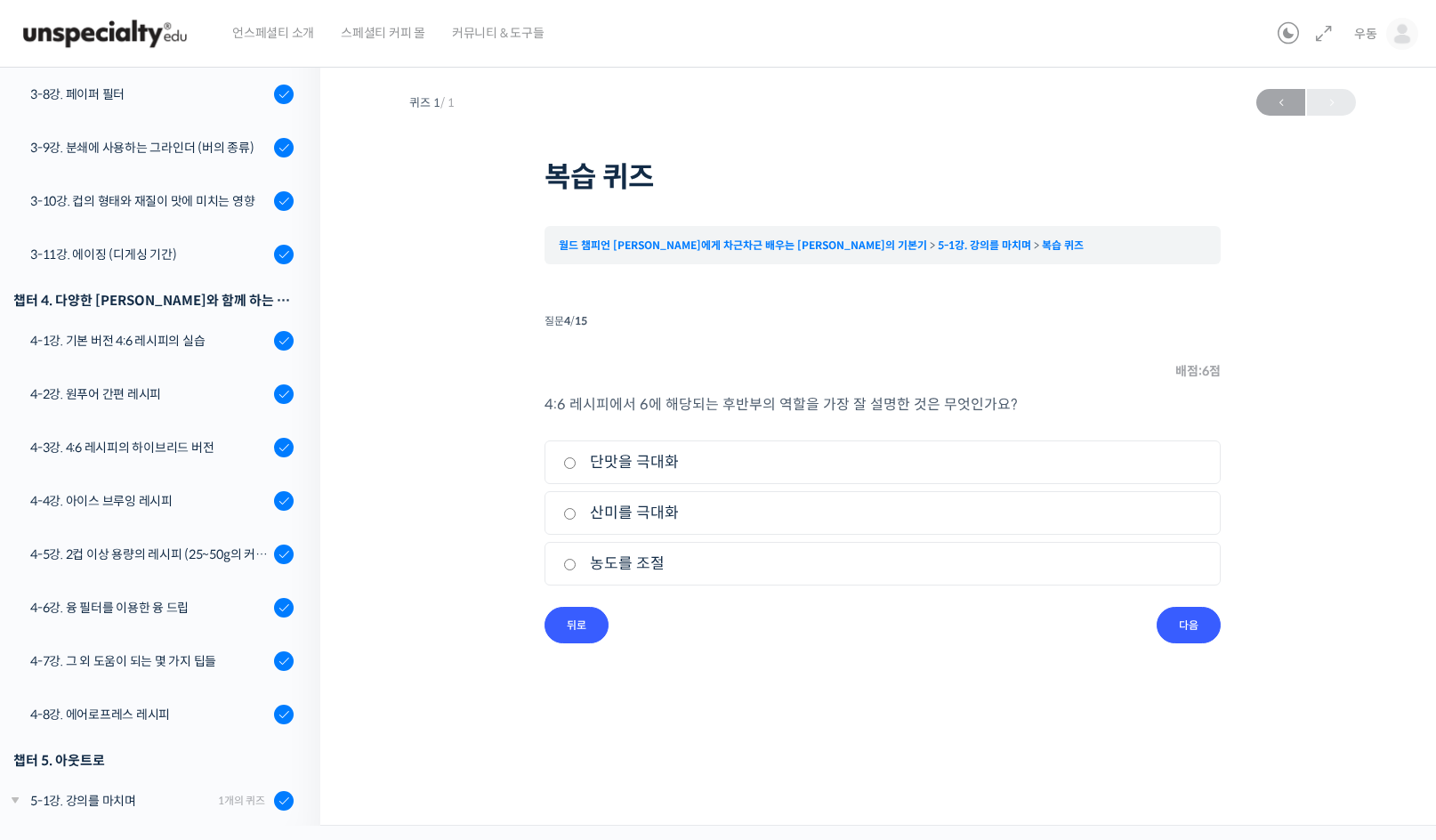
click at [648, 559] on label "농도를 조절" at bounding box center [883, 563] width 639 height 24
click at [577, 559] on input "농도를 조절" at bounding box center [570, 565] width 14 height 12
radio input "true"
click at [1195, 619] on input "다음" at bounding box center [1188, 624] width 64 height 36
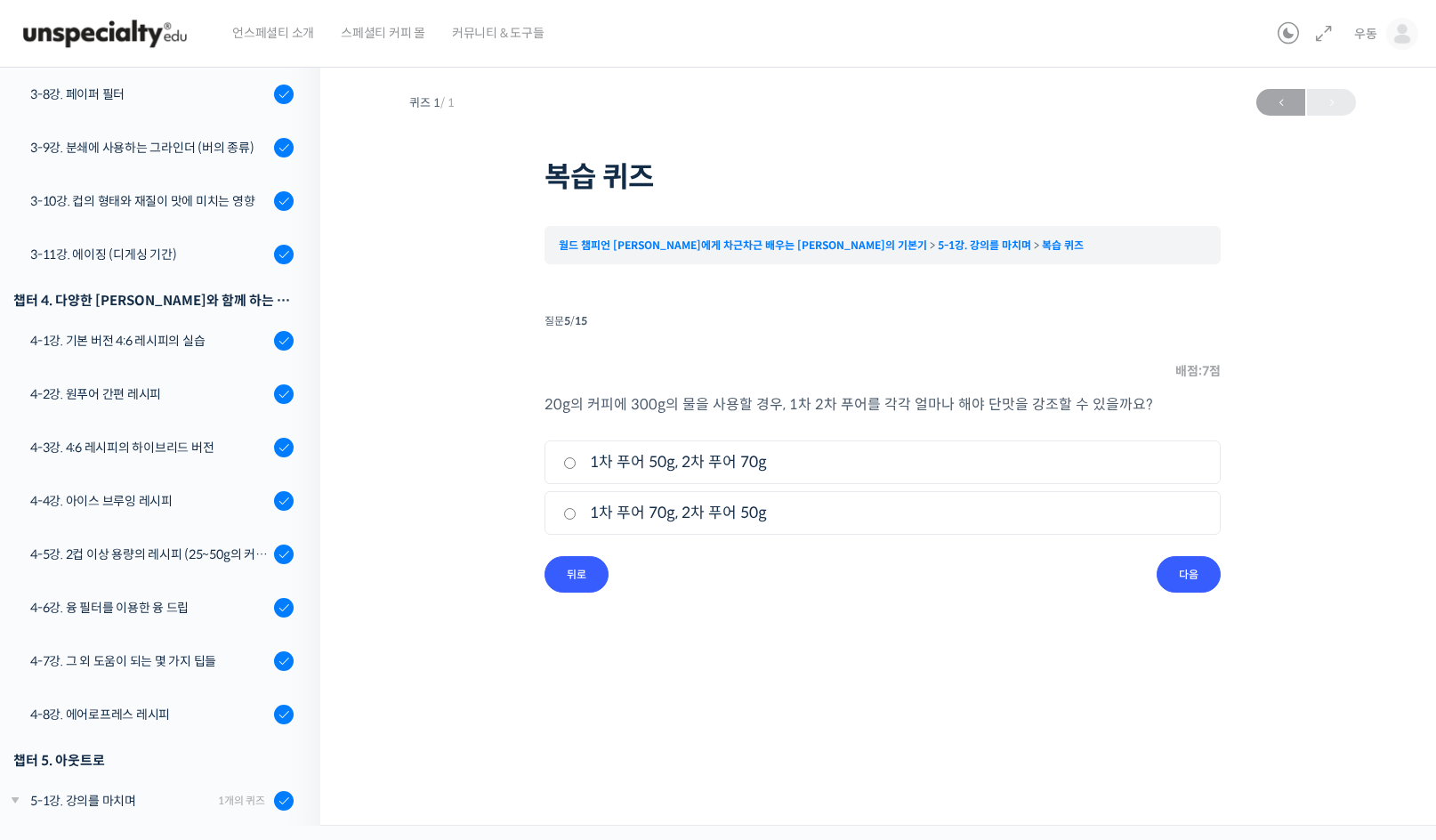
click at [775, 462] on label "1차 푸어 50g, 2차 푸어 70g" at bounding box center [883, 461] width 639 height 24
click at [577, 462] on input "1차 푸어 50g, 2차 푸어 70g" at bounding box center [570, 463] width 14 height 12
radio input "true"
click at [1193, 562] on input "다음" at bounding box center [1188, 574] width 64 height 36
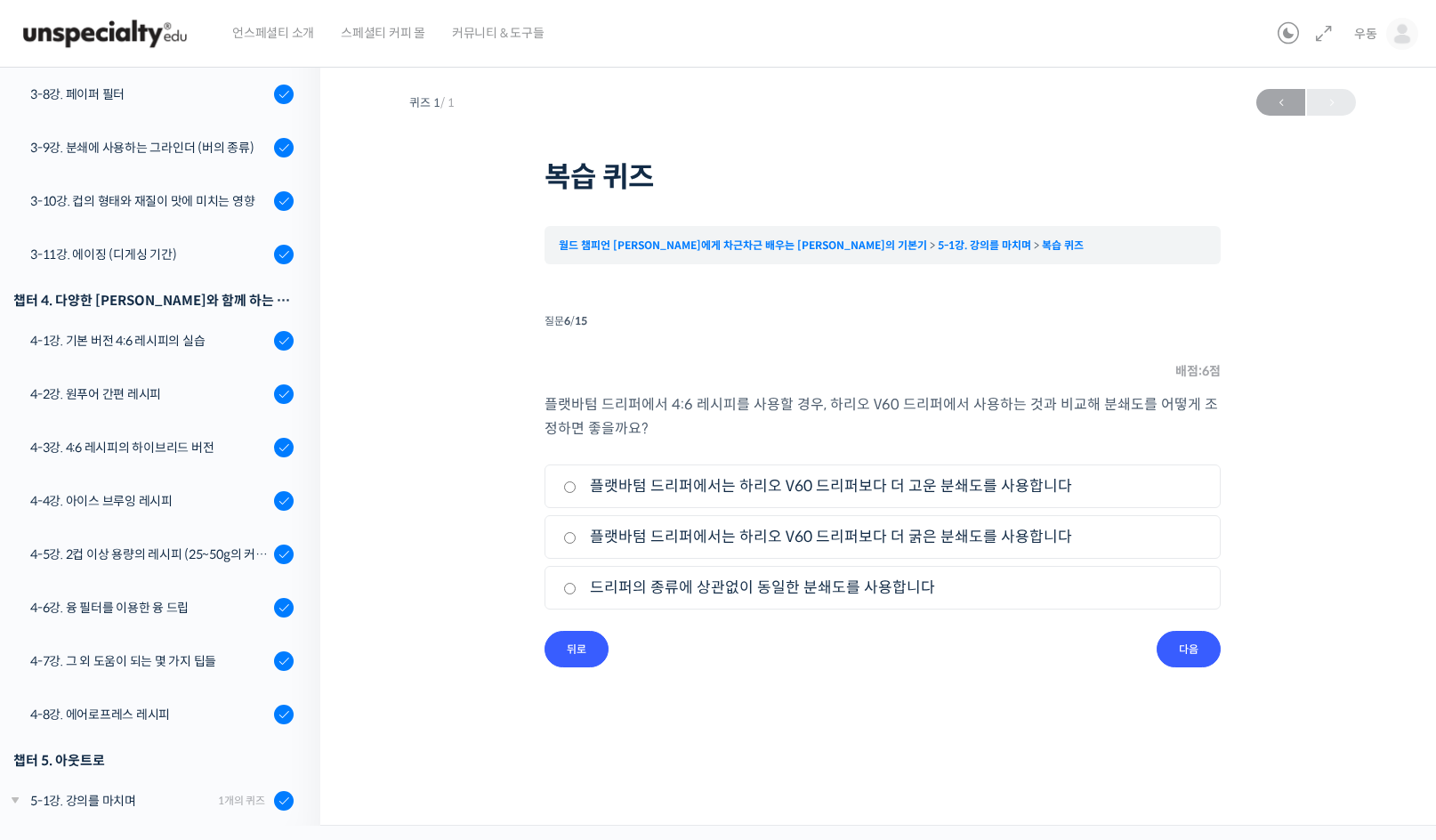
click at [654, 540] on label "플랫바텀 드리퍼에서는 하리오 V60 드리퍼보다 더 굵은 분쇄도를 사용합니다" at bounding box center [883, 536] width 639 height 24
click at [577, 540] on input "플랫바텀 드리퍼에서는 하리오 V60 드리퍼보다 더 굵은 분쇄도를 사용합니다" at bounding box center [570, 537] width 14 height 12
radio input "true"
click at [1212, 655] on input "다음" at bounding box center [1188, 649] width 64 height 36
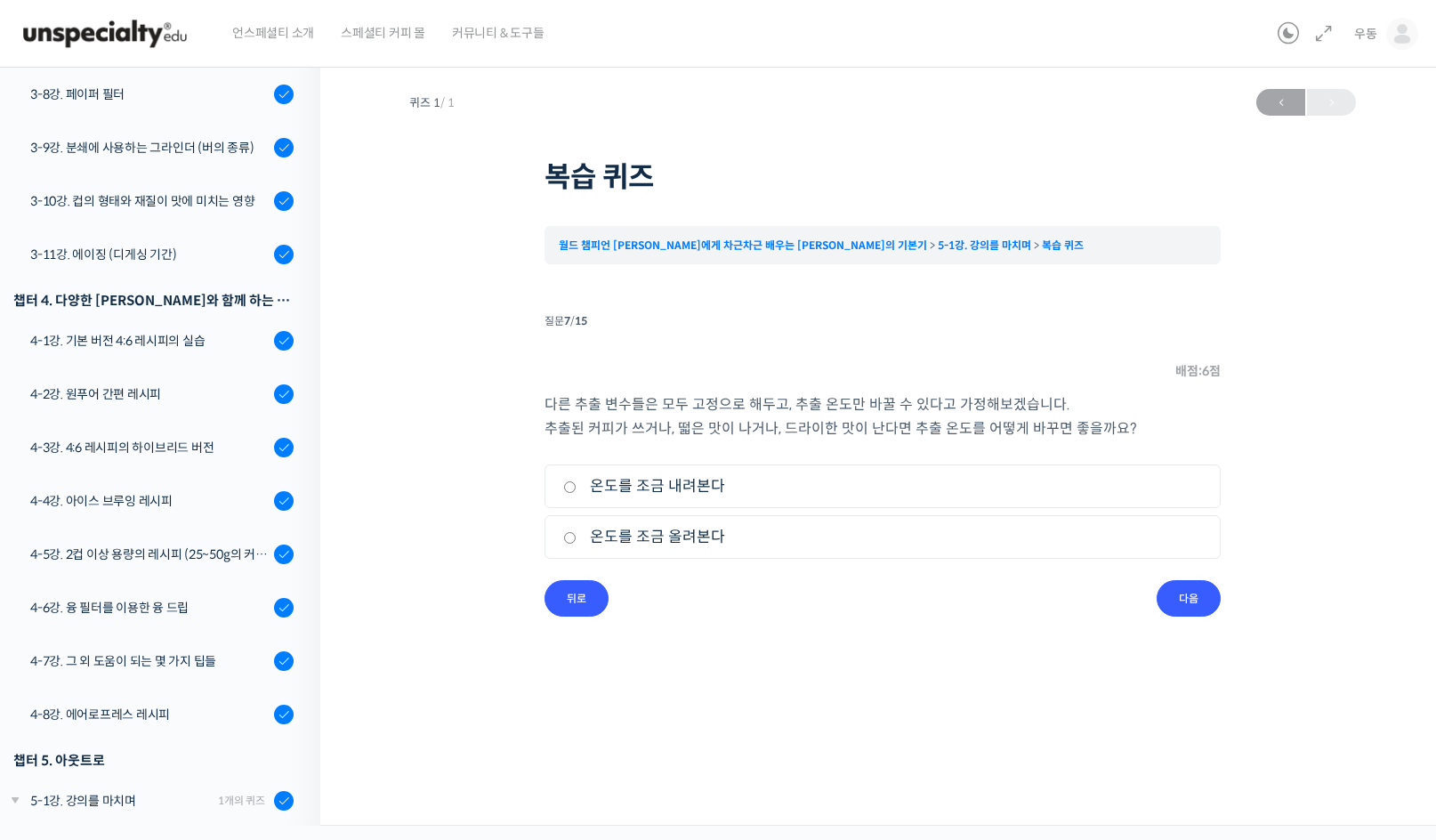
drag, startPoint x: 696, startPoint y: 484, endPoint x: 712, endPoint y: 489, distance: 16.8
click at [697, 484] on label "온도를 조금 내려본다" at bounding box center [883, 486] width 639 height 24
click at [577, 484] on input "온도를 조금 내려본다" at bounding box center [570, 487] width 14 height 12
radio input "true"
drag, startPoint x: 1181, startPoint y: 601, endPoint x: 1172, endPoint y: 598, distance: 9.5
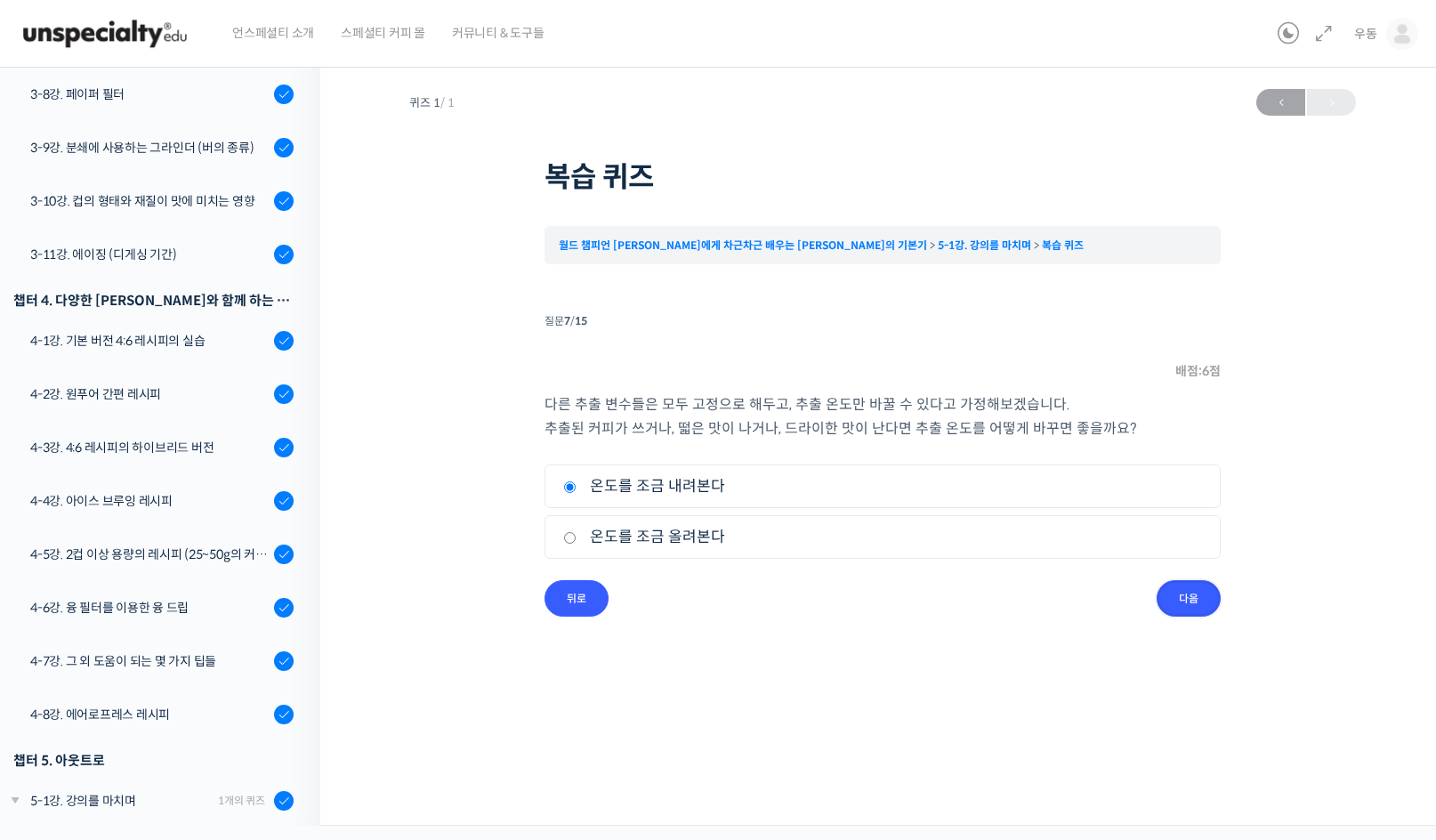
click at [1182, 600] on input "다음" at bounding box center [1188, 597] width 64 height 36
click at [692, 489] on label "원을 그리며 붓는 방식" at bounding box center [883, 486] width 639 height 24
click at [577, 489] on input "원을 그리며 붓는 방식" at bounding box center [570, 487] width 14 height 12
radio input "true"
click at [1196, 595] on input "다음" at bounding box center [1188, 597] width 64 height 36
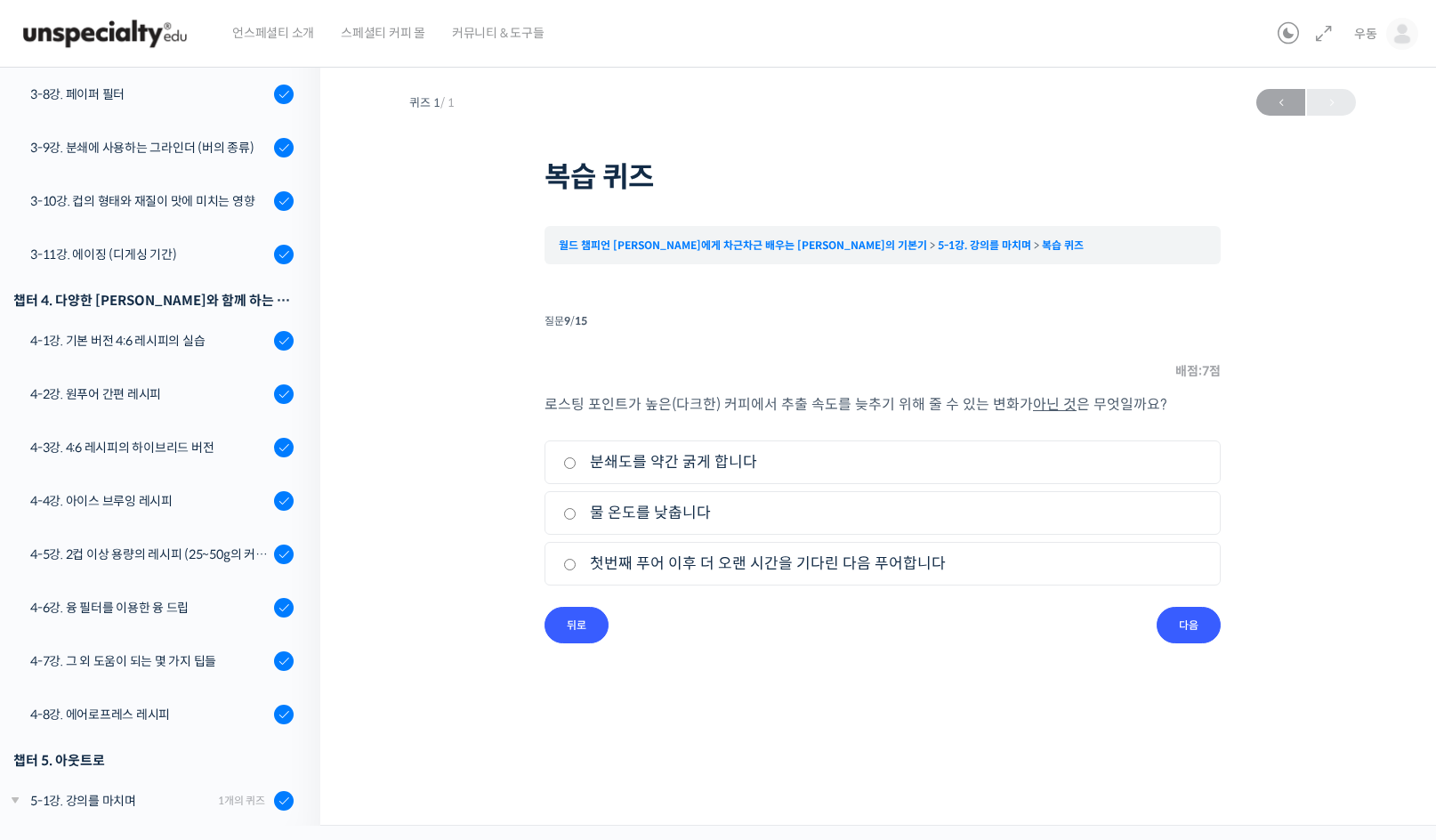
click at [772, 565] on label "첫번째 푸어 이후 더 오랜 시간을 기다린 다음 푸어합니다" at bounding box center [883, 563] width 639 height 24
click at [577, 565] on input "첫번째 푸어 이후 더 오랜 시간을 기다린 다음 푸어합니다" at bounding box center [570, 565] width 14 height 12
radio input "true"
click at [1196, 620] on input "다음" at bounding box center [1188, 624] width 64 height 36
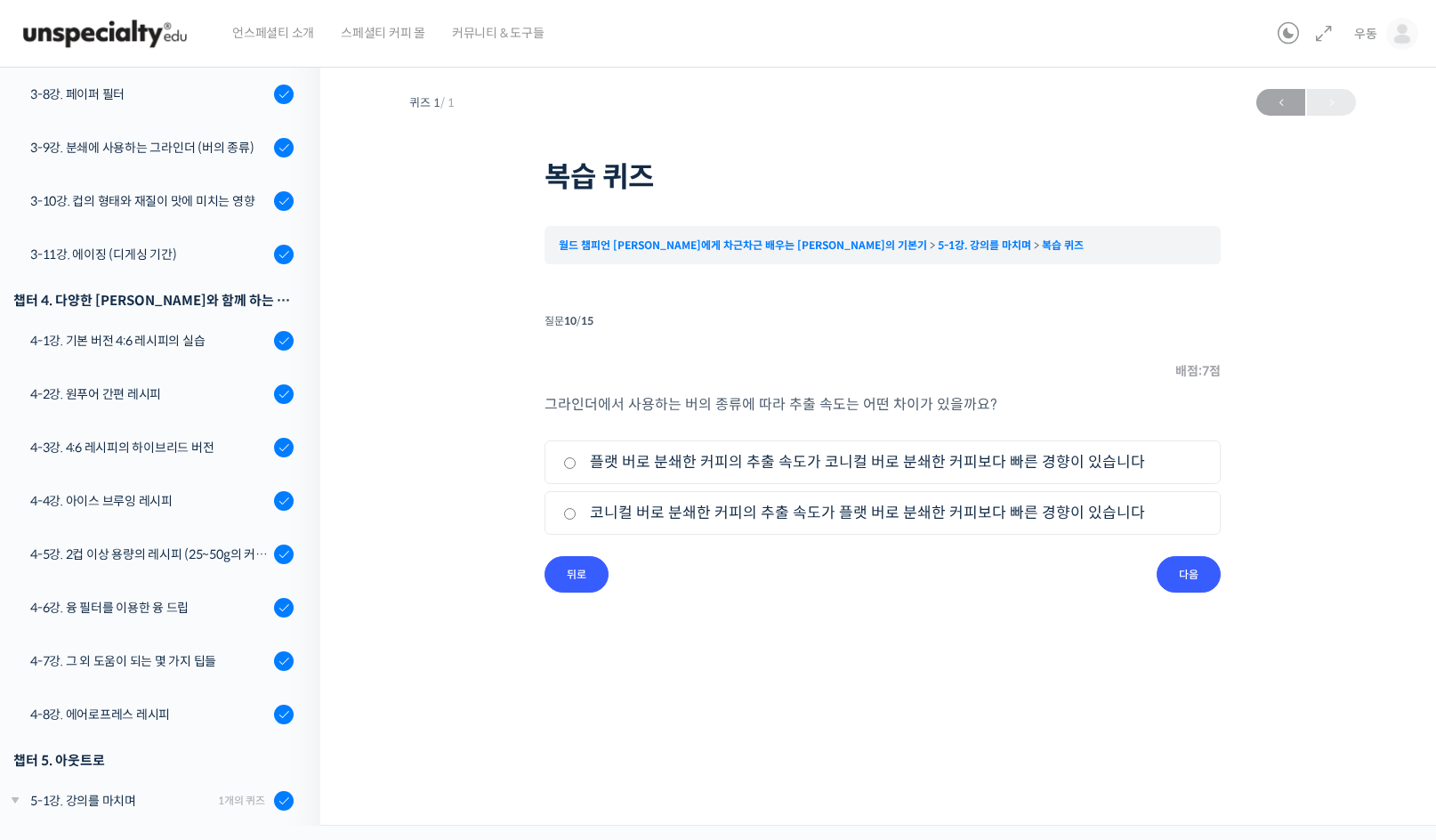
click at [929, 511] on label "코니컬 버로 분쇄한 커피의 추출 속도가 플랫 버로 분쇄한 커피보다 빠른 경향이 있습니다" at bounding box center [883, 513] width 639 height 24
click at [577, 511] on input "코니컬 버로 분쇄한 커피의 추출 속도가 플랫 버로 분쇄한 커피보다 빠른 경향이 있습니다" at bounding box center [570, 514] width 14 height 12
radio input "true"
click at [1185, 571] on input "다음" at bounding box center [1188, 574] width 64 height 36
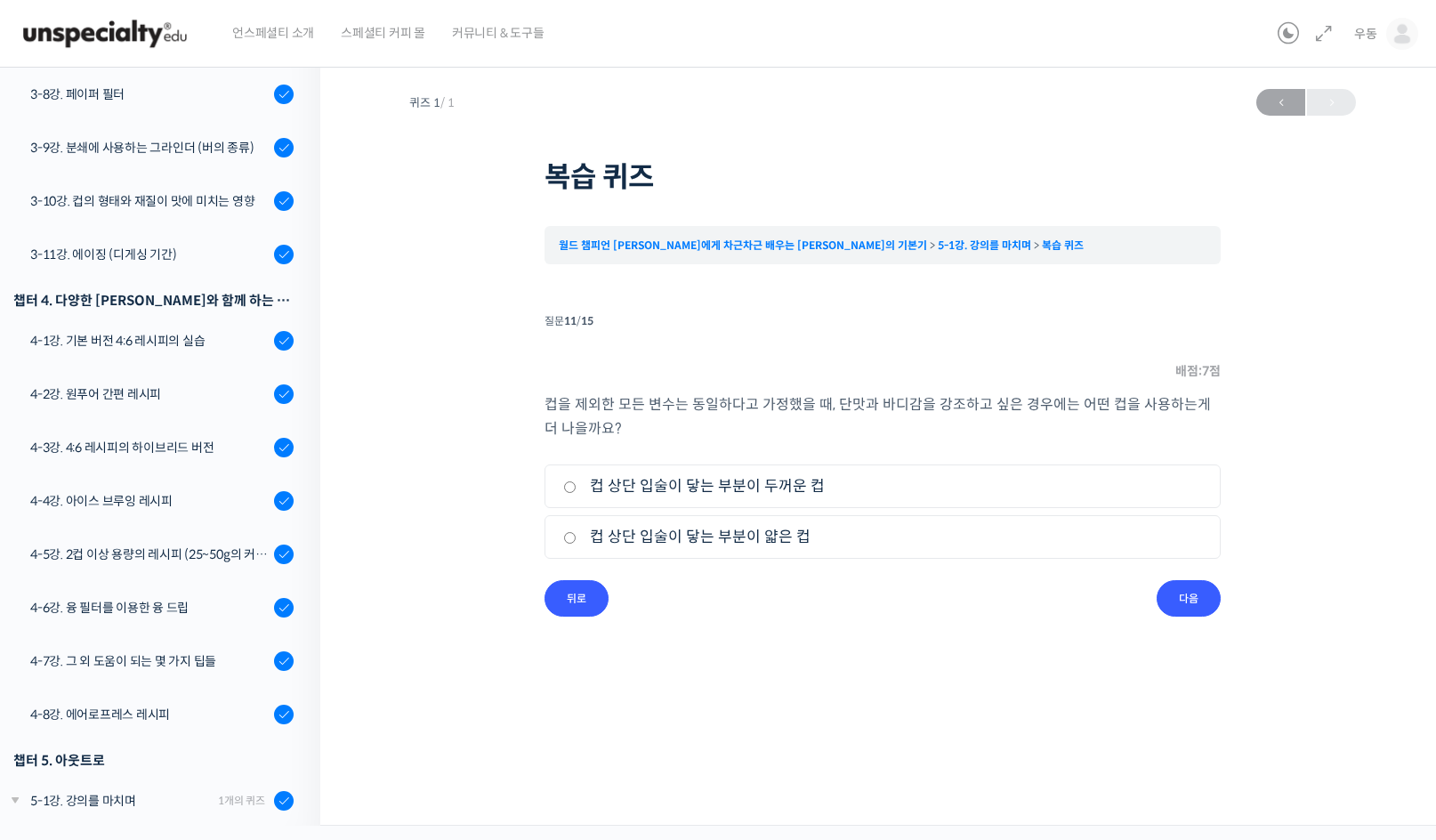
click at [803, 487] on label "컵 상단 입술이 닿는 부분이 두꺼운 컵" at bounding box center [883, 486] width 639 height 24
click at [577, 487] on input "컵 상단 입술이 닿는 부분이 두꺼운 컵" at bounding box center [570, 487] width 14 height 12
radio input "true"
click at [1202, 591] on input "다음" at bounding box center [1188, 597] width 64 height 36
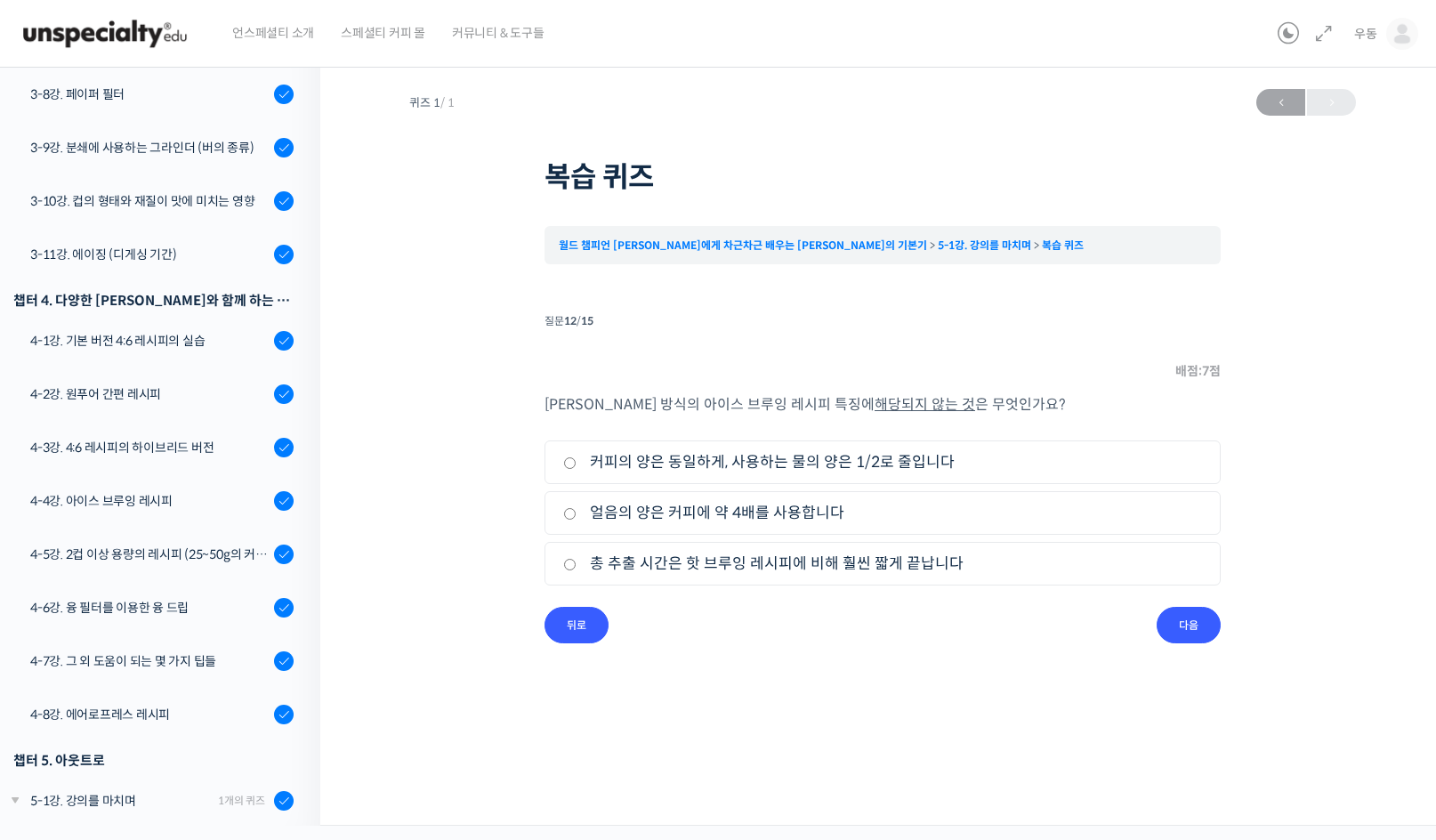
click at [793, 511] on label "얼음의 양은 커피에 약 4배를 사용합니다" at bounding box center [883, 513] width 639 height 24
click at [577, 511] on input "얼음의 양은 커피에 약 4배를 사용합니다" at bounding box center [570, 514] width 14 height 12
radio input "true"
click at [1181, 626] on input "다음" at bounding box center [1188, 624] width 64 height 36
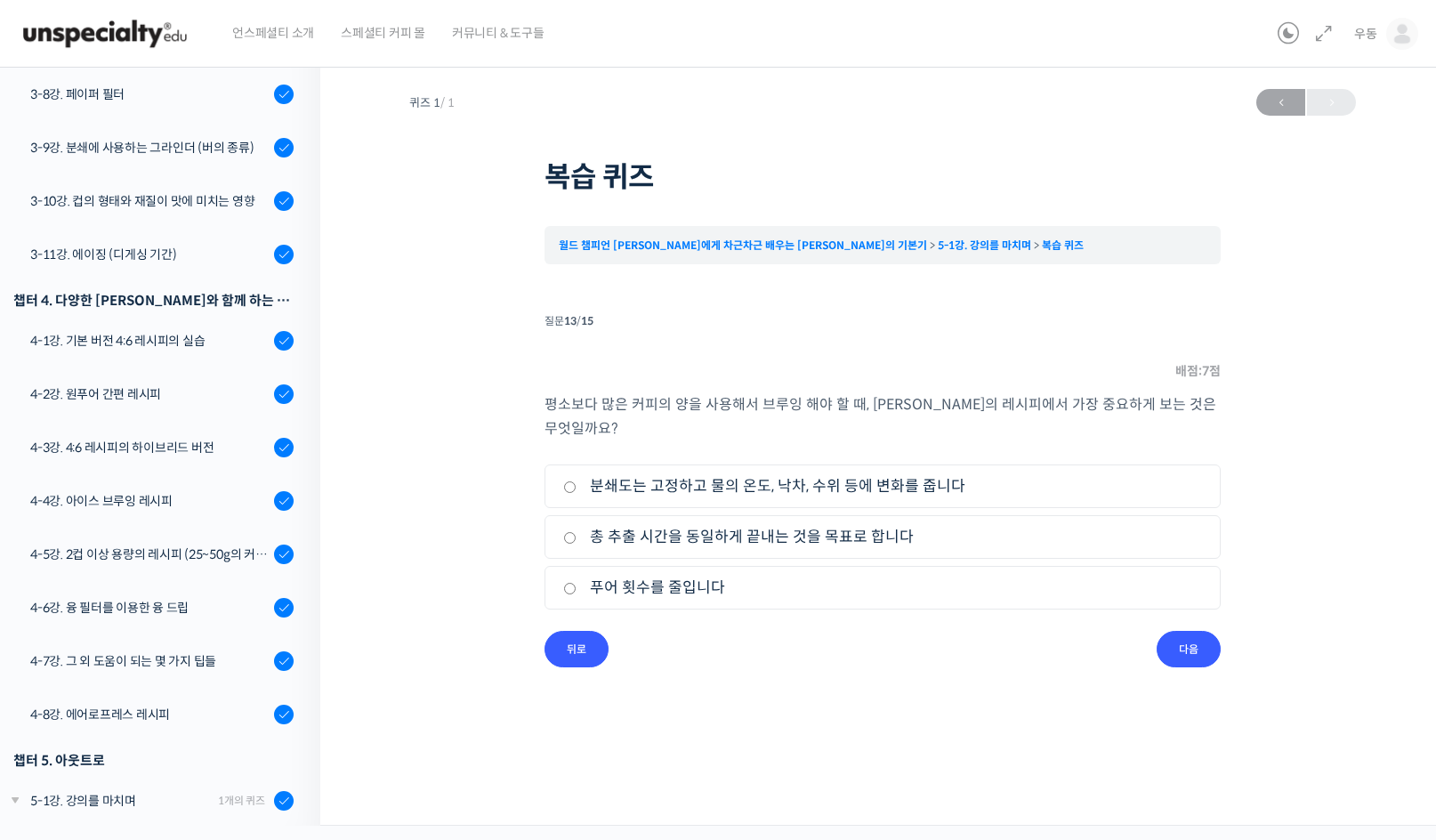
click at [737, 540] on label "총 추출 시간을 동일하게 끝내는 것을 목표로 합니다" at bounding box center [883, 536] width 639 height 24
click at [577, 540] on input "총 추출 시간을 동일하게 끝내는 것을 목표로 합니다" at bounding box center [570, 537] width 14 height 12
radio input "true"
click at [1188, 657] on input "다음" at bounding box center [1188, 649] width 64 height 36
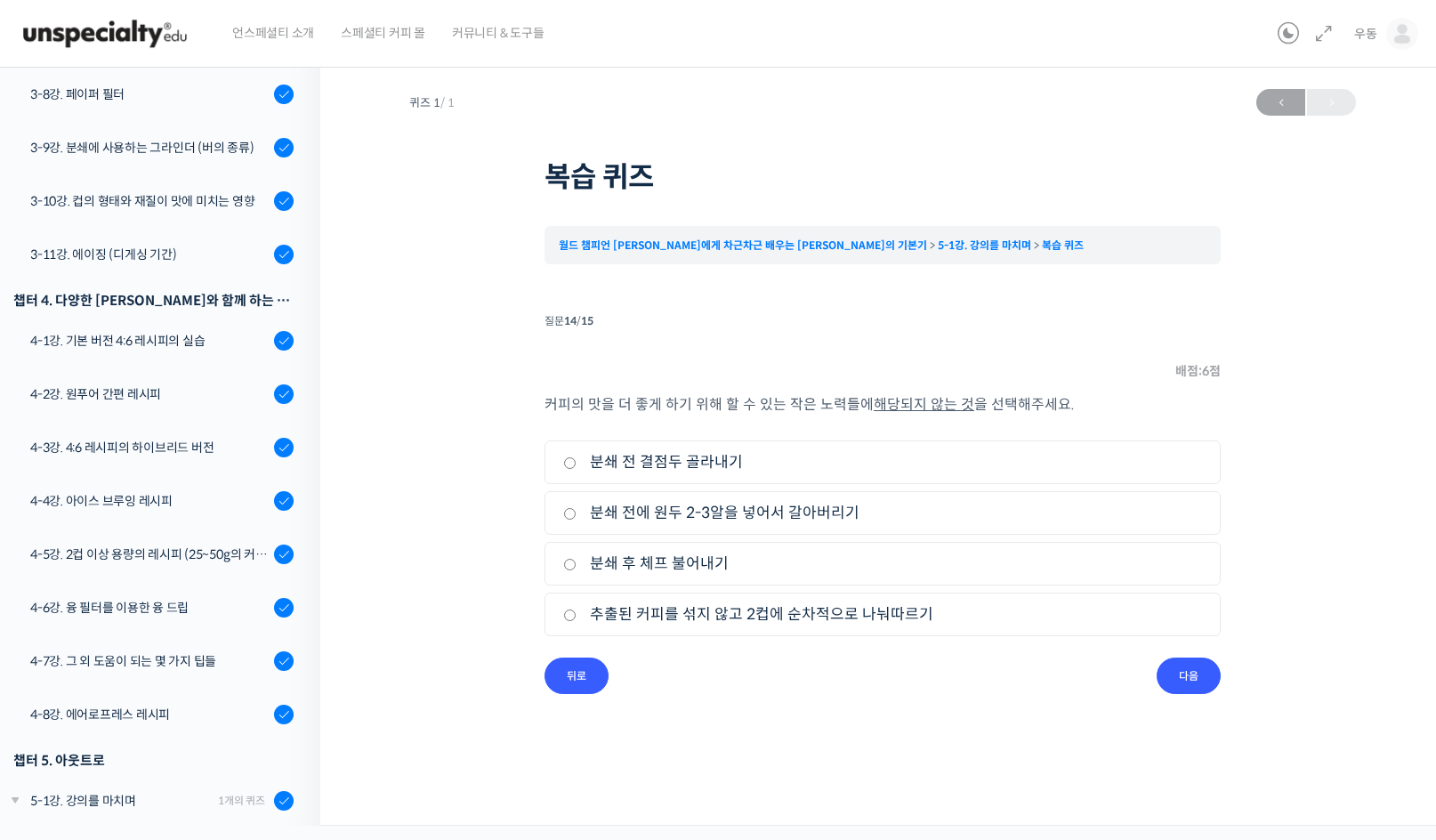
click at [754, 608] on label "추출된 커피를 섞지 않고 2컵에 순차적으로 나눠따르기" at bounding box center [883, 614] width 639 height 24
click at [577, 609] on input "추출된 커피를 섞지 않고 2컵에 순차적으로 나눠따르기" at bounding box center [570, 615] width 14 height 12
radio input "true"
click at [1186, 674] on input "다음" at bounding box center [1188, 675] width 64 height 36
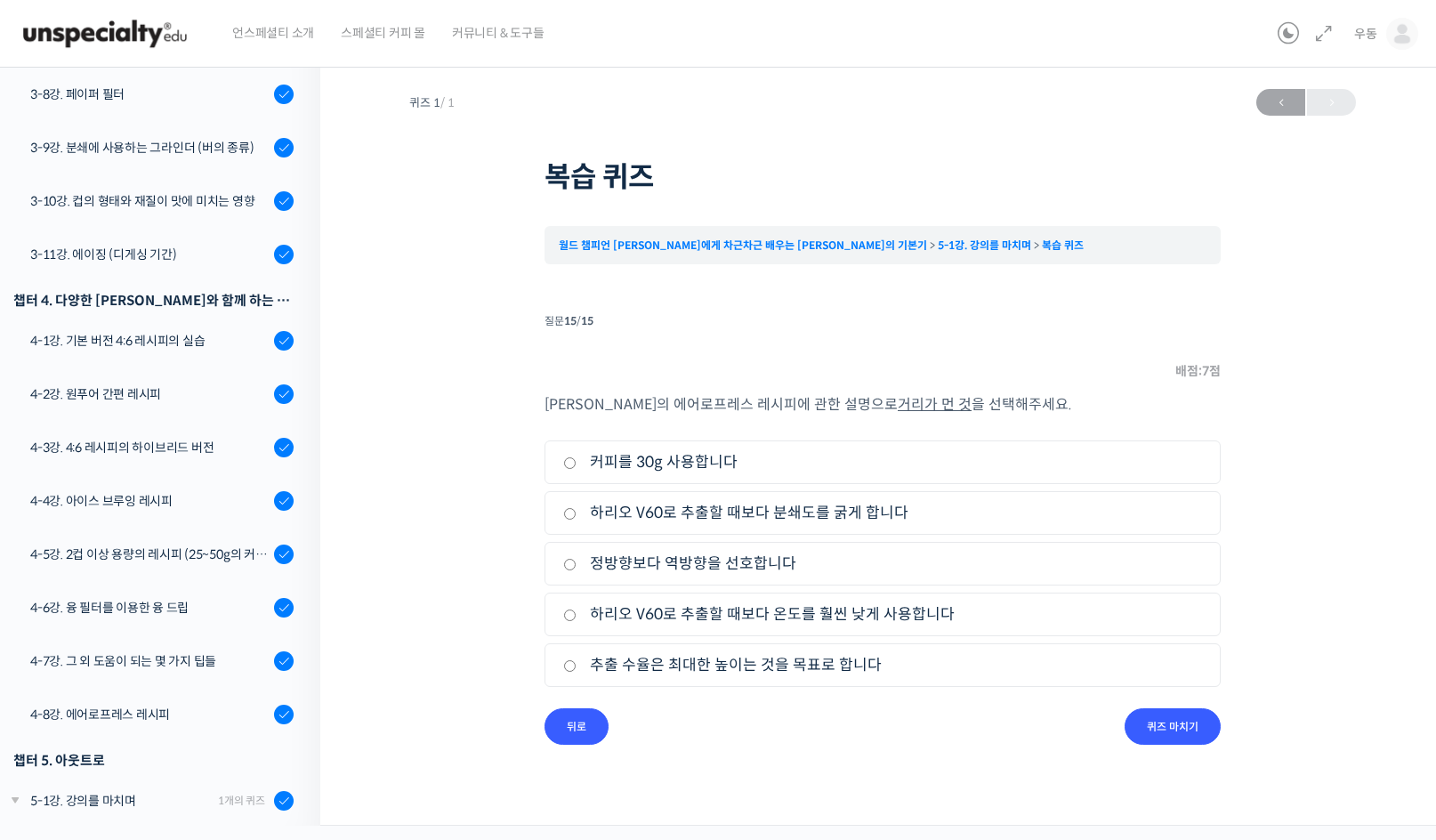
click at [810, 662] on label "추출 수율은 최대한 높이는 것을 목표로 합니다" at bounding box center [883, 665] width 639 height 24
click at [577, 662] on input "추출 수율은 최대한 높이는 것을 목표로 합니다" at bounding box center [570, 665] width 14 height 12
radio input "true"
click at [1151, 723] on input "퀴즈 마치기" at bounding box center [1172, 726] width 96 height 36
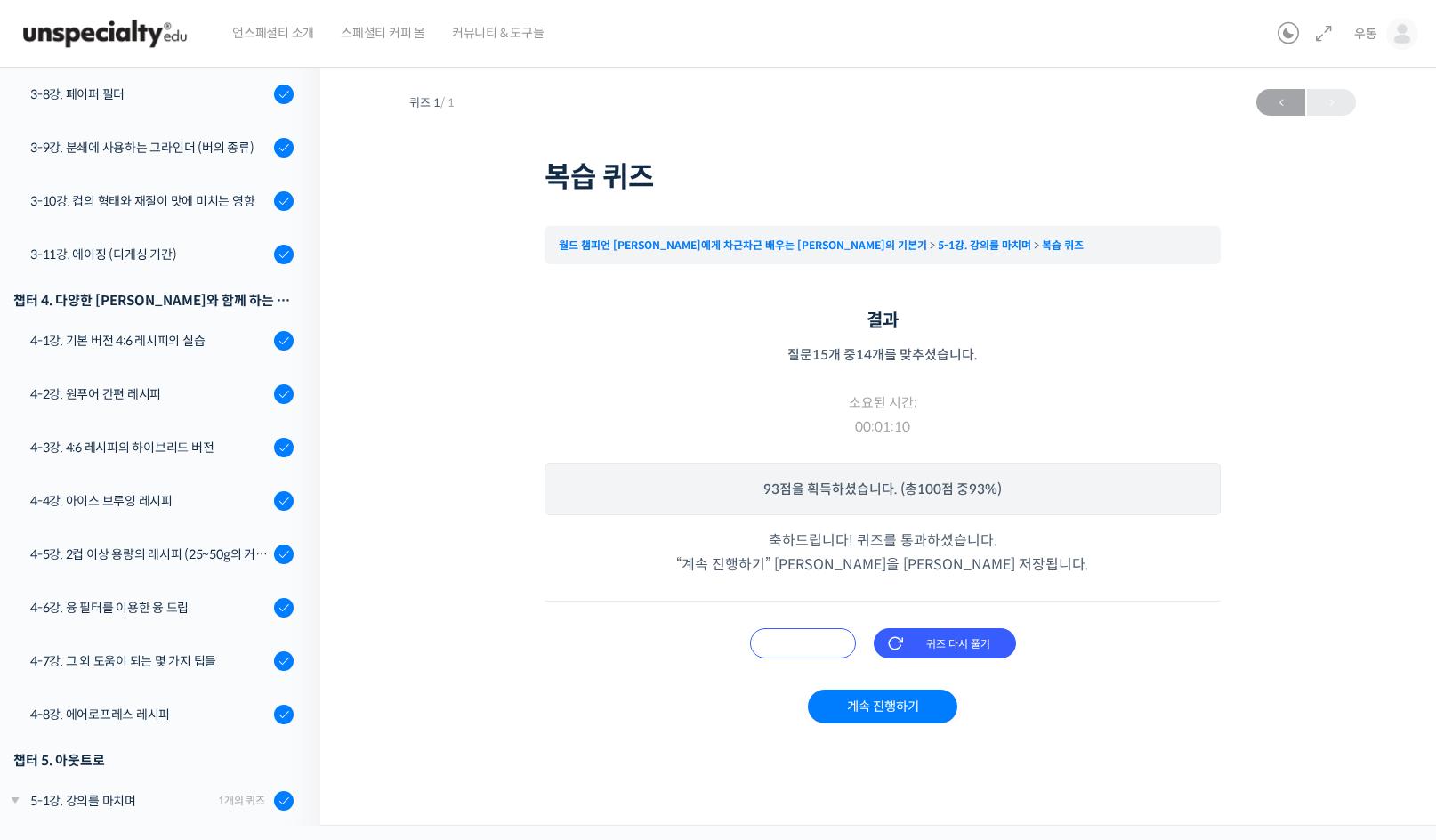
click at [798, 639] on input "오답 확인하기" at bounding box center [802, 643] width 106 height 31
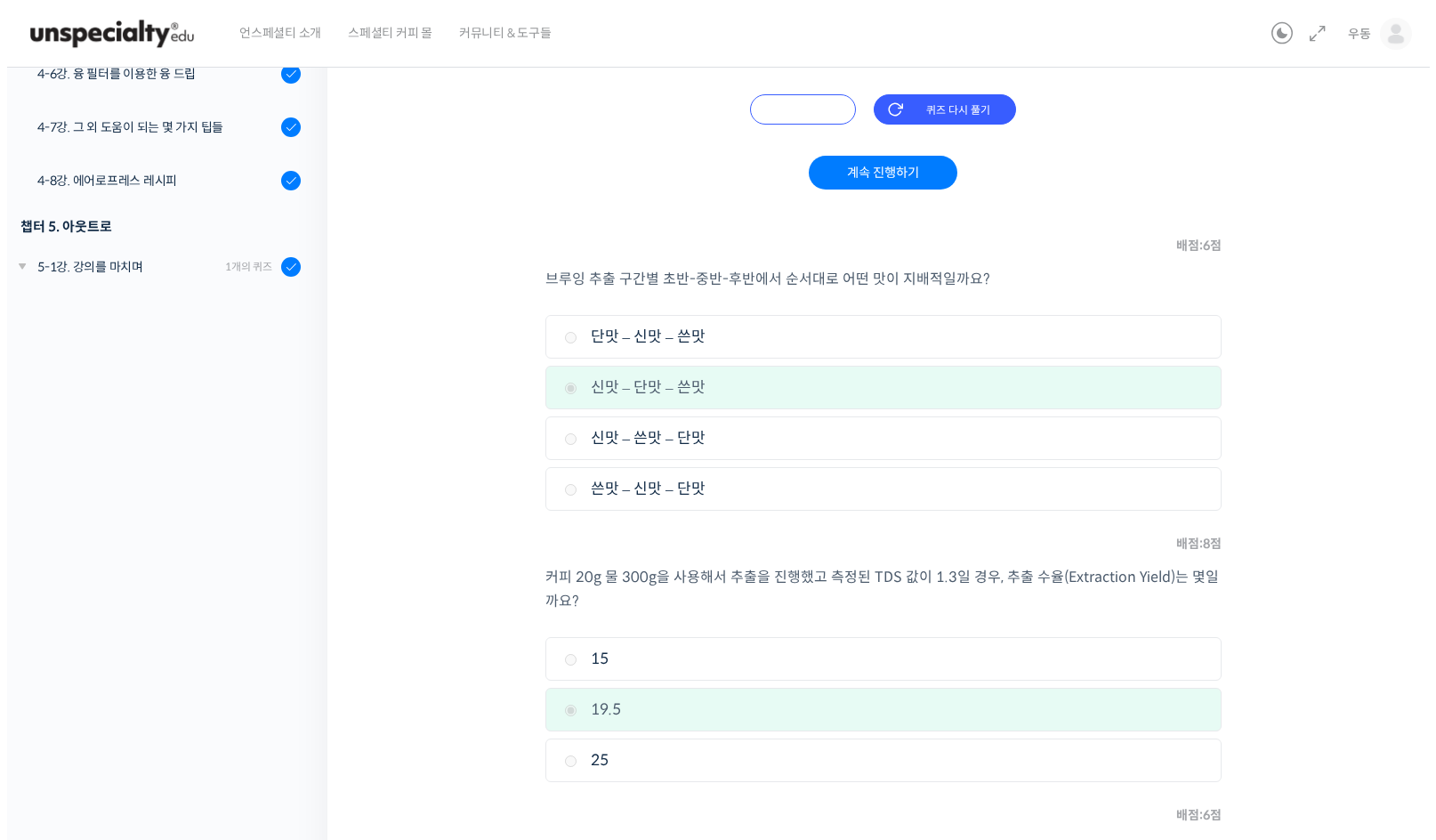
scroll to position [0, 0]
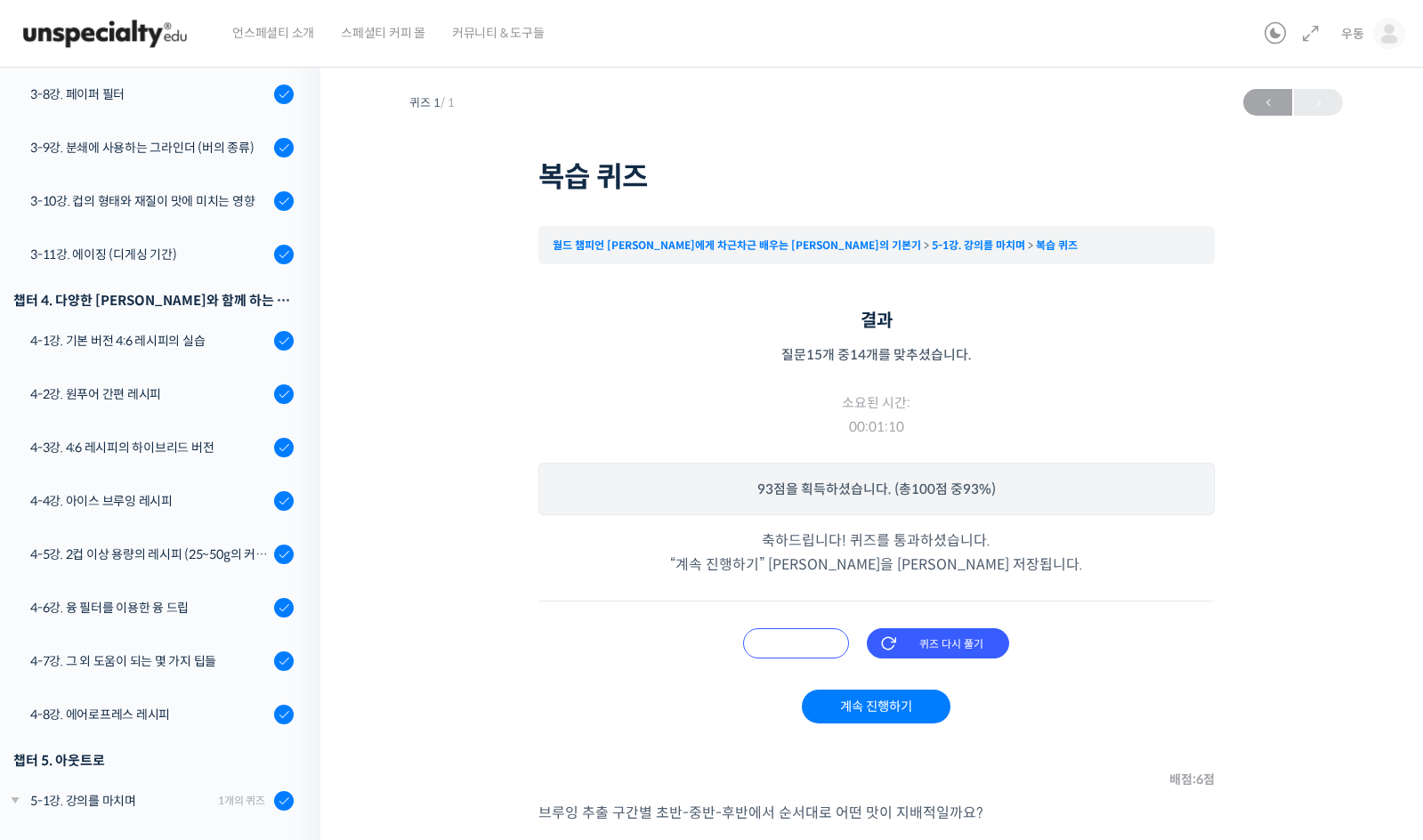
click at [803, 642] on input "오답 확인하기" at bounding box center [795, 643] width 106 height 31
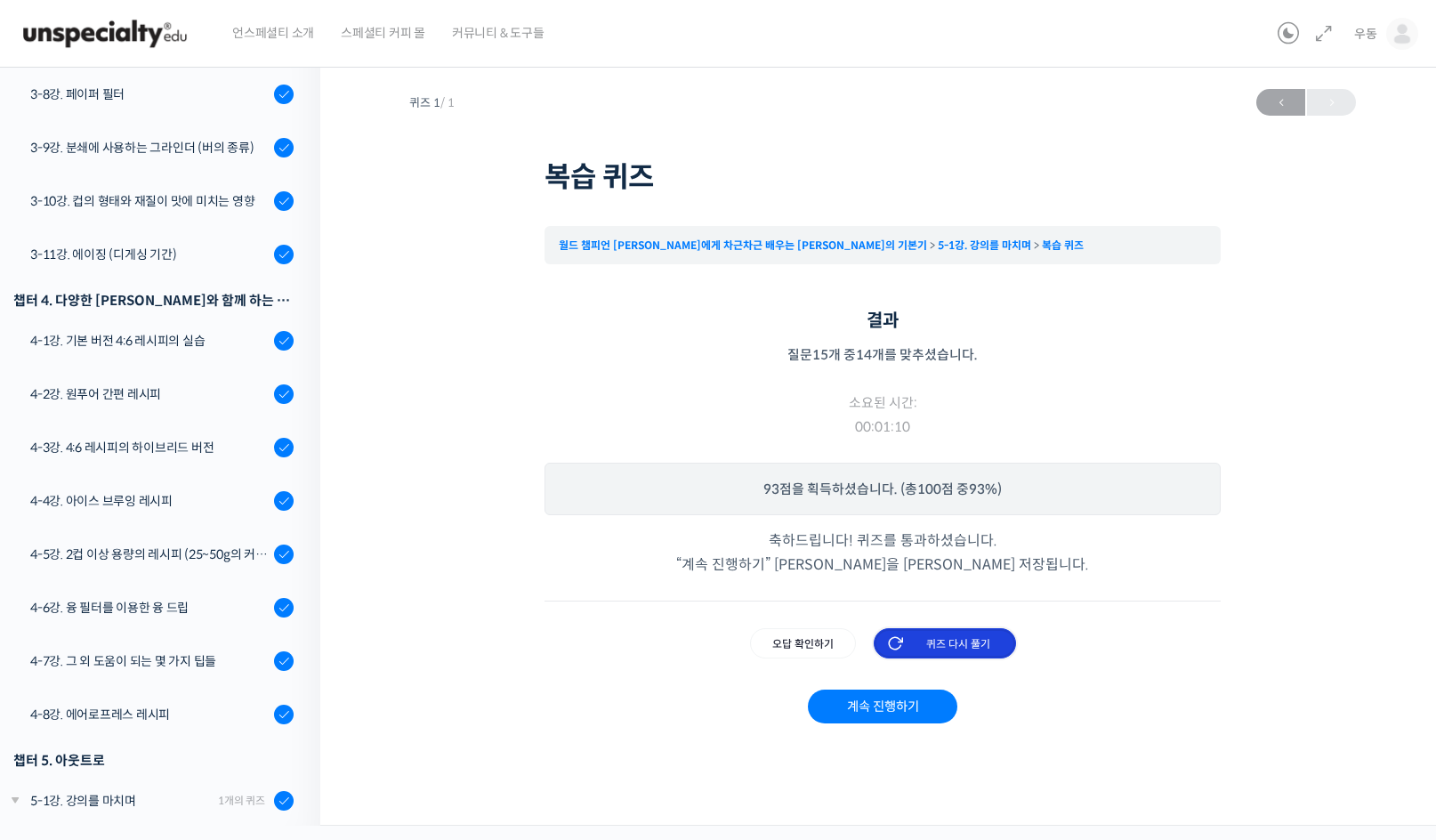
click at [960, 649] on input "퀴즈 다시 풀기" at bounding box center [945, 643] width 142 height 31
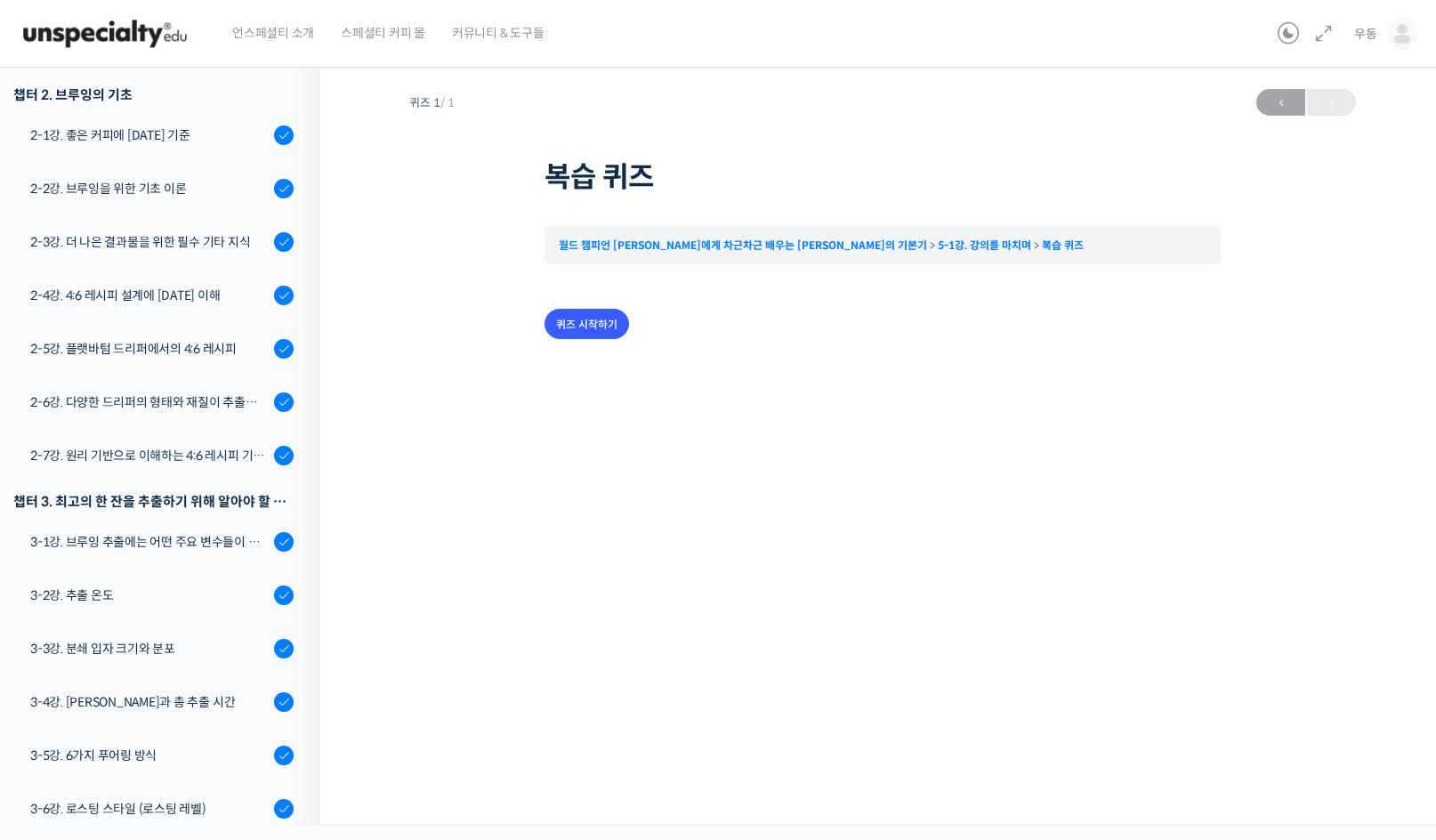
scroll to position [1231, 0]
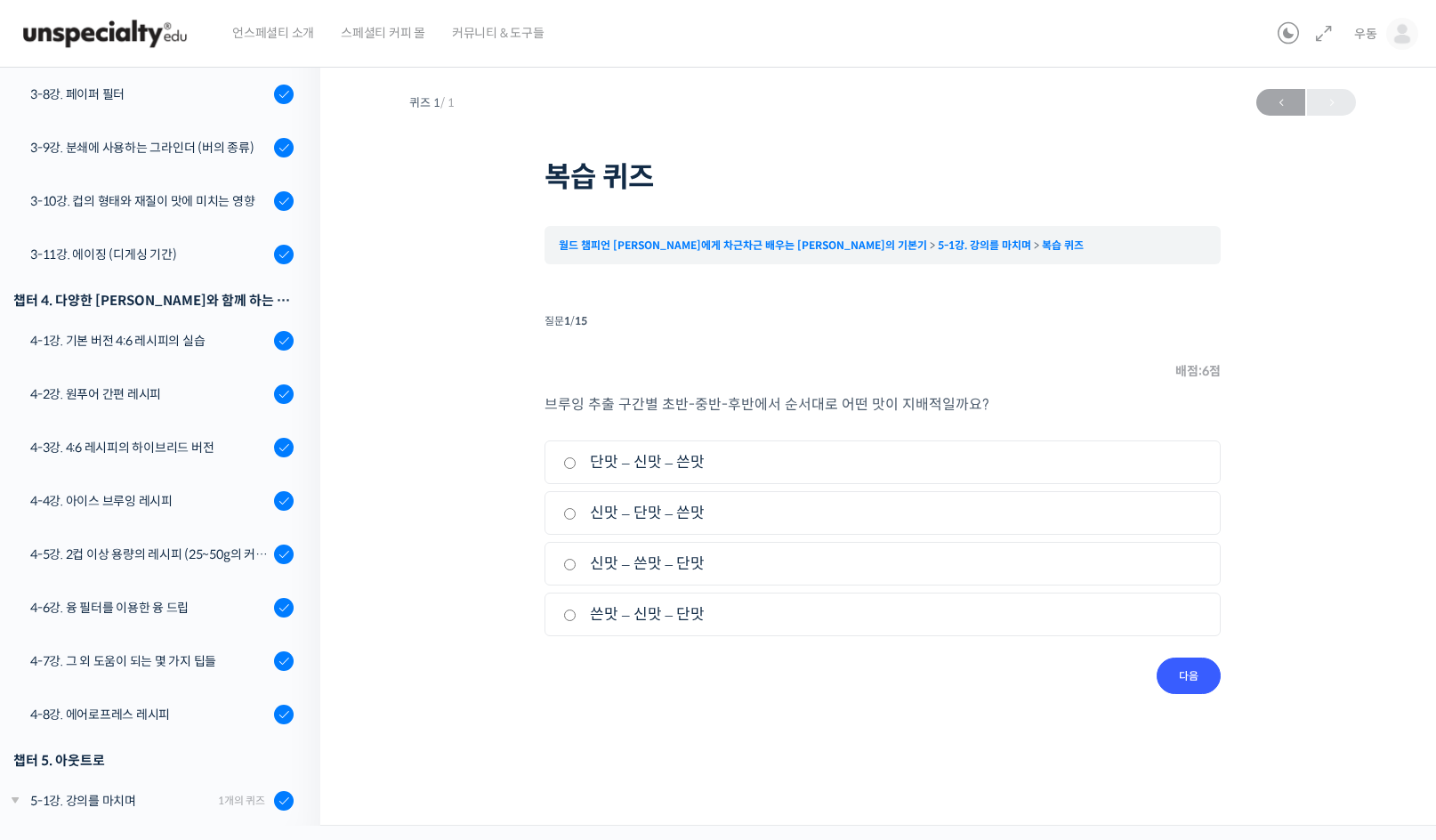
click at [657, 510] on label "신맛 – 단맛 – 쓴맛" at bounding box center [883, 513] width 639 height 24
click at [577, 510] on input "신맛 – 단맛 – 쓴맛" at bounding box center [570, 514] width 14 height 12
radio input "true"
click at [1194, 685] on input "다음" at bounding box center [1188, 675] width 64 height 36
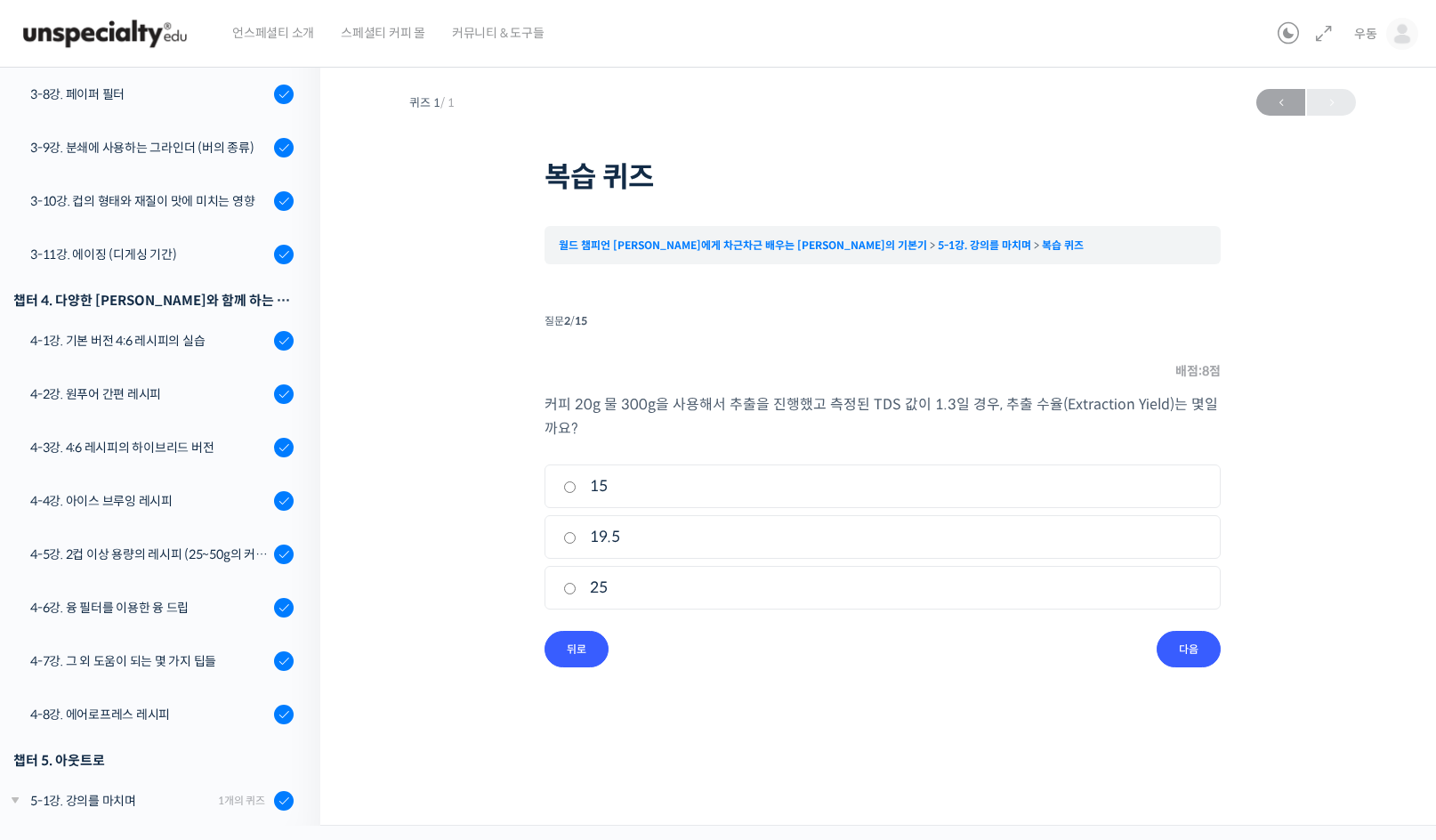
click at [684, 523] on li "2. 19.5" at bounding box center [883, 536] width 677 height 43
click at [604, 531] on label "19.5" at bounding box center [883, 536] width 639 height 24
click at [577, 531] on input "19.5" at bounding box center [570, 537] width 14 height 12
radio input "true"
click at [1205, 655] on input "다음" at bounding box center [1188, 649] width 64 height 36
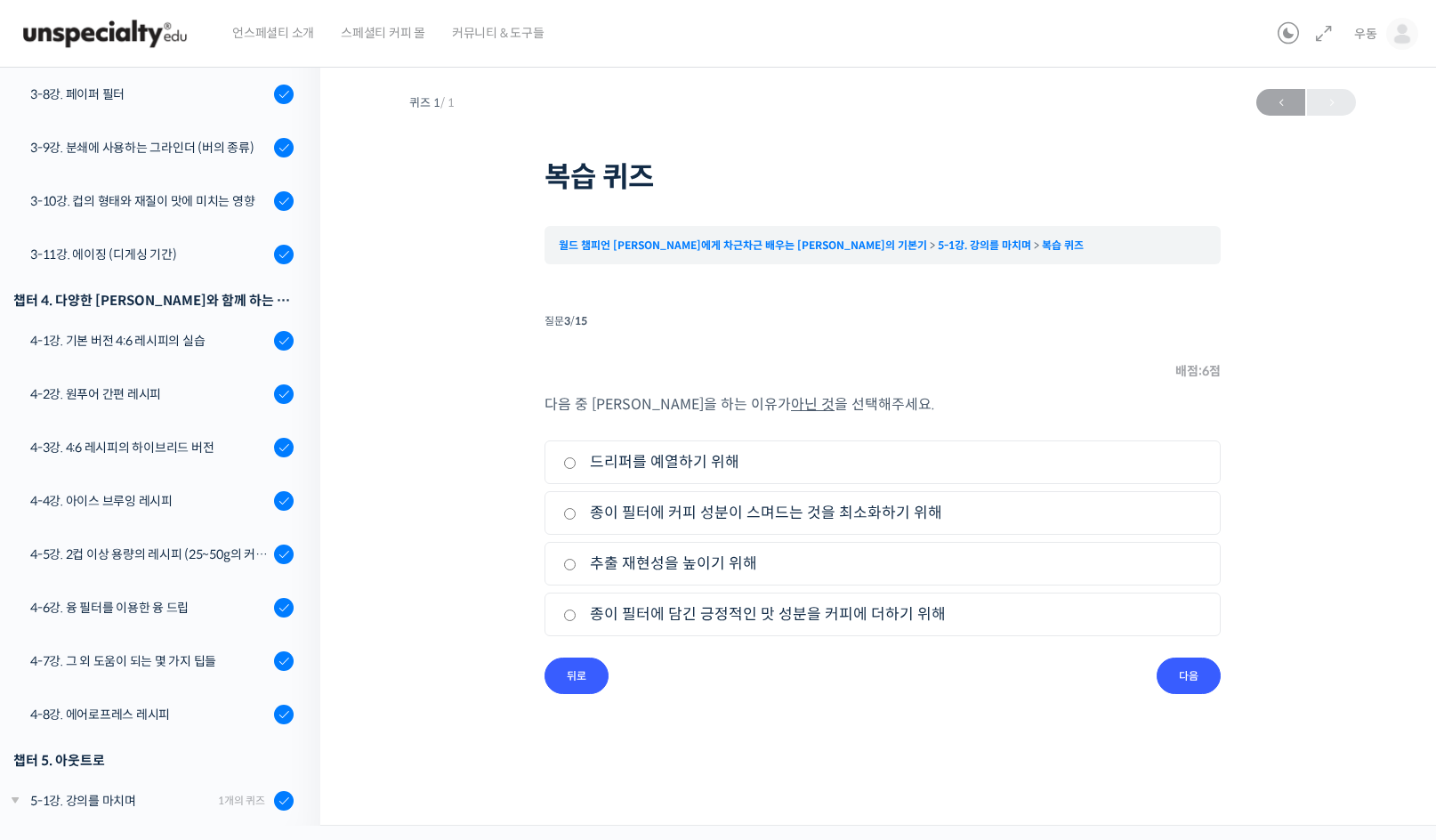
click at [734, 613] on label "종이 필터에 담긴 긍정적인 맛 성분을 커피에 더하기 위해" at bounding box center [883, 614] width 639 height 24
click at [577, 613] on input "종이 필터에 담긴 긍정적인 맛 성분을 커피에 더하기 위해" at bounding box center [570, 615] width 14 height 12
radio input "true"
click at [1194, 665] on input "다음" at bounding box center [1188, 675] width 64 height 36
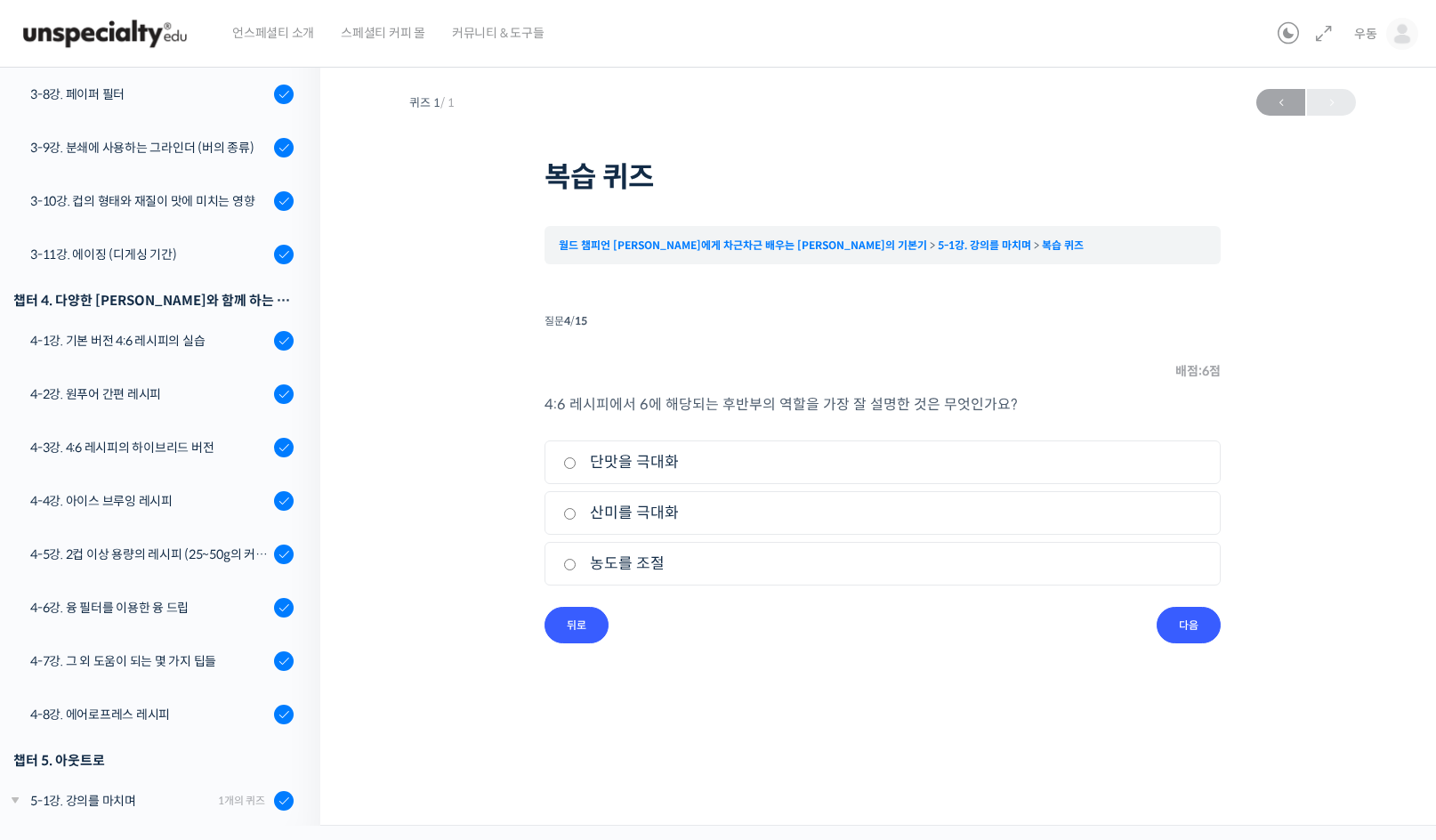
drag, startPoint x: 639, startPoint y: 575, endPoint x: 1086, endPoint y: 628, distance: 450.1
click at [640, 575] on label "농도를 조절" at bounding box center [883, 563] width 639 height 24
click at [577, 570] on input "농도를 조절" at bounding box center [570, 565] width 14 height 12
radio input "true"
click at [1204, 623] on input "다음" at bounding box center [1188, 624] width 64 height 36
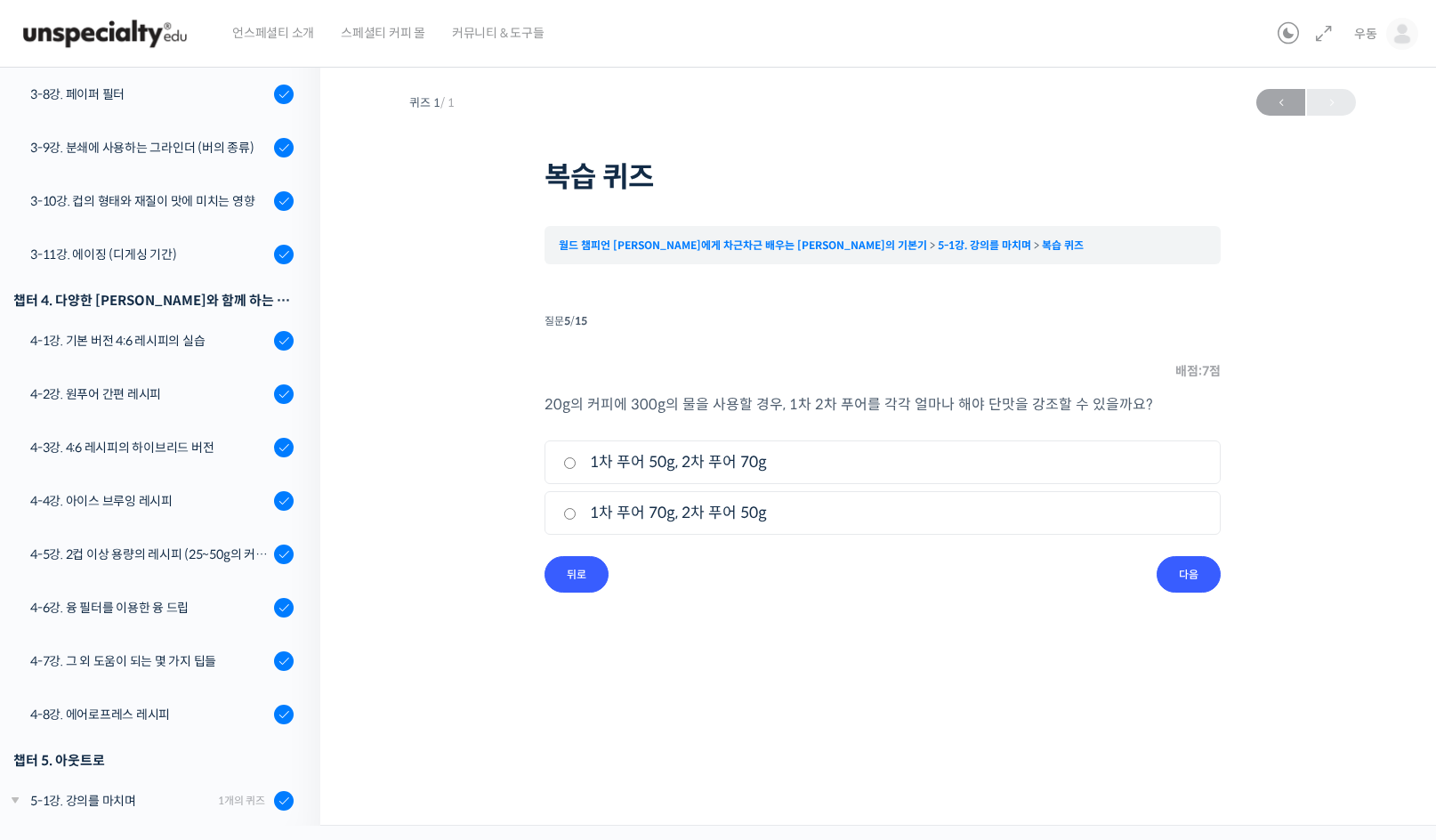
click at [722, 461] on label "1차 푸어 50g, 2차 푸어 70g" at bounding box center [883, 461] width 639 height 24
click at [577, 461] on input "1차 푸어 50g, 2차 푸어 70g" at bounding box center [570, 463] width 14 height 12
radio input "true"
click at [1196, 586] on input "다음" at bounding box center [1188, 574] width 64 height 36
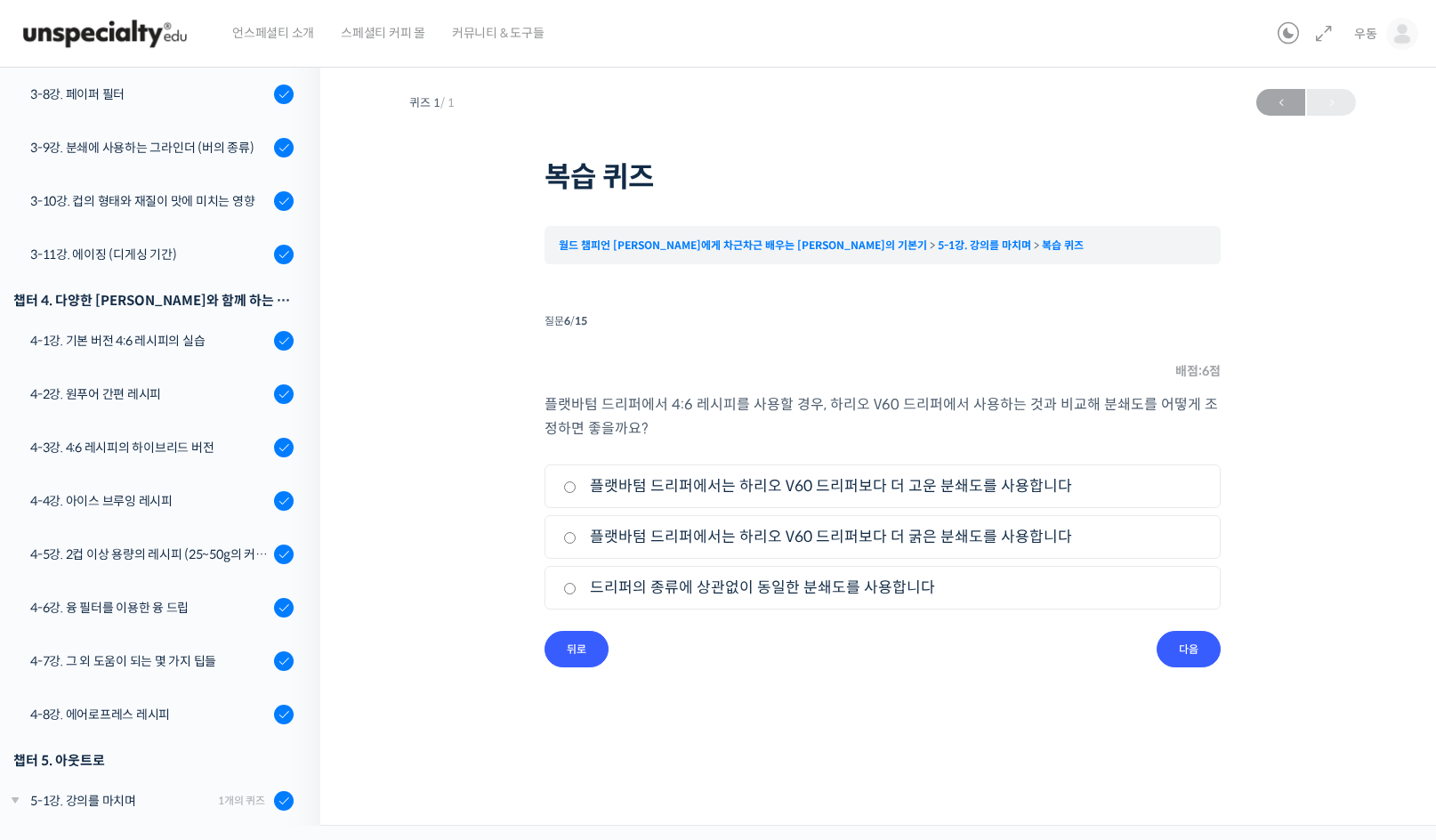
click at [824, 530] on label "플랫바텀 드리퍼에서는 하리오 V60 드리퍼보다 더 굵은 분쇄도를 사용합니다" at bounding box center [883, 536] width 639 height 24
click at [577, 531] on input "플랫바텀 드리퍼에서는 하리오 V60 드리퍼보다 더 굵은 분쇄도를 사용합니다" at bounding box center [570, 537] width 14 height 12
radio input "true"
click at [1194, 640] on input "다음" at bounding box center [1188, 649] width 64 height 36
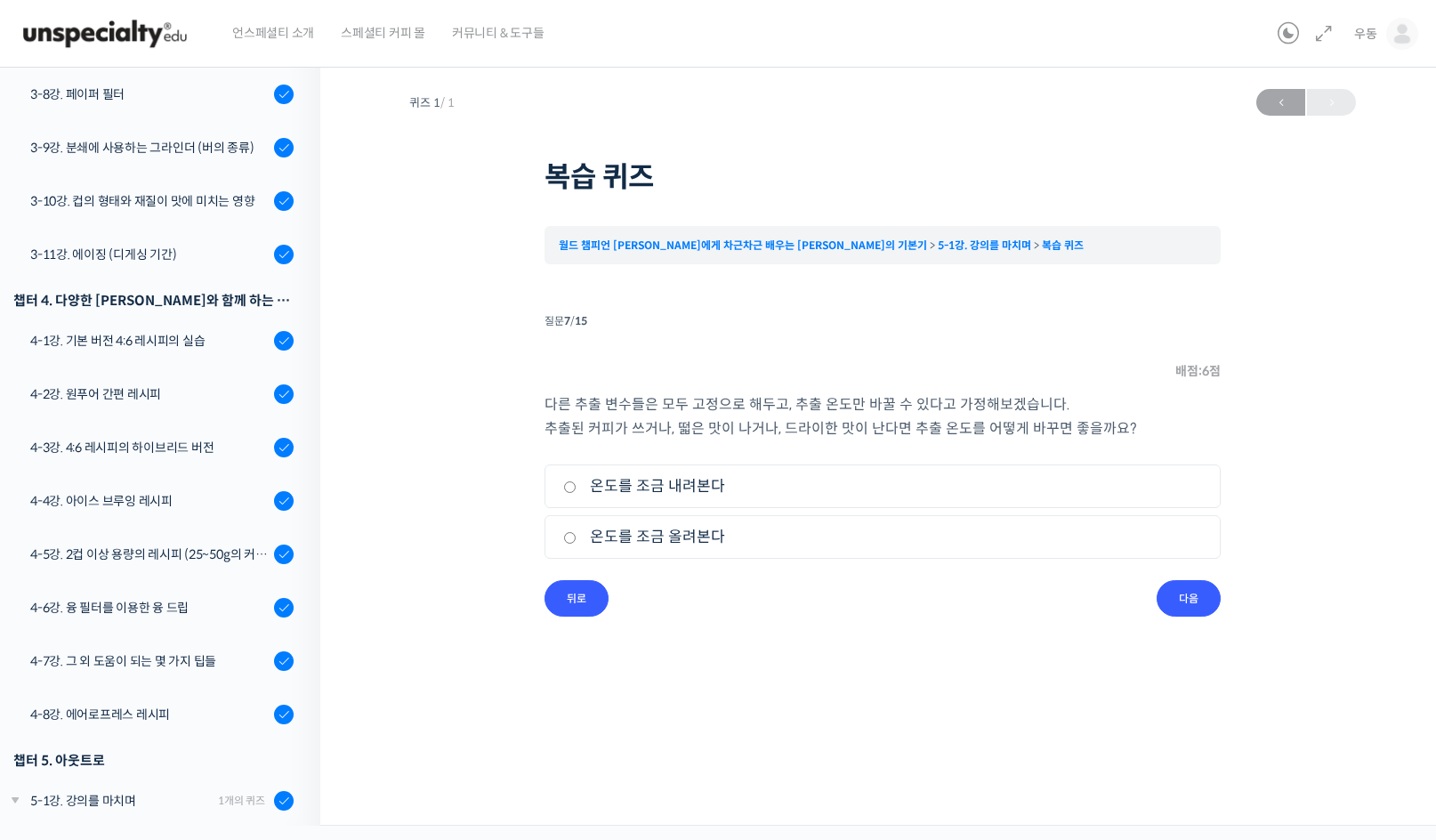
click at [748, 486] on label "온도를 조금 내려본다" at bounding box center [883, 486] width 639 height 24
click at [577, 486] on input "온도를 조금 내려본다" at bounding box center [570, 487] width 14 height 12
radio input "true"
click at [1197, 590] on input "다음" at bounding box center [1188, 597] width 64 height 36
click at [754, 484] on label "원을 그리며 붓는 방식" at bounding box center [883, 486] width 639 height 24
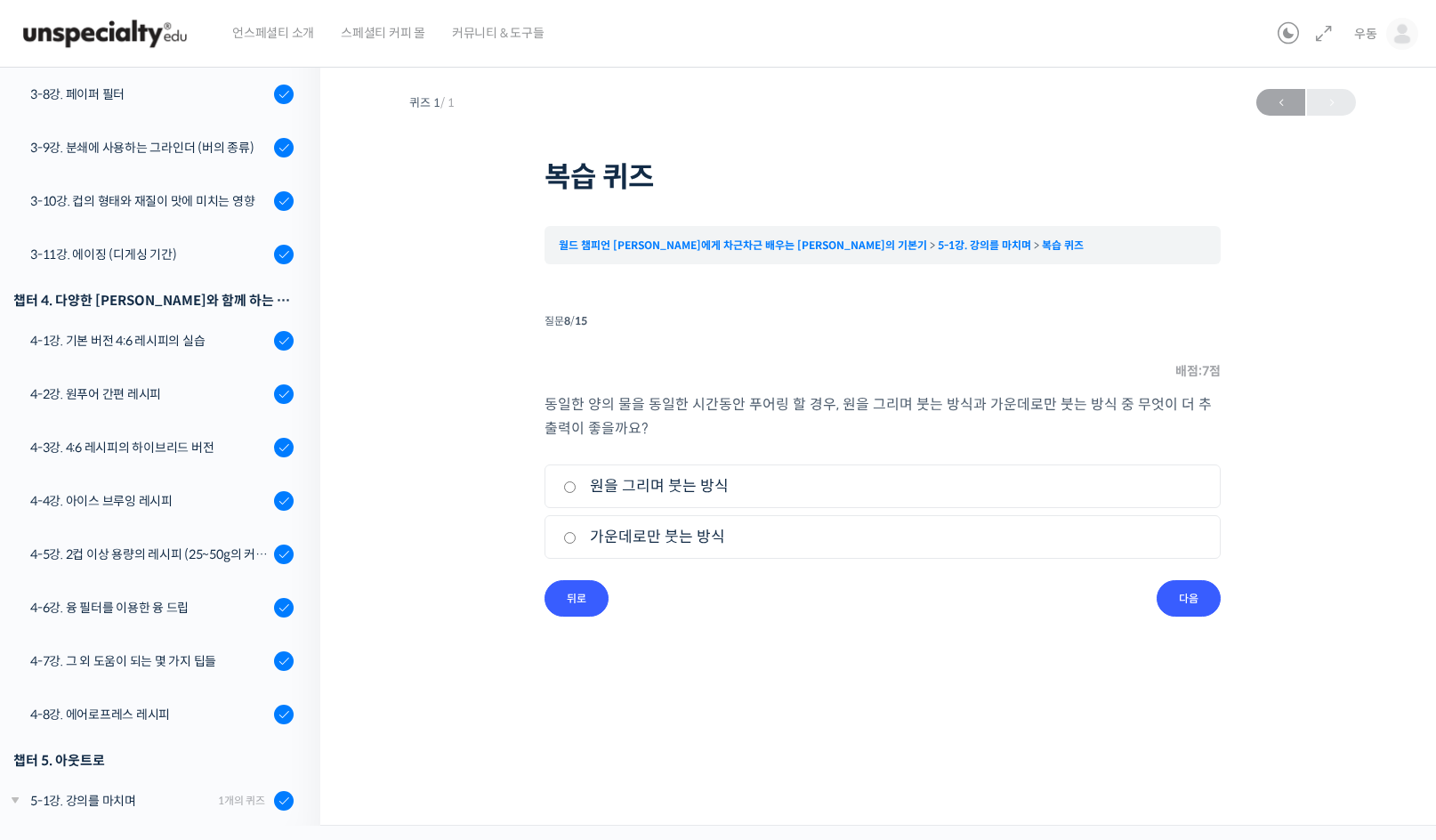
click at [577, 484] on input "원을 그리며 붓는 방식" at bounding box center [570, 487] width 14 height 12
radio input "true"
click at [1202, 594] on input "다음" at bounding box center [1188, 597] width 64 height 36
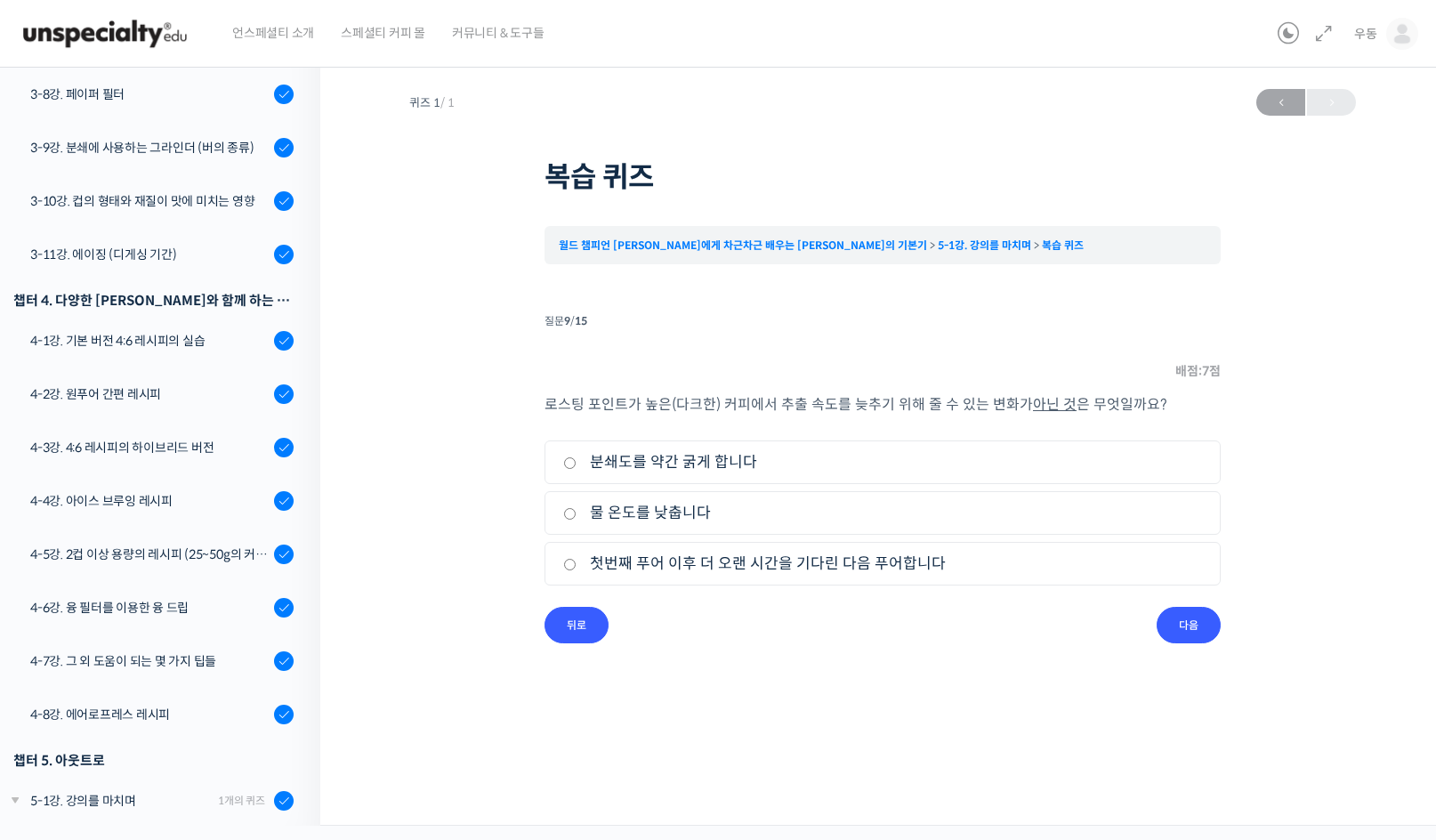
click at [806, 554] on label "첫번째 푸어 이후 더 오랜 시간을 기다린 다음 푸어합니다" at bounding box center [883, 563] width 639 height 24
click at [577, 559] on input "첫번째 푸어 이후 더 오랜 시간을 기다린 다음 푸어합니다" at bounding box center [570, 565] width 14 height 12
radio input "true"
click at [1182, 613] on input "다음" at bounding box center [1188, 624] width 64 height 36
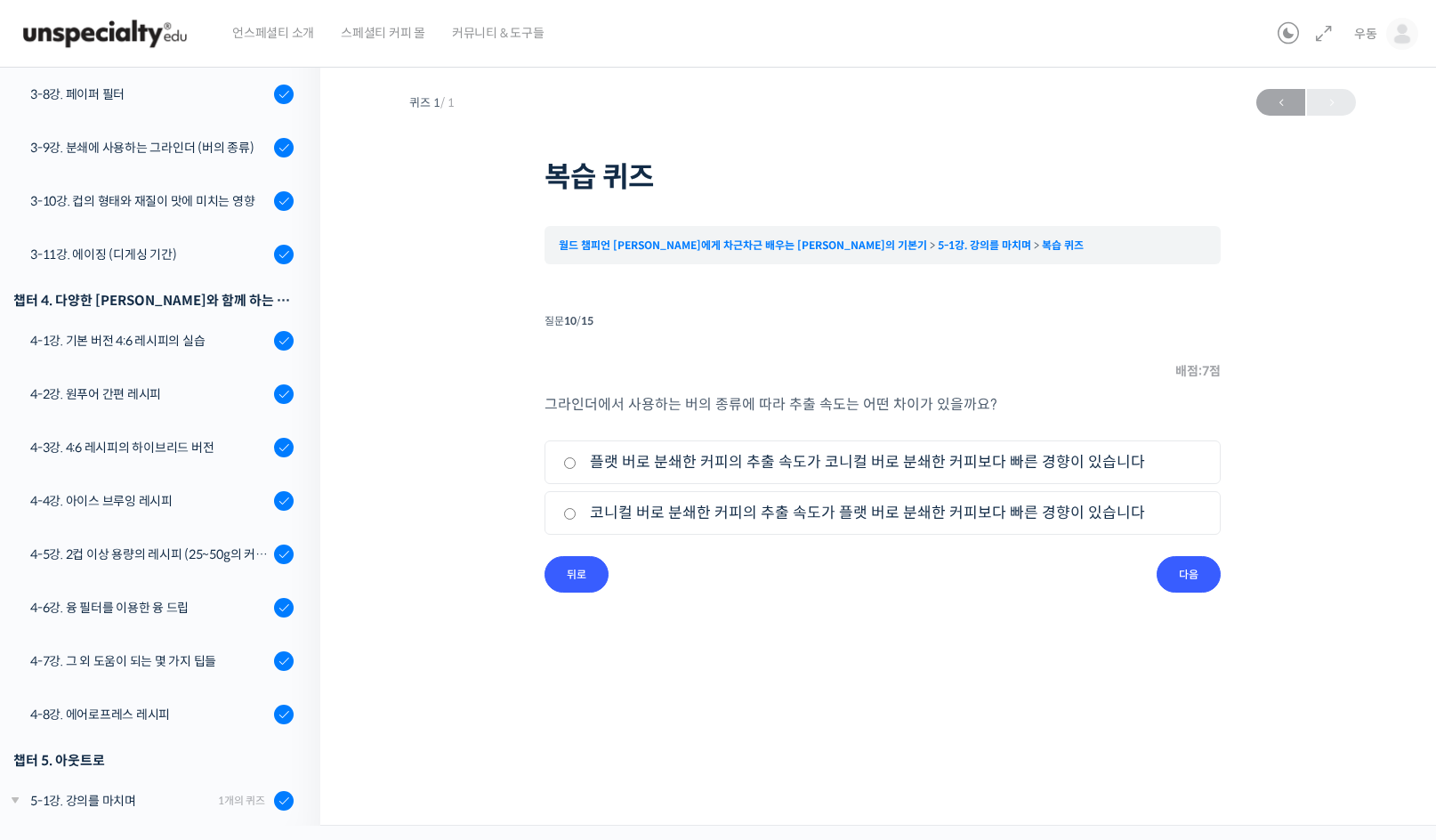
click at [836, 513] on label "코니컬 버로 분쇄한 커피의 추출 속도가 플랫 버로 분쇄한 커피보다 빠른 경향이 있습니다" at bounding box center [883, 513] width 639 height 24
click at [577, 513] on input "코니컬 버로 분쇄한 커피의 추출 속도가 플랫 버로 분쇄한 커피보다 빠른 경향이 있습니다" at bounding box center [570, 514] width 14 height 12
radio input "true"
click at [1204, 587] on input "다음" at bounding box center [1188, 574] width 64 height 36
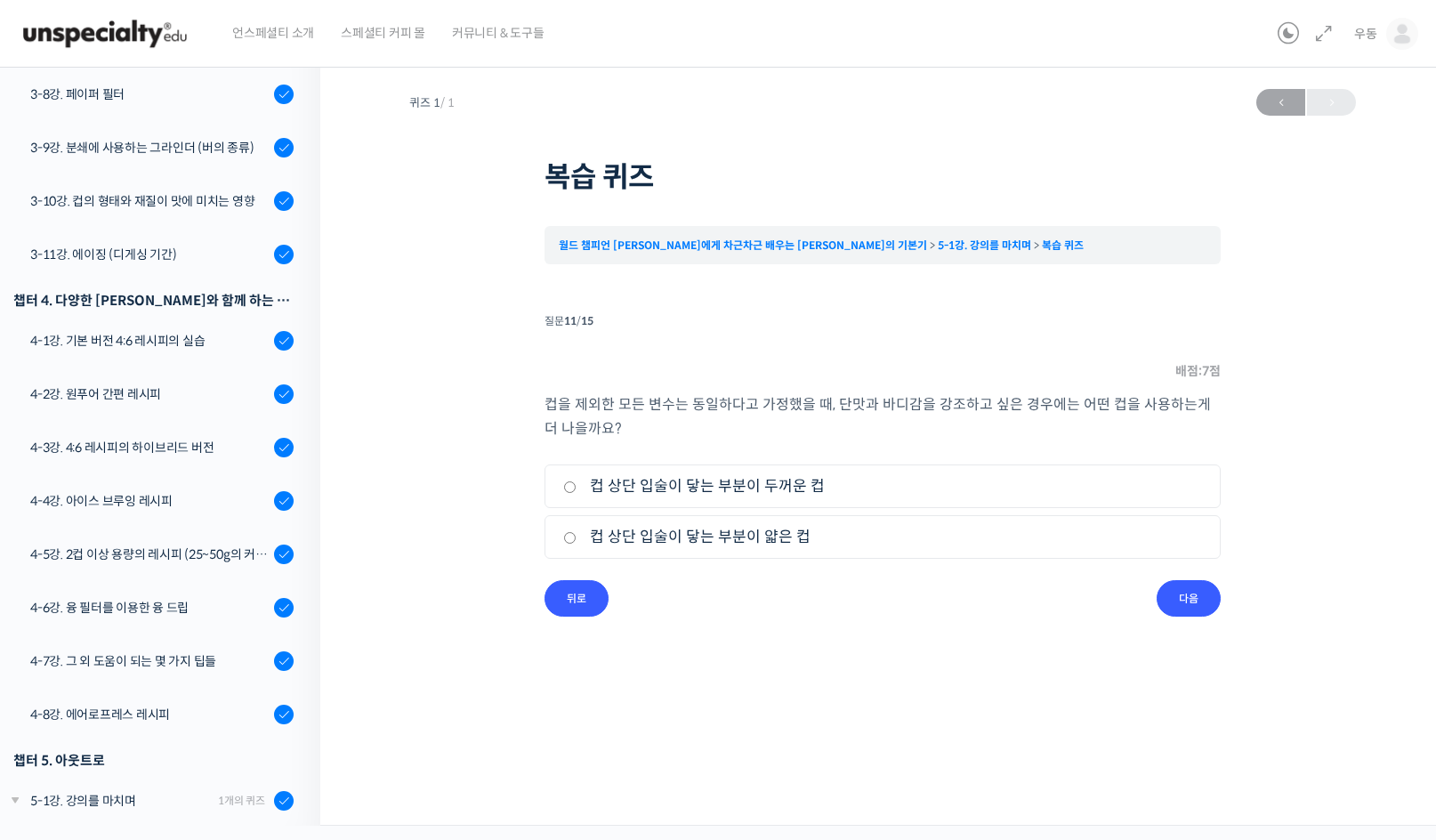
click at [850, 483] on label "컵 상단 입술이 닿는 부분이 두꺼운 컵" at bounding box center [883, 486] width 639 height 24
click at [577, 483] on input "컵 상단 입술이 닿는 부분이 두꺼운 컵" at bounding box center [570, 487] width 14 height 12
radio input "true"
click at [1190, 581] on input "다음" at bounding box center [1188, 597] width 64 height 36
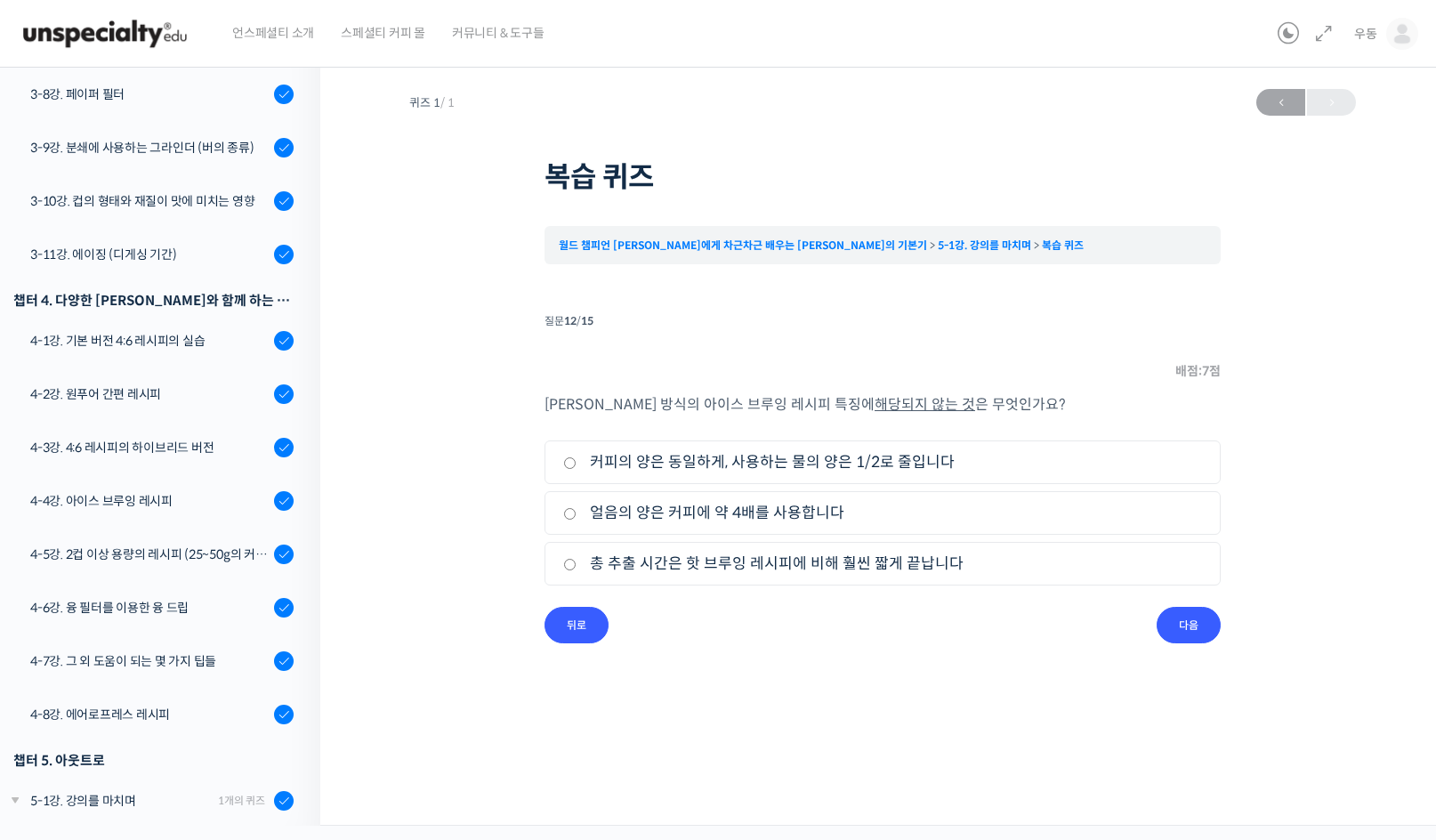
click at [783, 562] on label "총 추출 시간은 핫 브루잉 레시피에 비해 훨씬 짧게 끝납니다" at bounding box center [883, 563] width 639 height 24
click at [577, 562] on input "총 추출 시간은 핫 브루잉 레시피에 비해 훨씬 짧게 끝납니다" at bounding box center [570, 565] width 14 height 12
radio input "true"
click at [1194, 617] on input "다음" at bounding box center [1188, 624] width 64 height 36
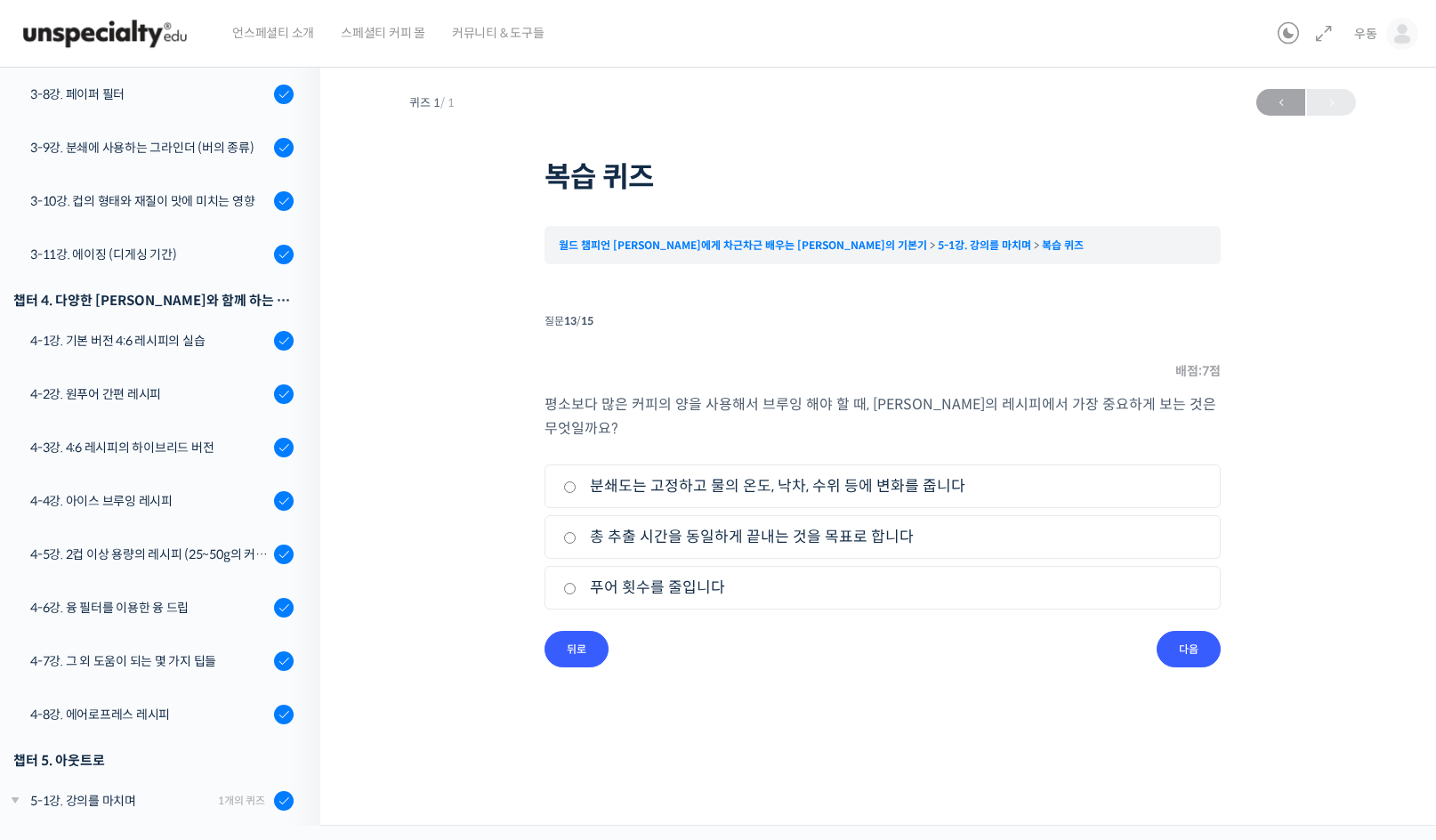
click at [705, 585] on label "푸어 횟수를 줄입니다" at bounding box center [883, 588] width 639 height 24
click at [577, 585] on input "푸어 횟수를 줄입니다" at bounding box center [570, 589] width 14 height 12
radio input "true"
click at [777, 527] on label "총 추출 시간을 동일하게 끝내는 것을 목표로 합니다" at bounding box center [883, 536] width 639 height 24
click at [577, 531] on input "총 추출 시간을 동일하게 끝내는 것을 목표로 합니다" at bounding box center [570, 537] width 14 height 12
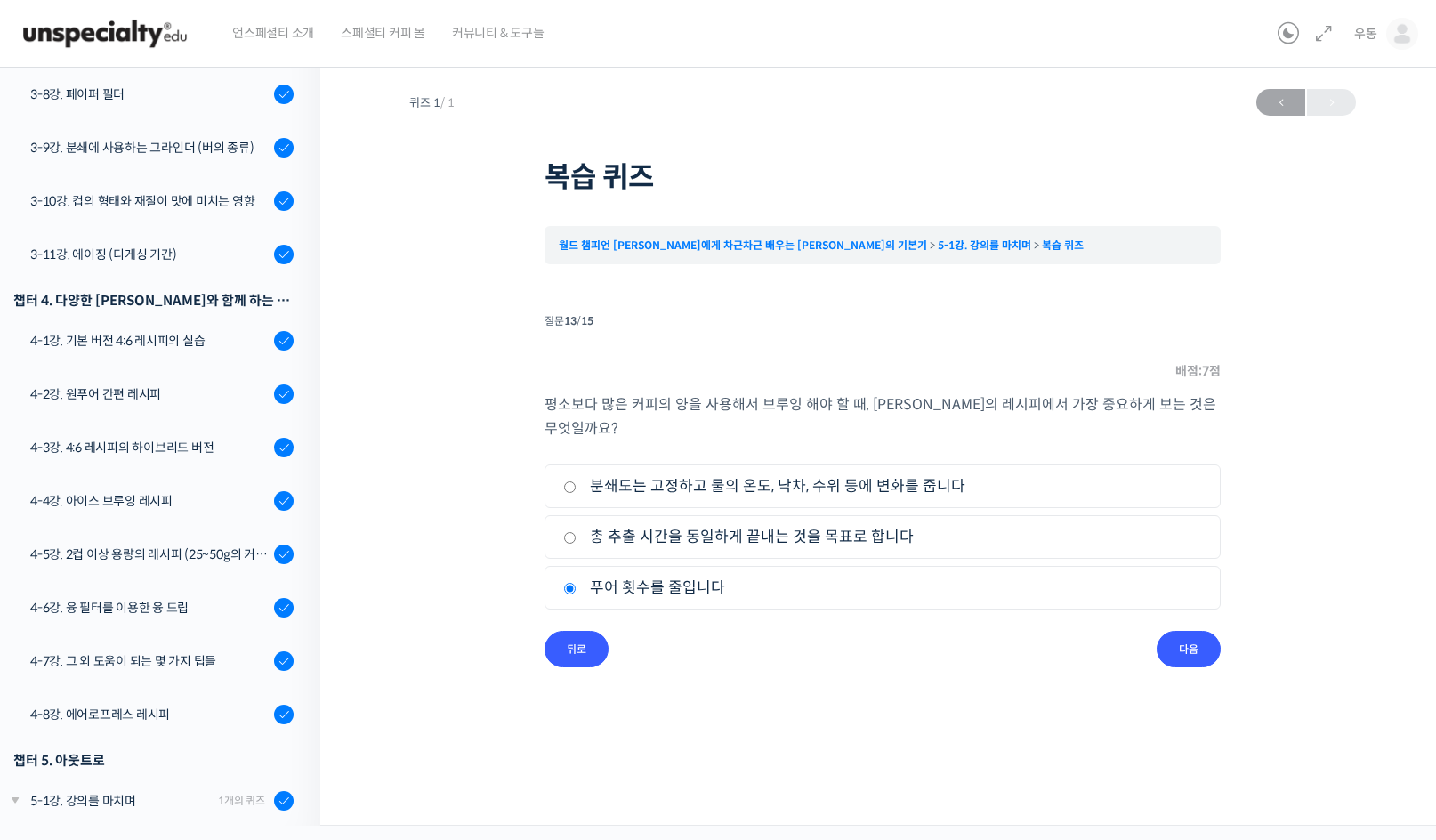
radio input "true"
click at [1183, 642] on input "다음" at bounding box center [1188, 649] width 64 height 36
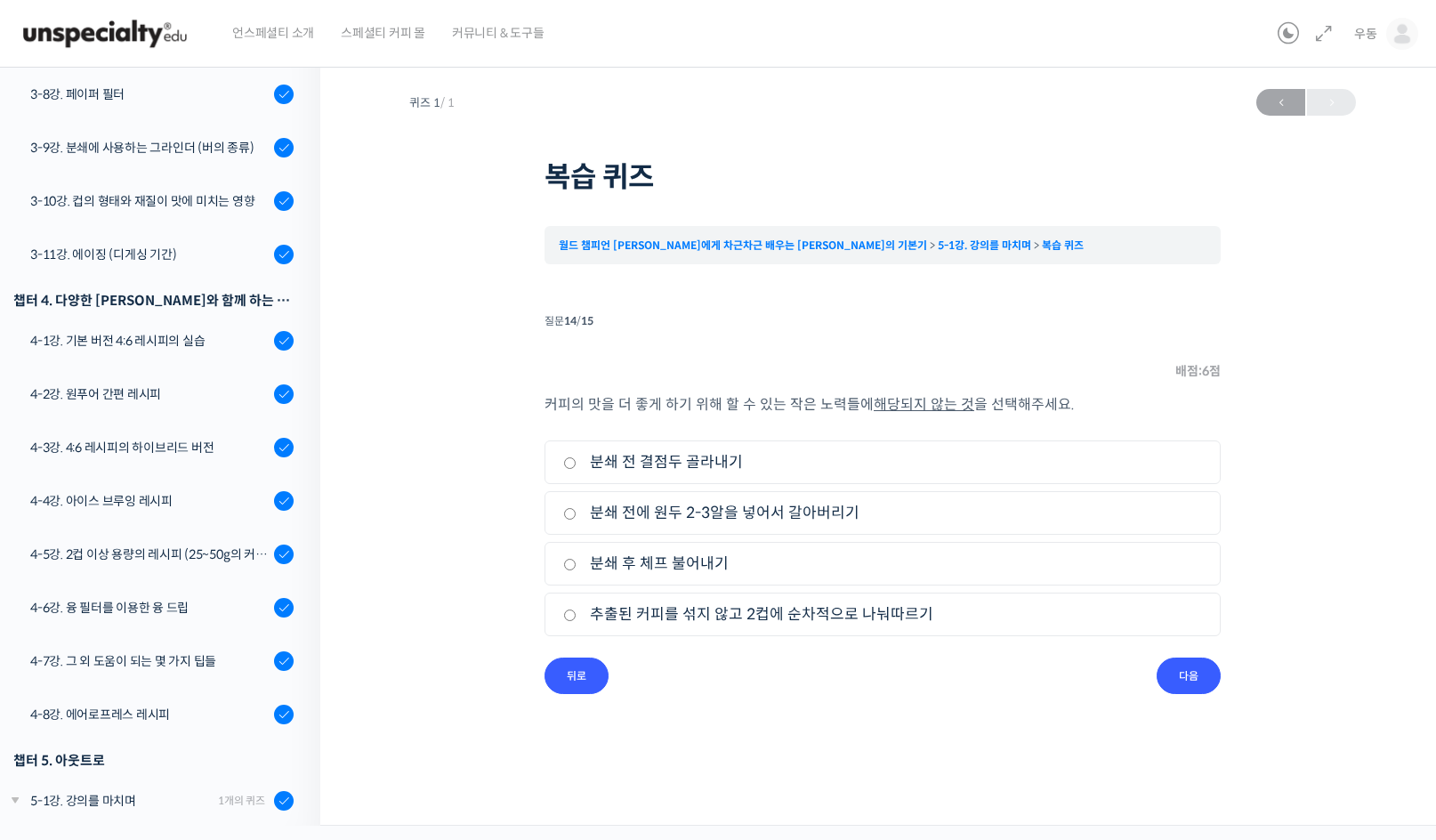
click at [794, 601] on li "4. 추출된 커피를 섞지 않고 2컵에 순차적으로 나눠따르기" at bounding box center [883, 614] width 677 height 43
click at [833, 608] on label "추출된 커피를 섞지 않고 2컵에 순차적으로 나눠따르기" at bounding box center [883, 614] width 639 height 24
click at [577, 609] on input "추출된 커피를 섞지 않고 2컵에 순차적으로 나눠따르기" at bounding box center [570, 615] width 14 height 12
radio input "true"
click at [1196, 671] on input "다음" at bounding box center [1188, 675] width 64 height 36
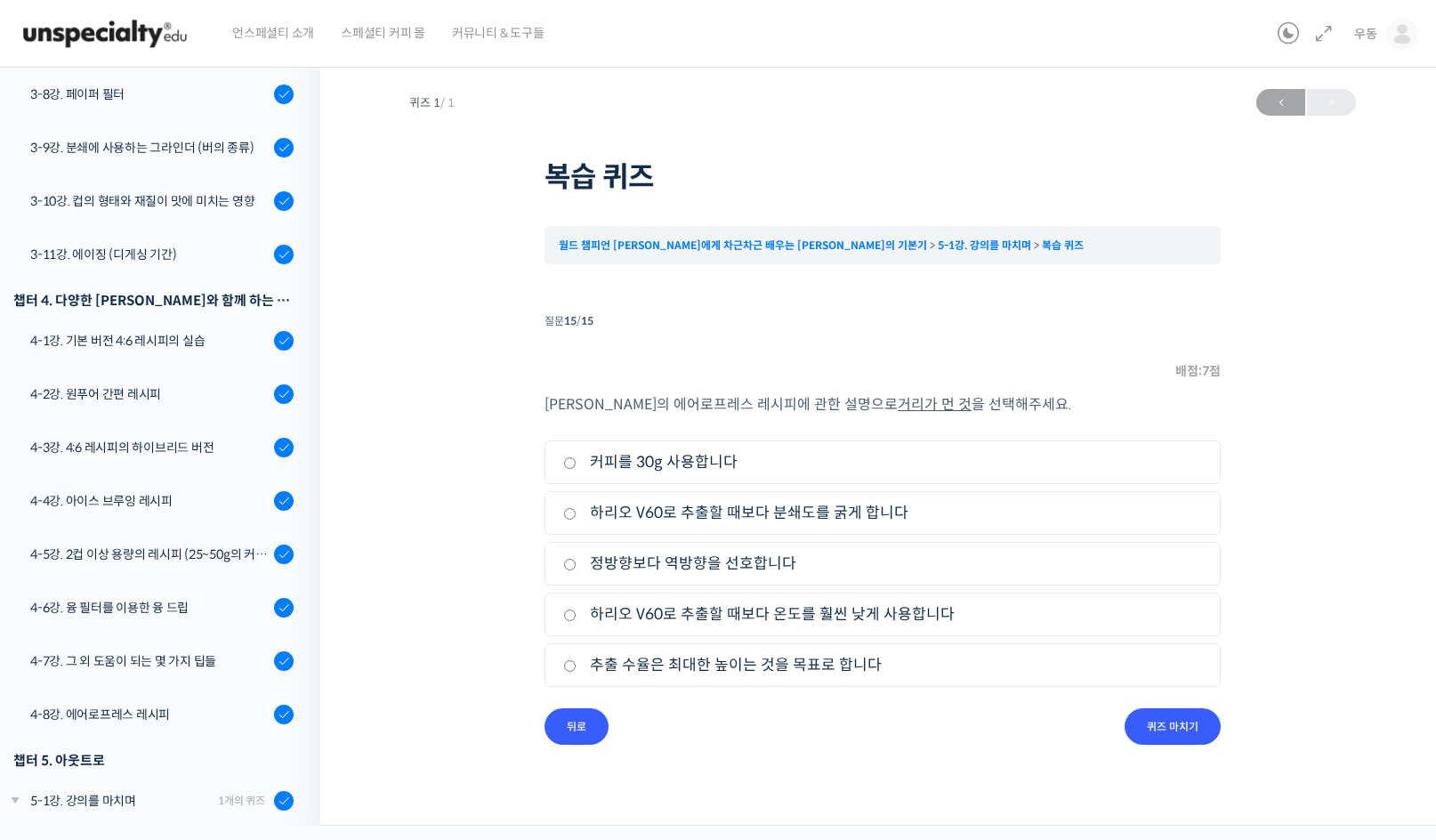
click at [751, 666] on label "추출 수율은 최대한 높이는 것을 목표로 합니다" at bounding box center [883, 665] width 639 height 24
click at [577, 666] on input "추출 수율은 최대한 높이는 것을 목표로 합니다" at bounding box center [570, 665] width 14 height 12
radio input "true"
click at [1193, 714] on input "퀴즈 마치기" at bounding box center [1172, 726] width 96 height 36
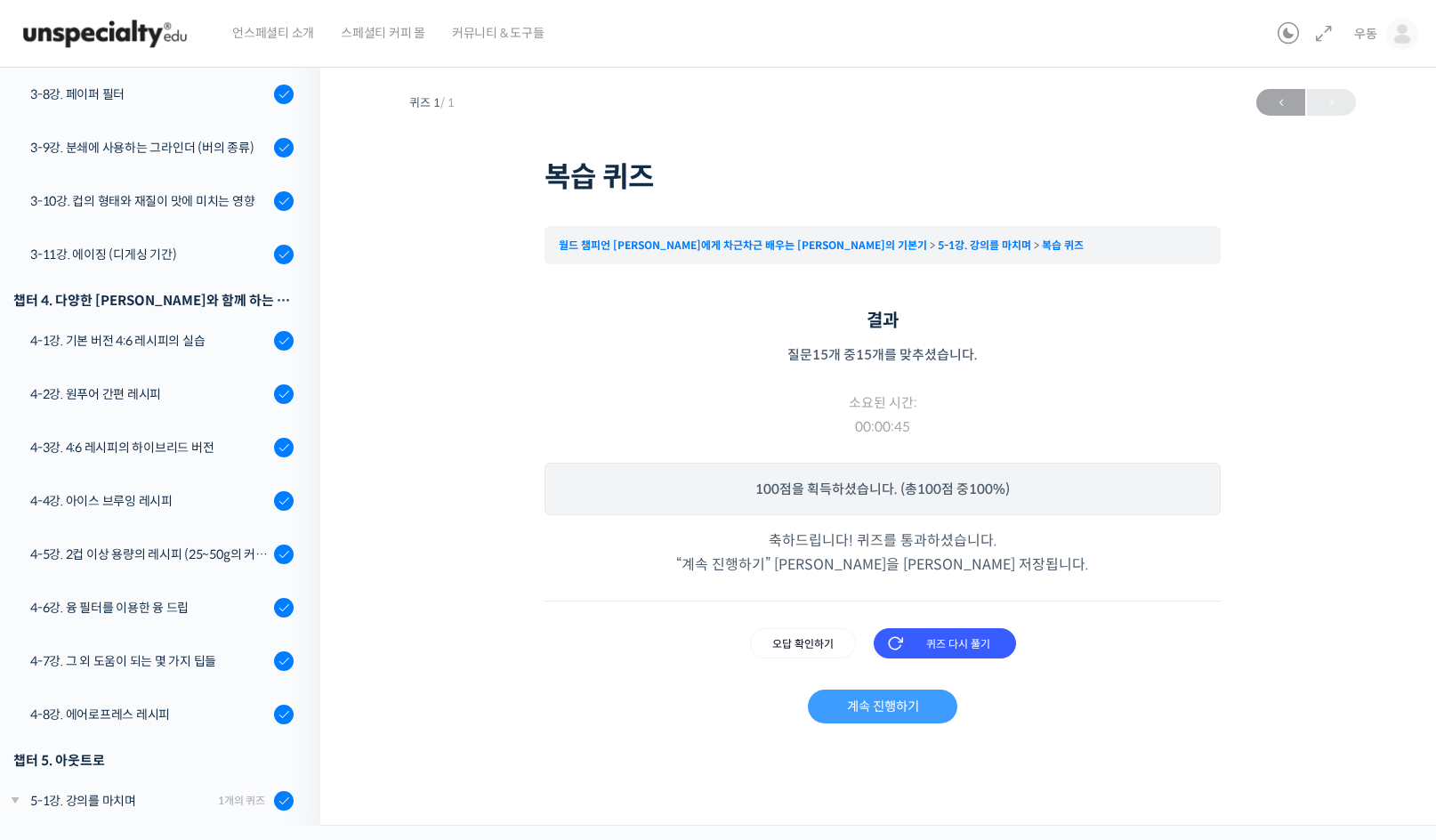
click at [913, 706] on link "계속 진행하기" at bounding box center [882, 706] width 149 height 34
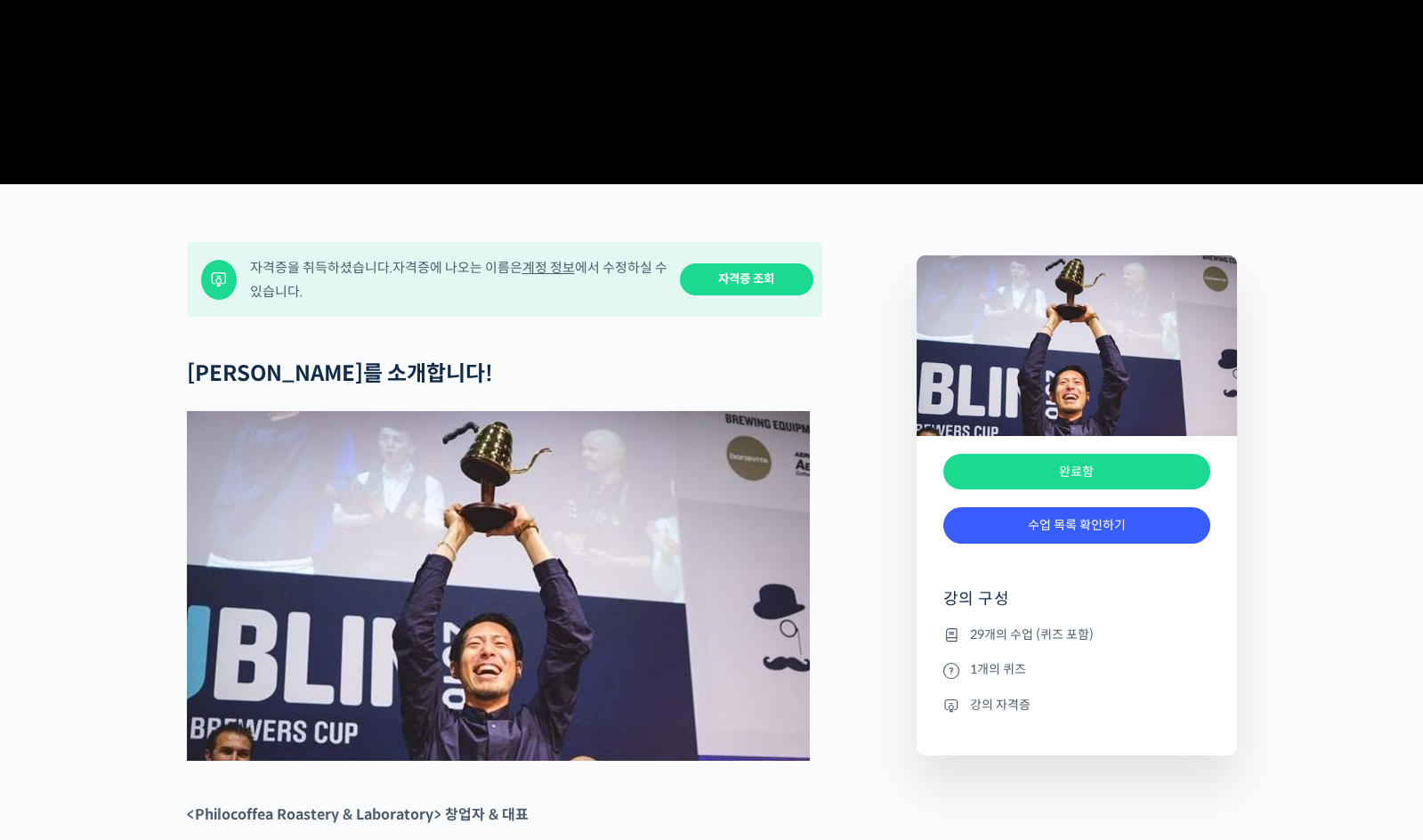
scroll to position [533, 0]
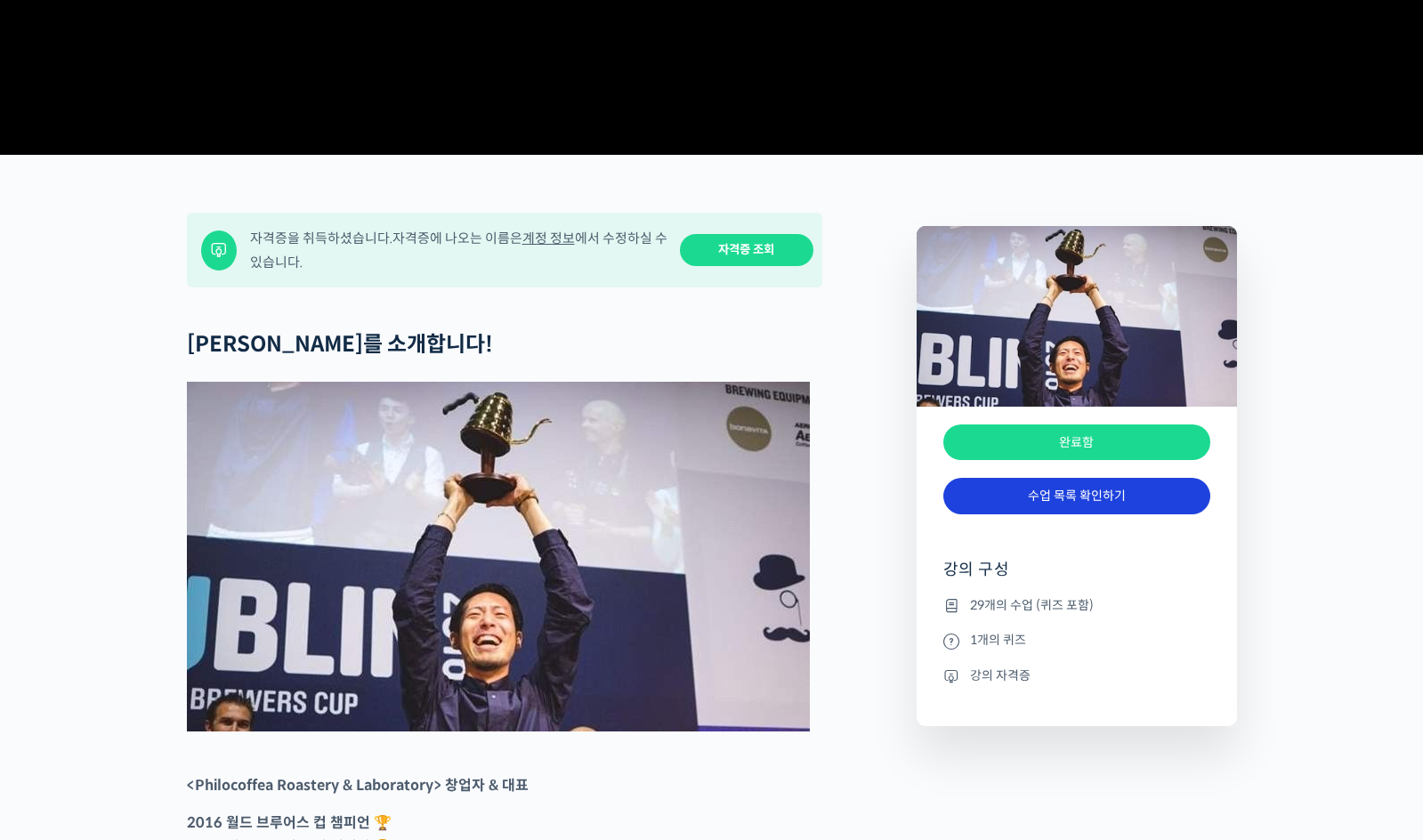
click at [1107, 514] on link "수업 목록 확인하기" at bounding box center [1076, 495] width 267 height 36
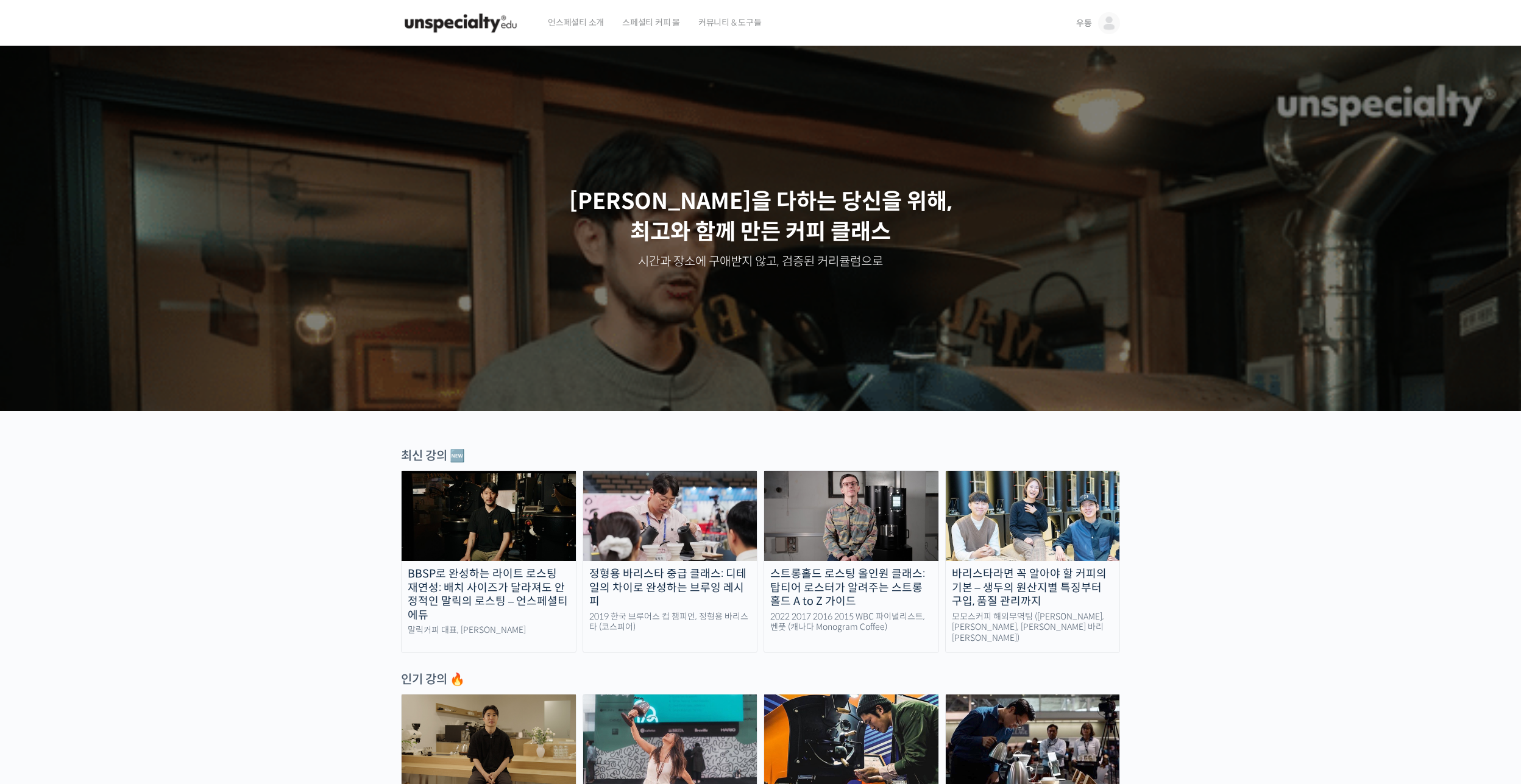
click at [740, 24] on span "커뮤니티 & 도구들" at bounding box center [730, 22] width 63 height 47
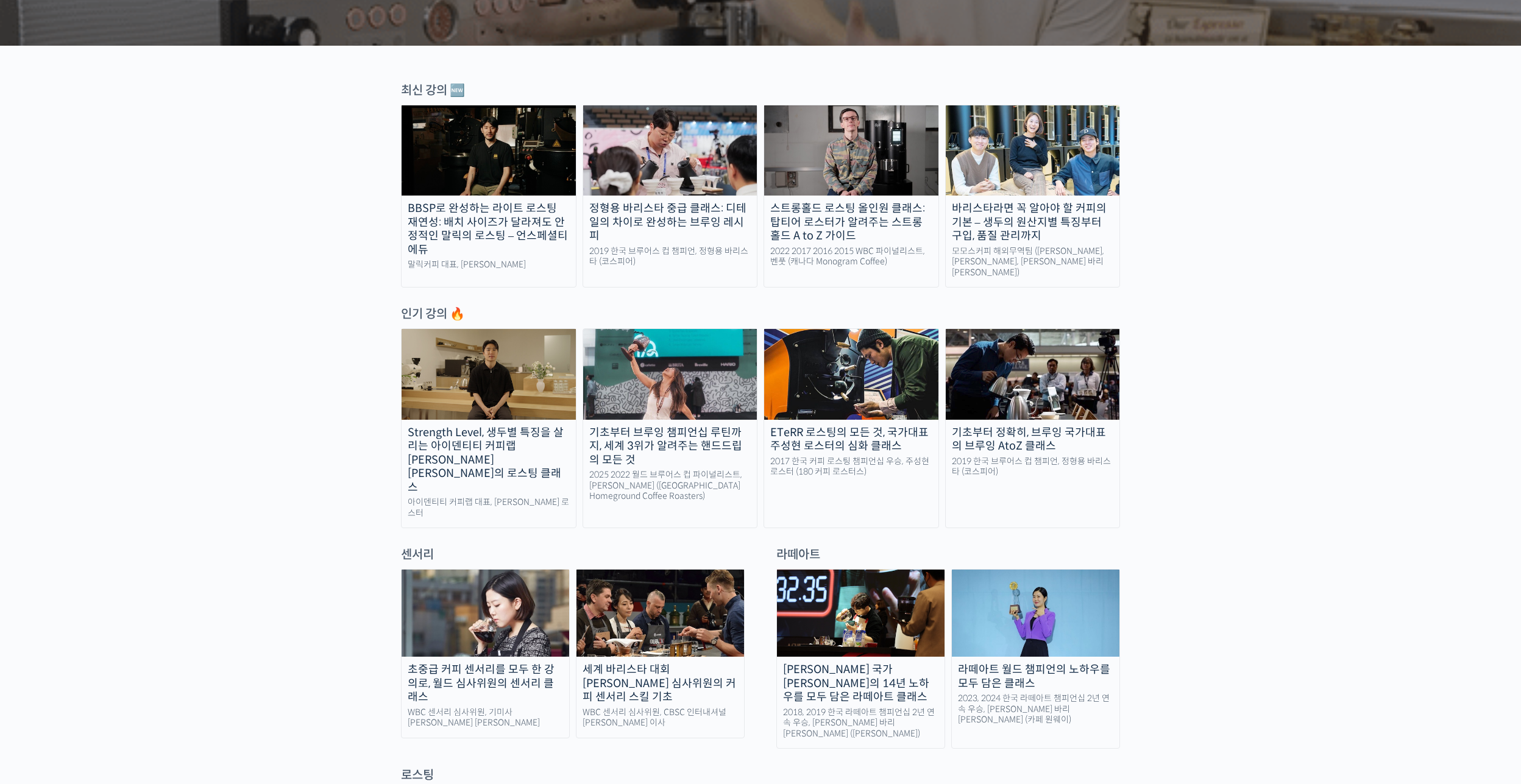
click at [650, 353] on img at bounding box center [670, 374] width 174 height 90
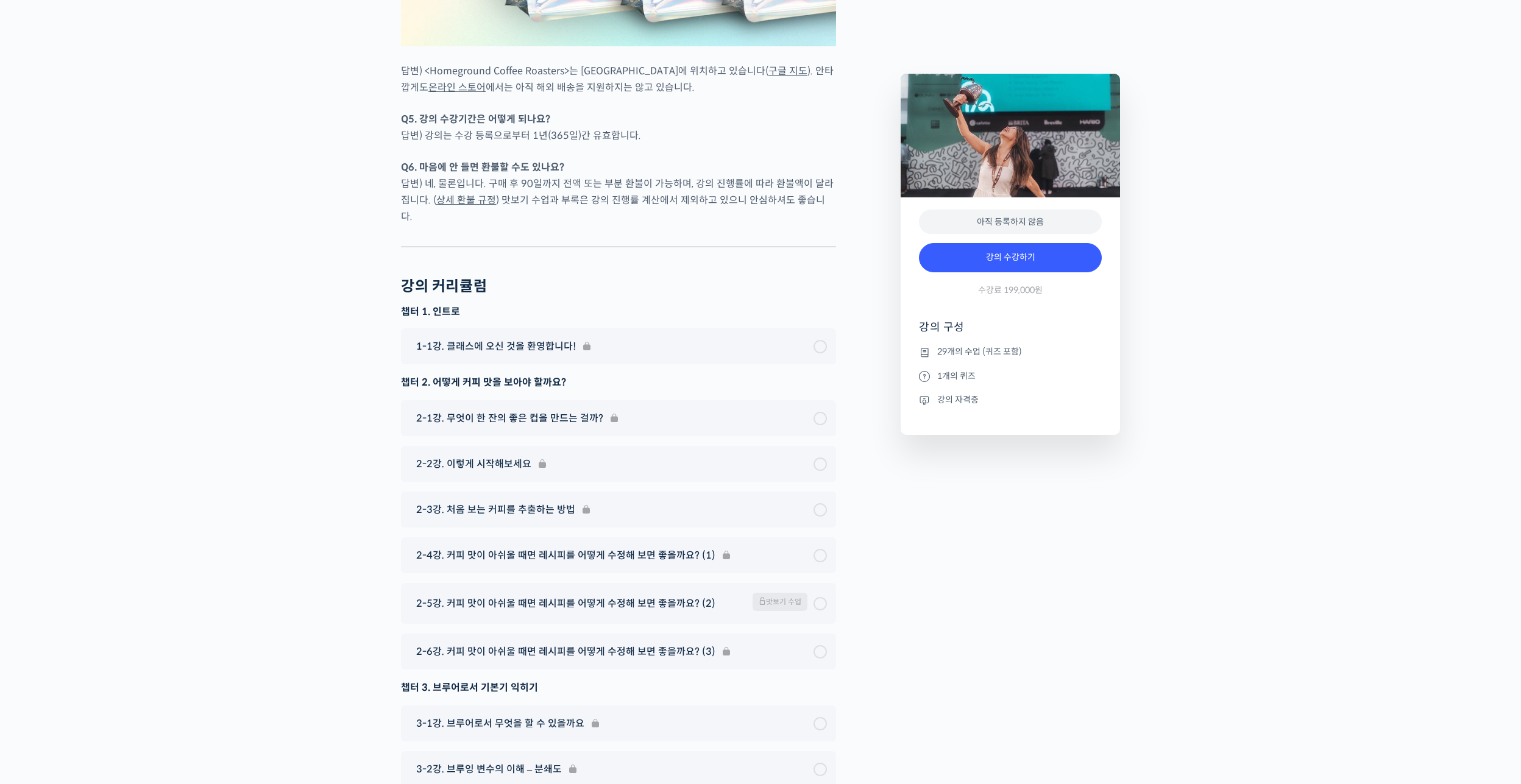
scroll to position [5755, 0]
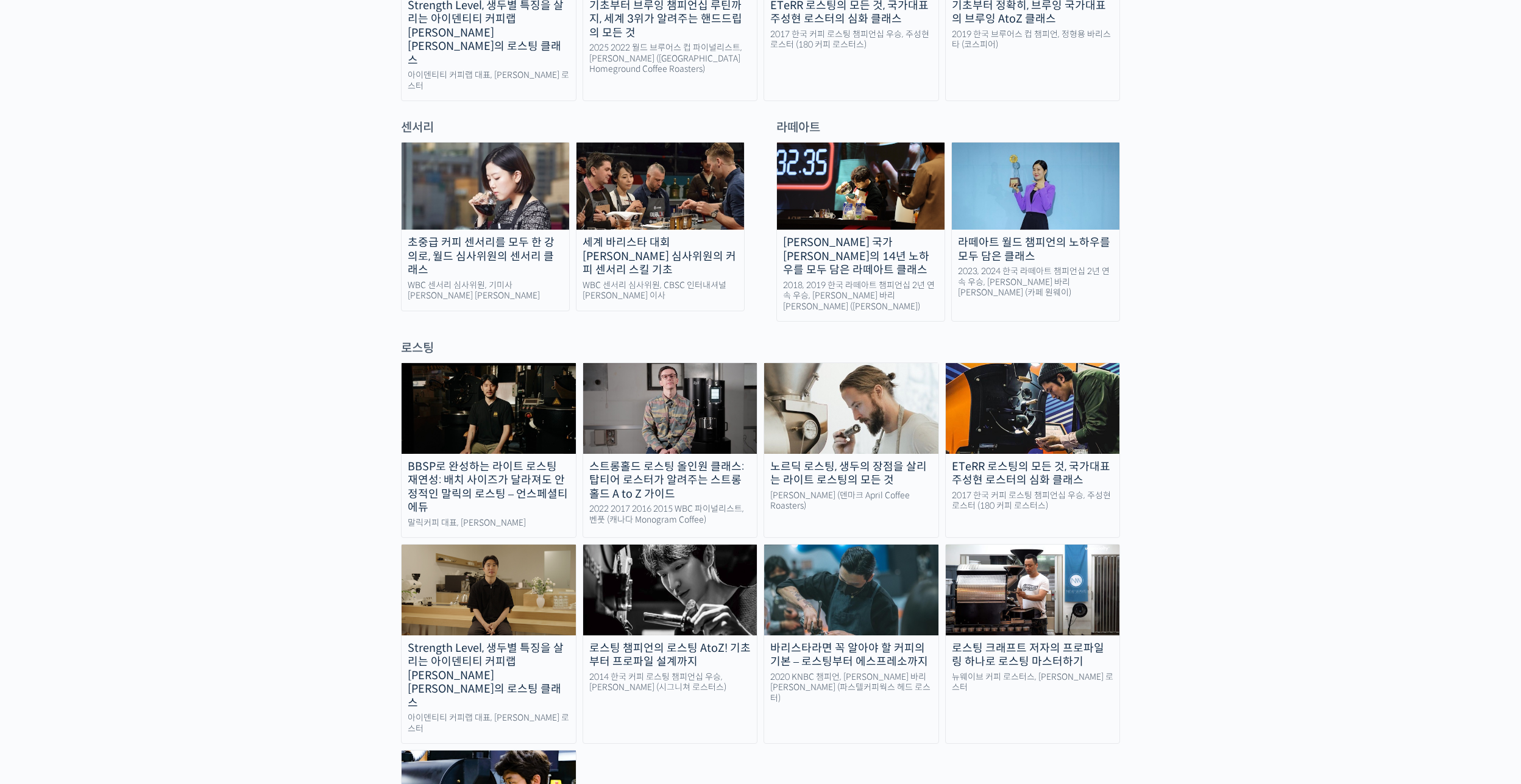
scroll to position [792, 0]
click at [457, 176] on img at bounding box center [486, 186] width 167 height 87
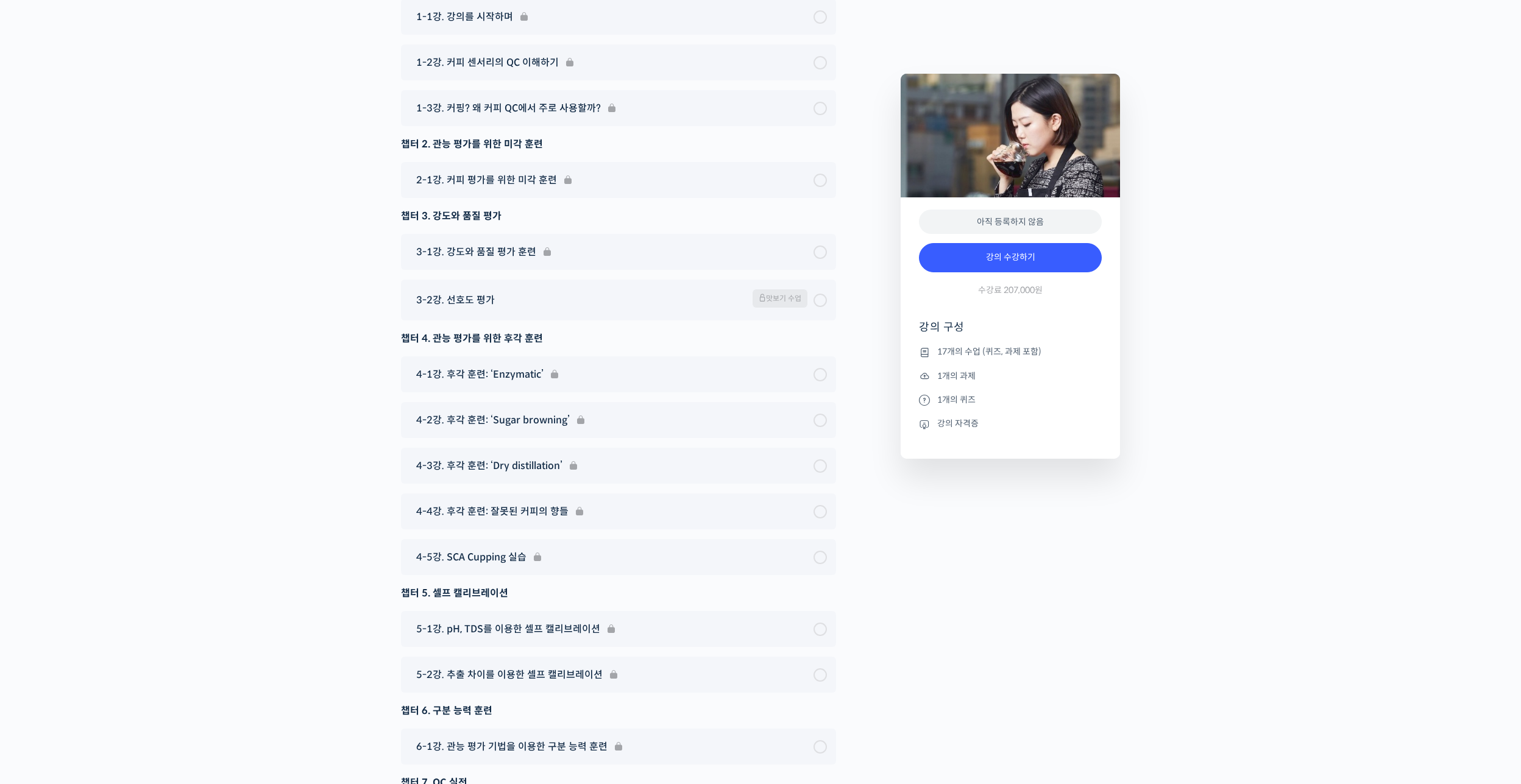
scroll to position [7920, 0]
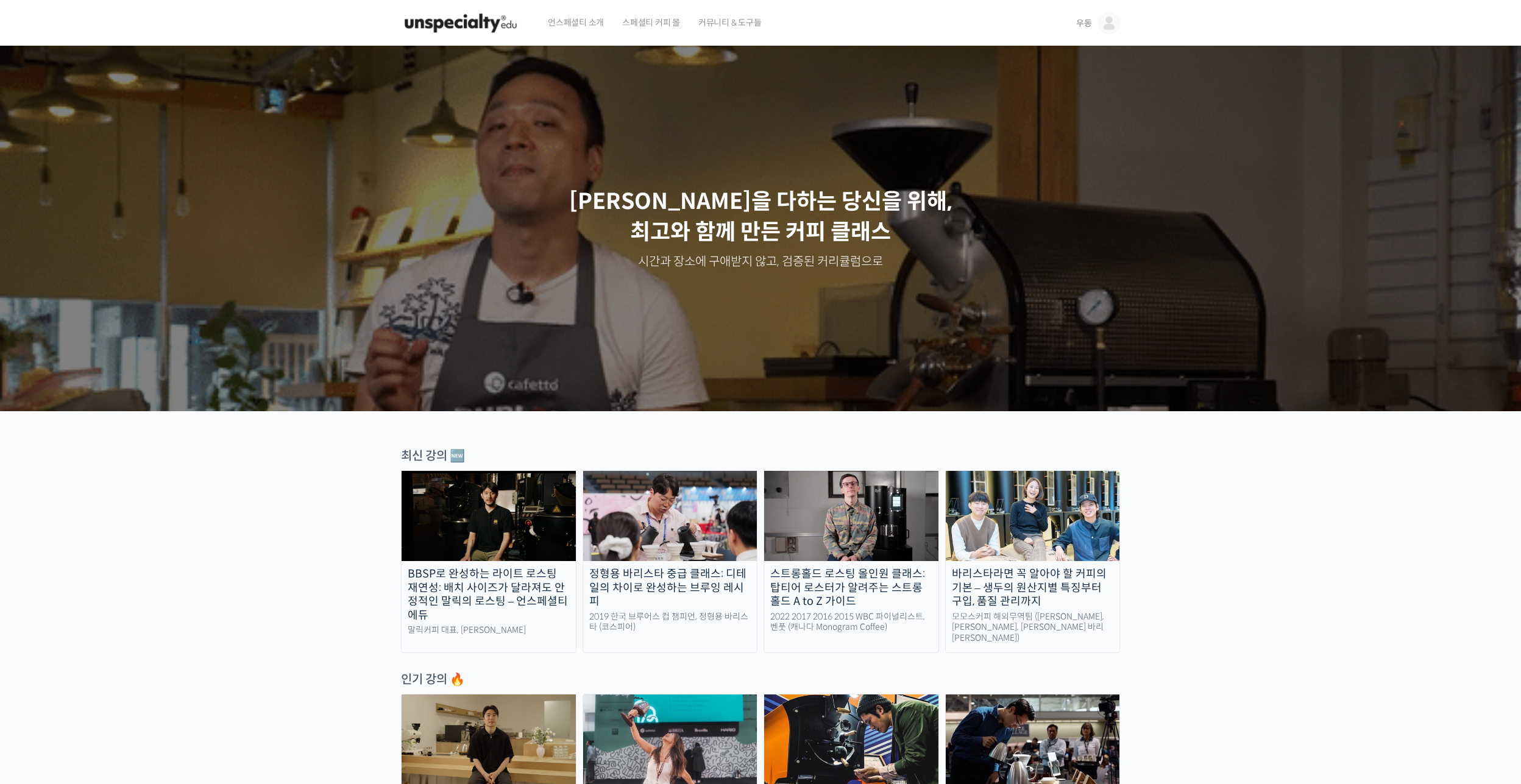
drag, startPoint x: 265, startPoint y: 409, endPoint x: 220, endPoint y: 118, distance: 294.5
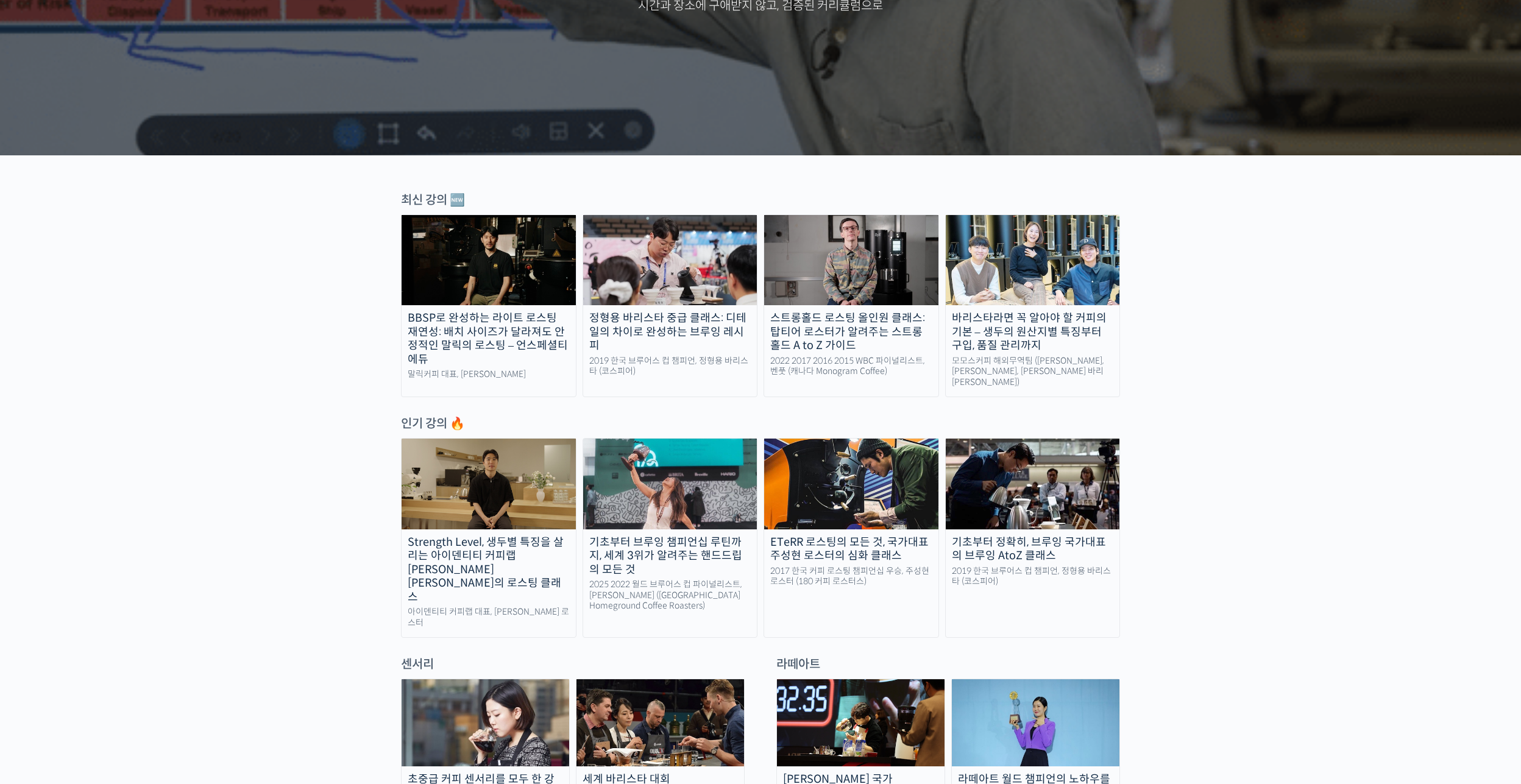
scroll to position [244, 0]
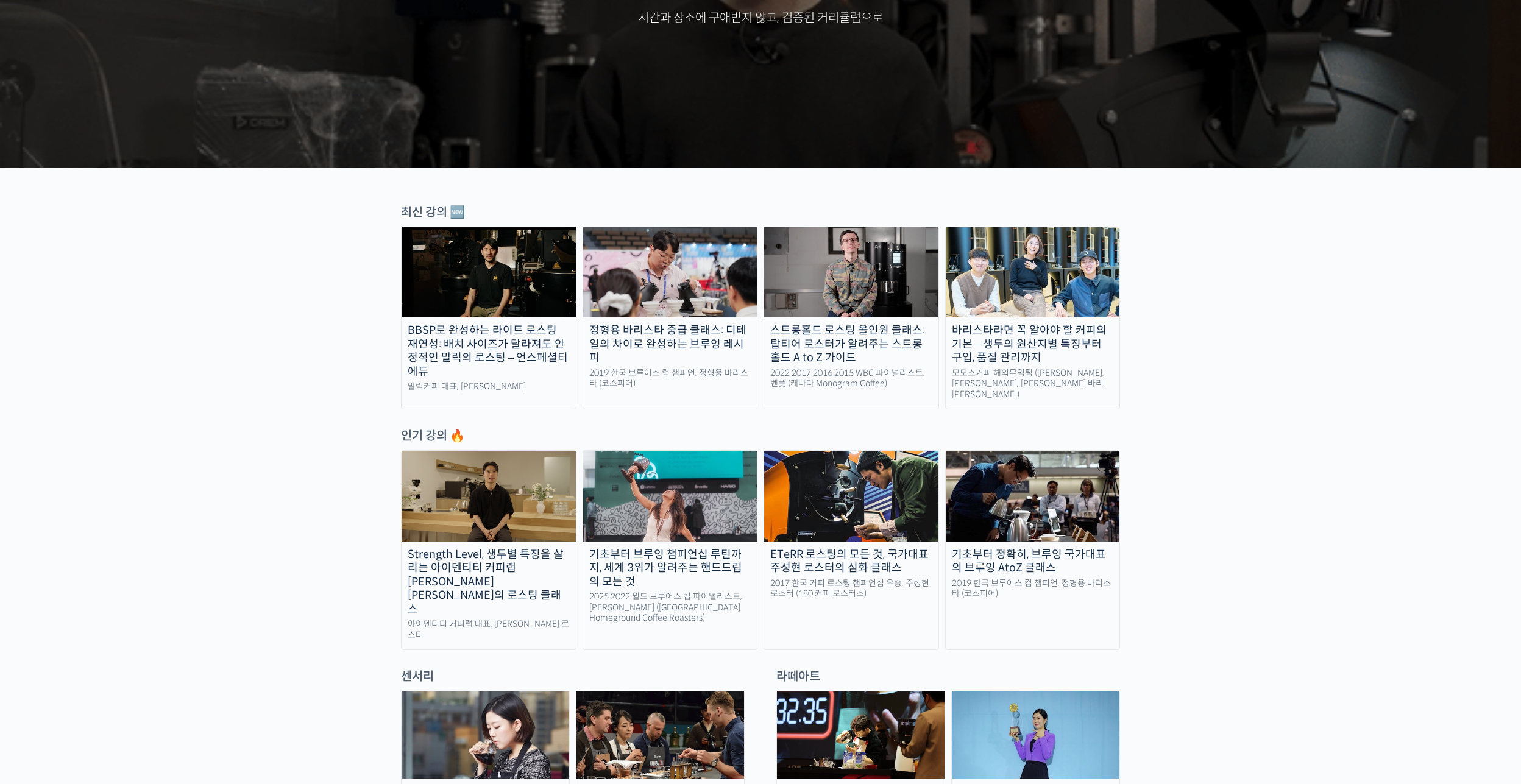
click at [721, 517] on img at bounding box center [670, 496] width 174 height 90
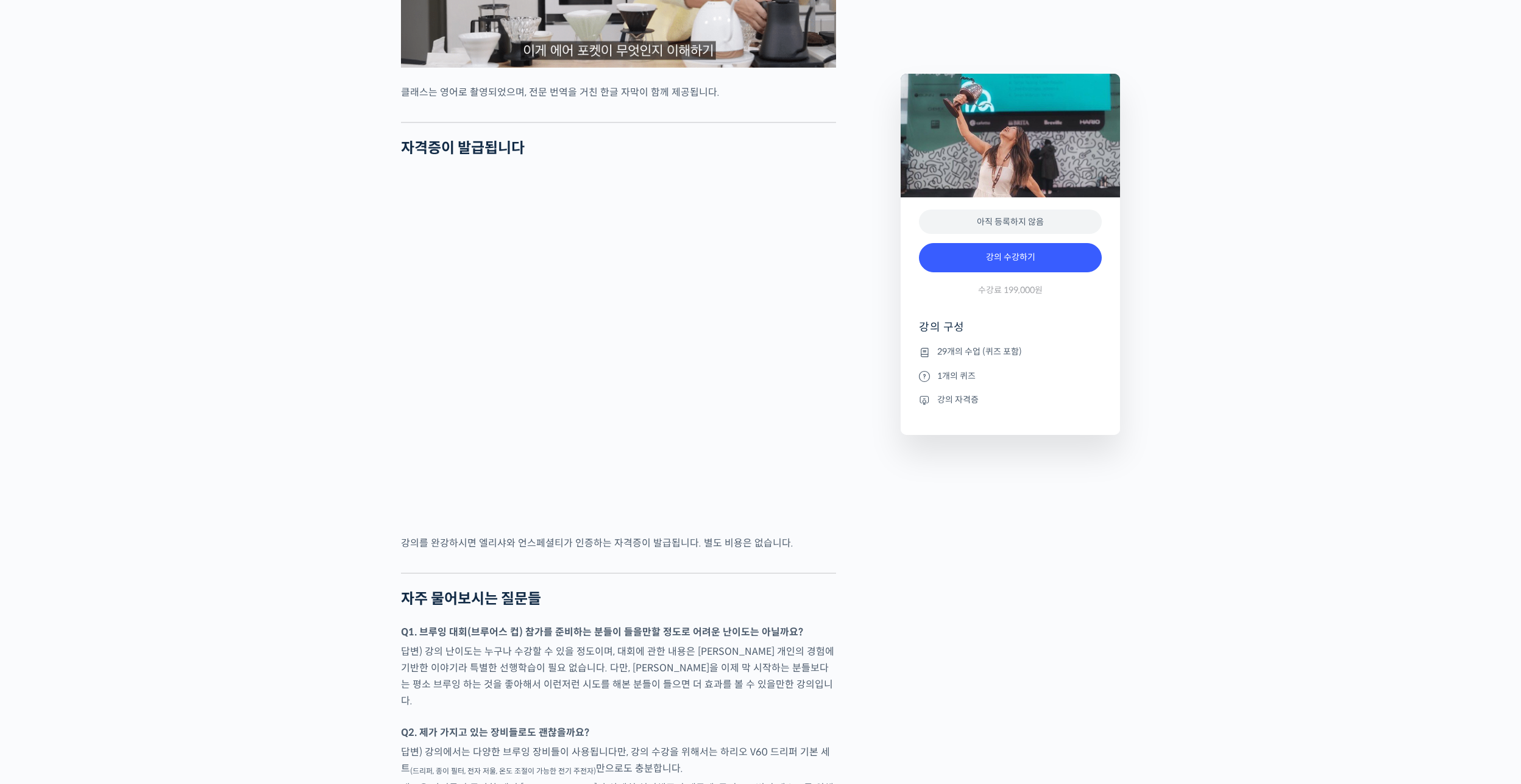
drag, startPoint x: 318, startPoint y: 515, endPoint x: 365, endPoint y: 682, distance: 173.5
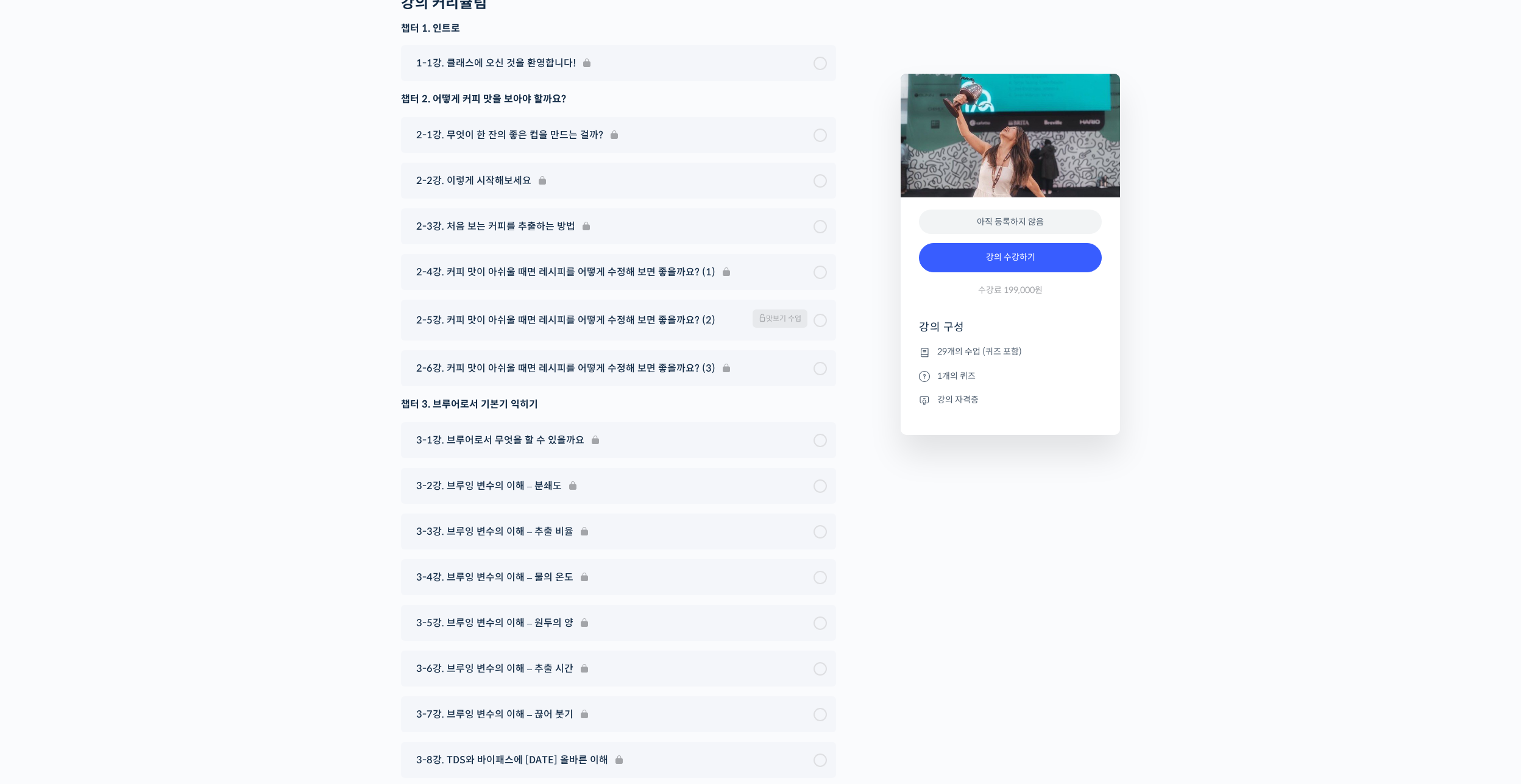
drag, startPoint x: 370, startPoint y: 620, endPoint x: 381, endPoint y: 692, distance: 72.8
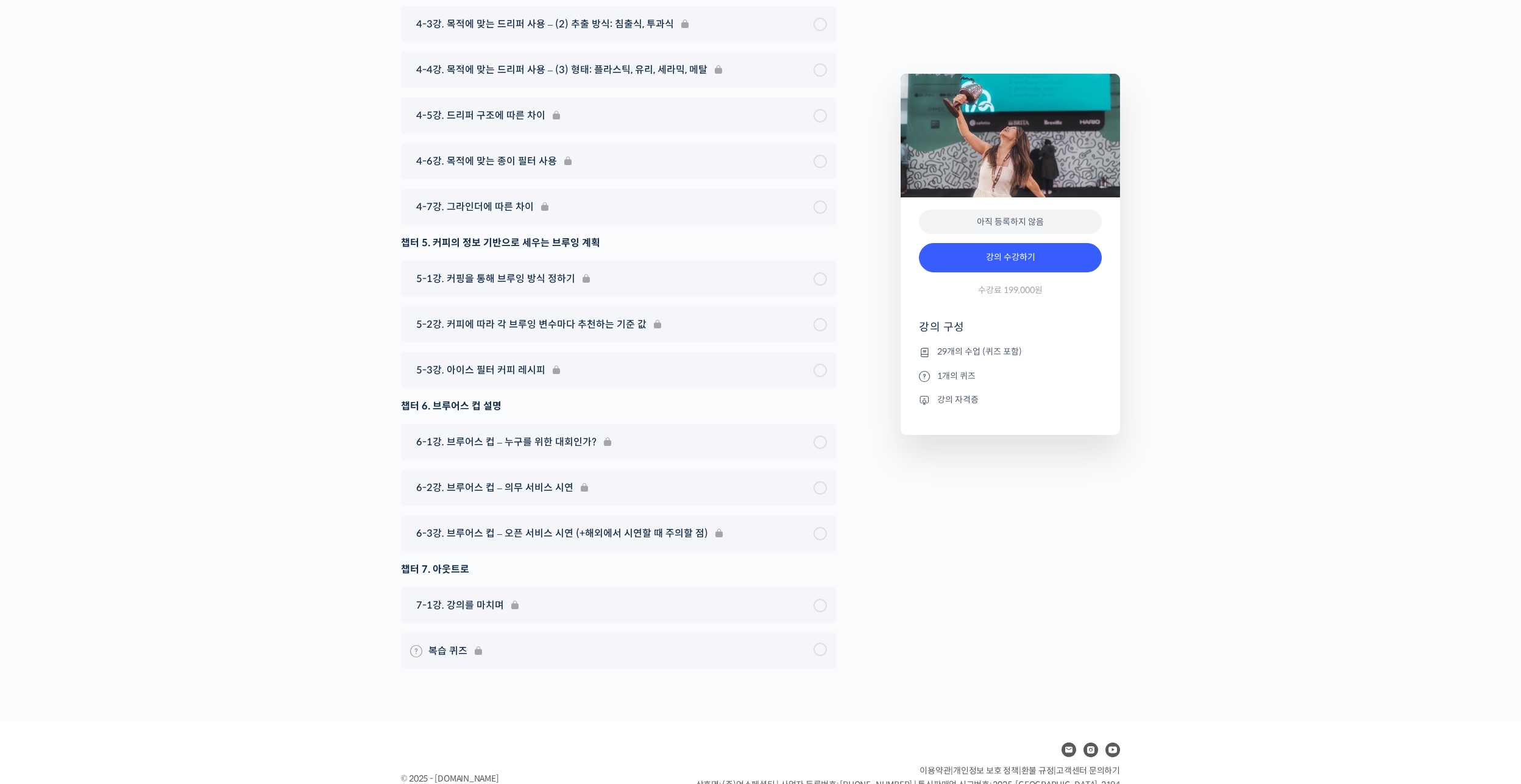
drag, startPoint x: 378, startPoint y: 478, endPoint x: 403, endPoint y: 694, distance: 217.4
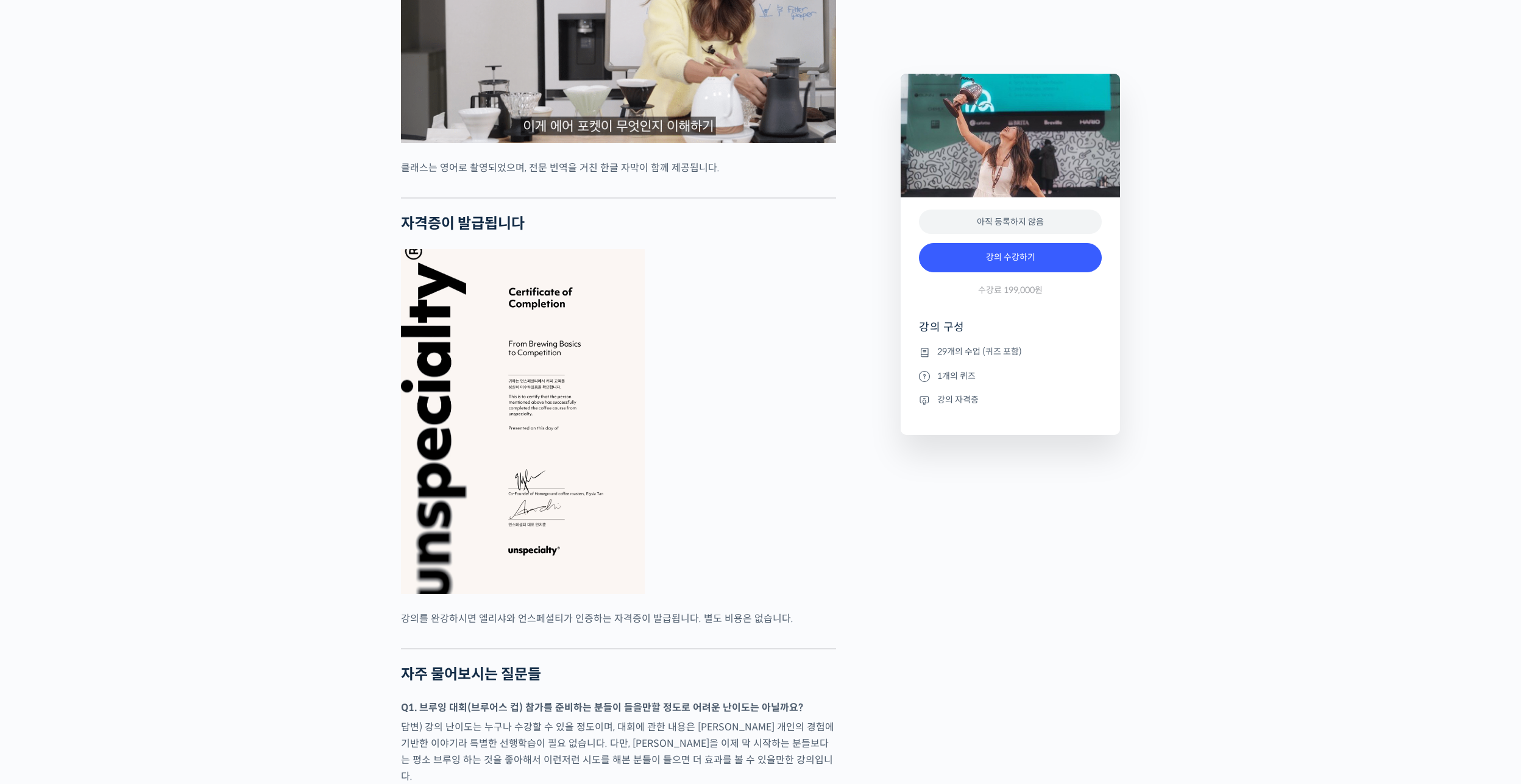
drag, startPoint x: 356, startPoint y: 557, endPoint x: 331, endPoint y: 364, distance: 194.6
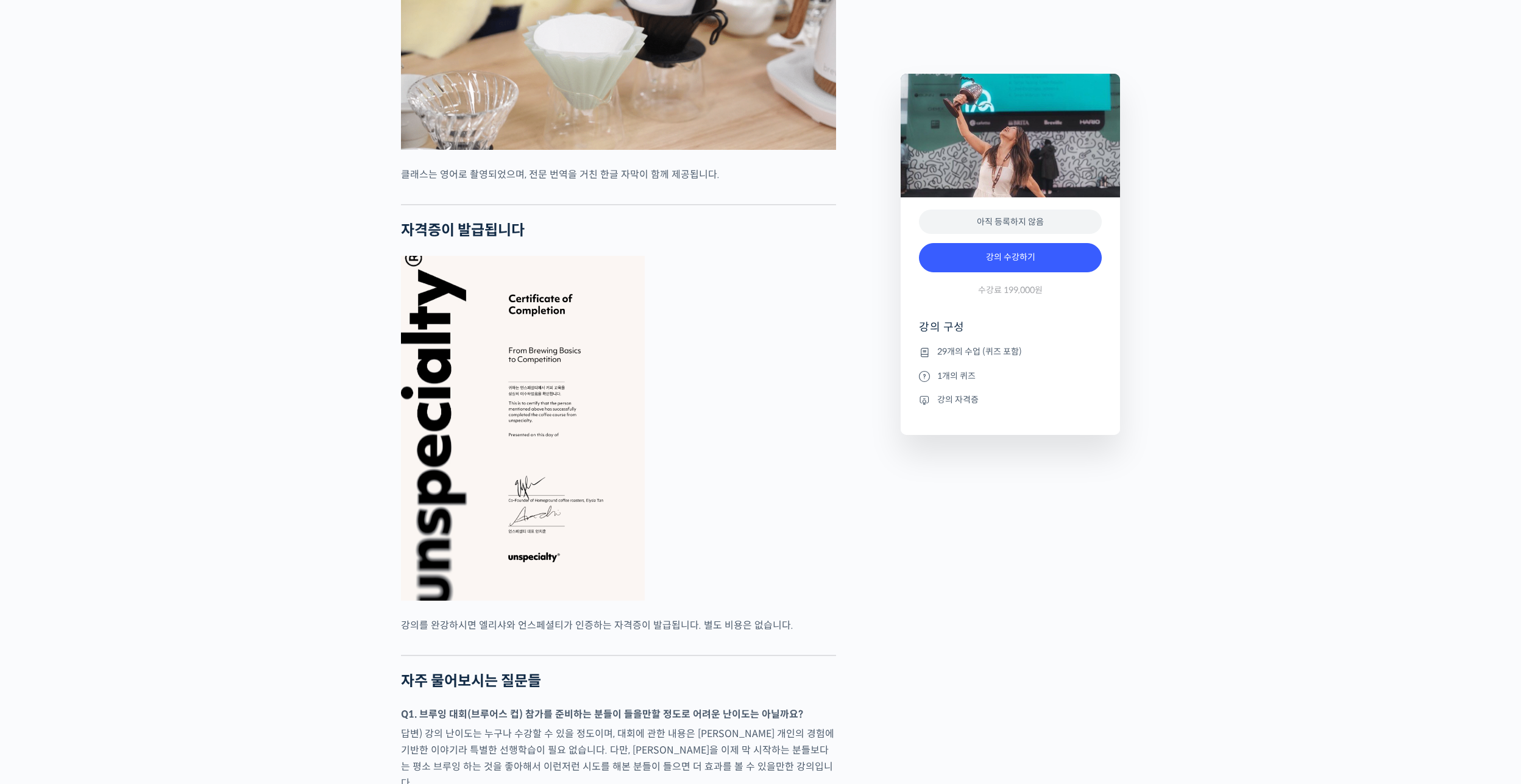
scroll to position [3686, 0]
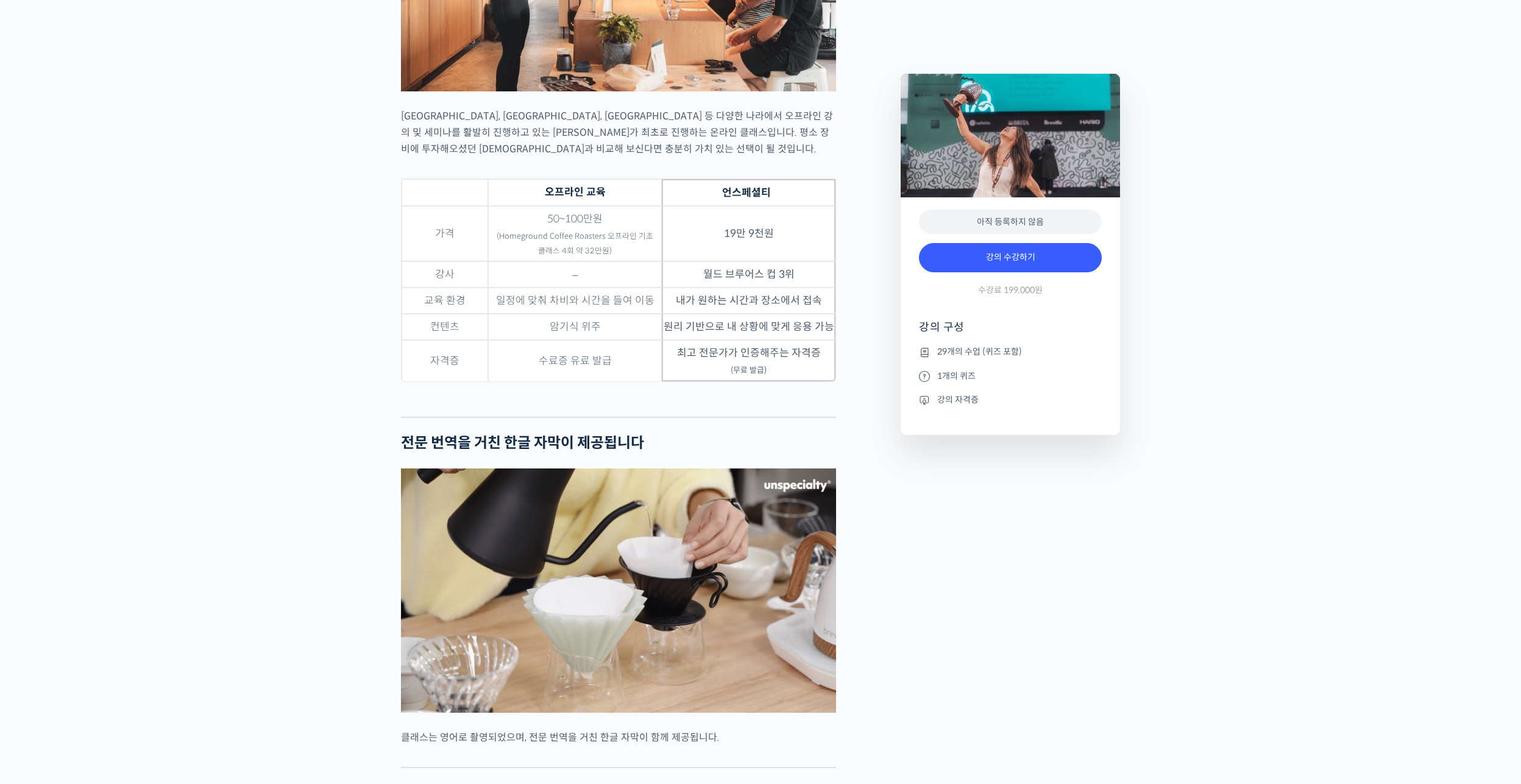
drag, startPoint x: 315, startPoint y: 482, endPoint x: 296, endPoint y: 190, distance: 292.6
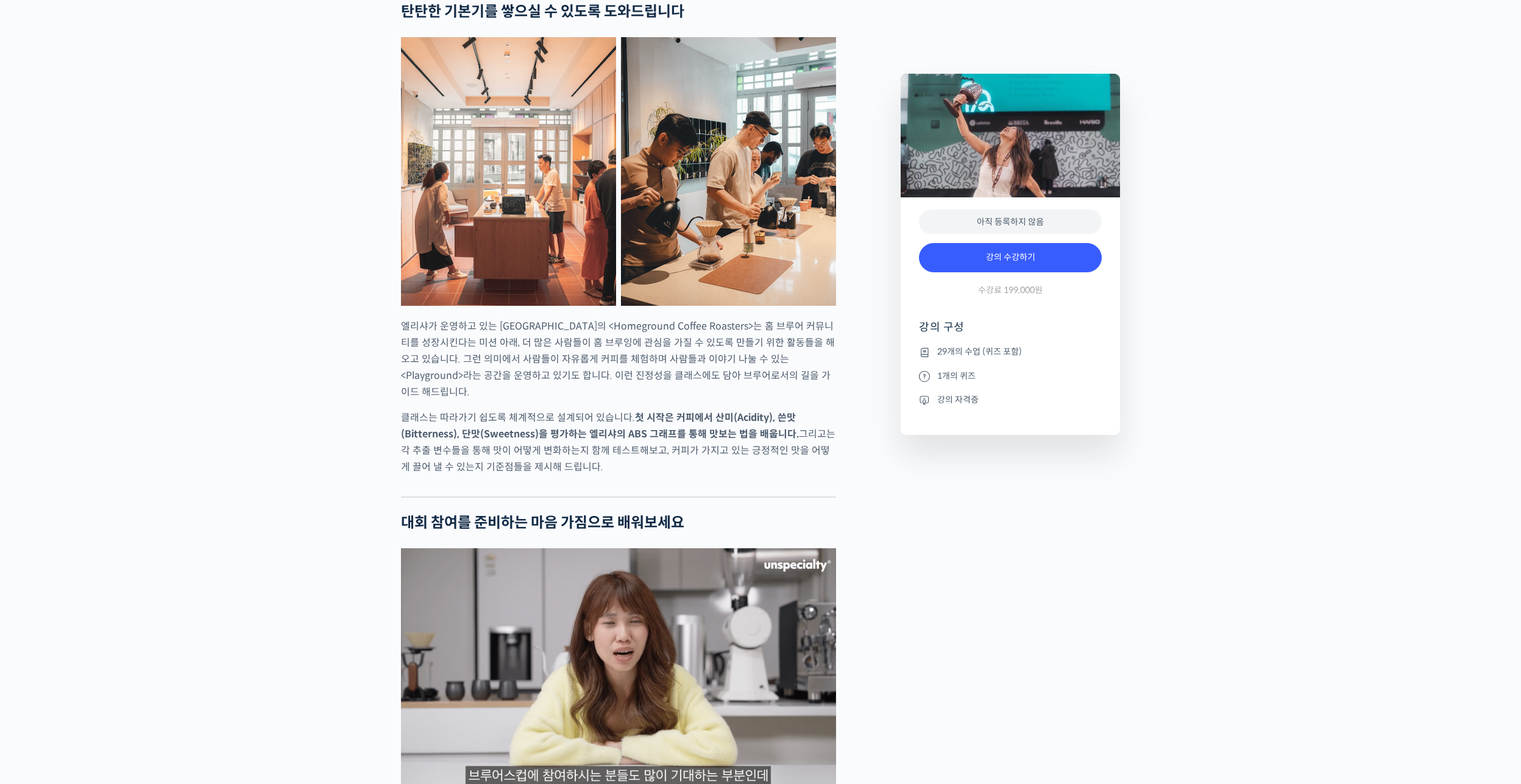
scroll to position [0, 0]
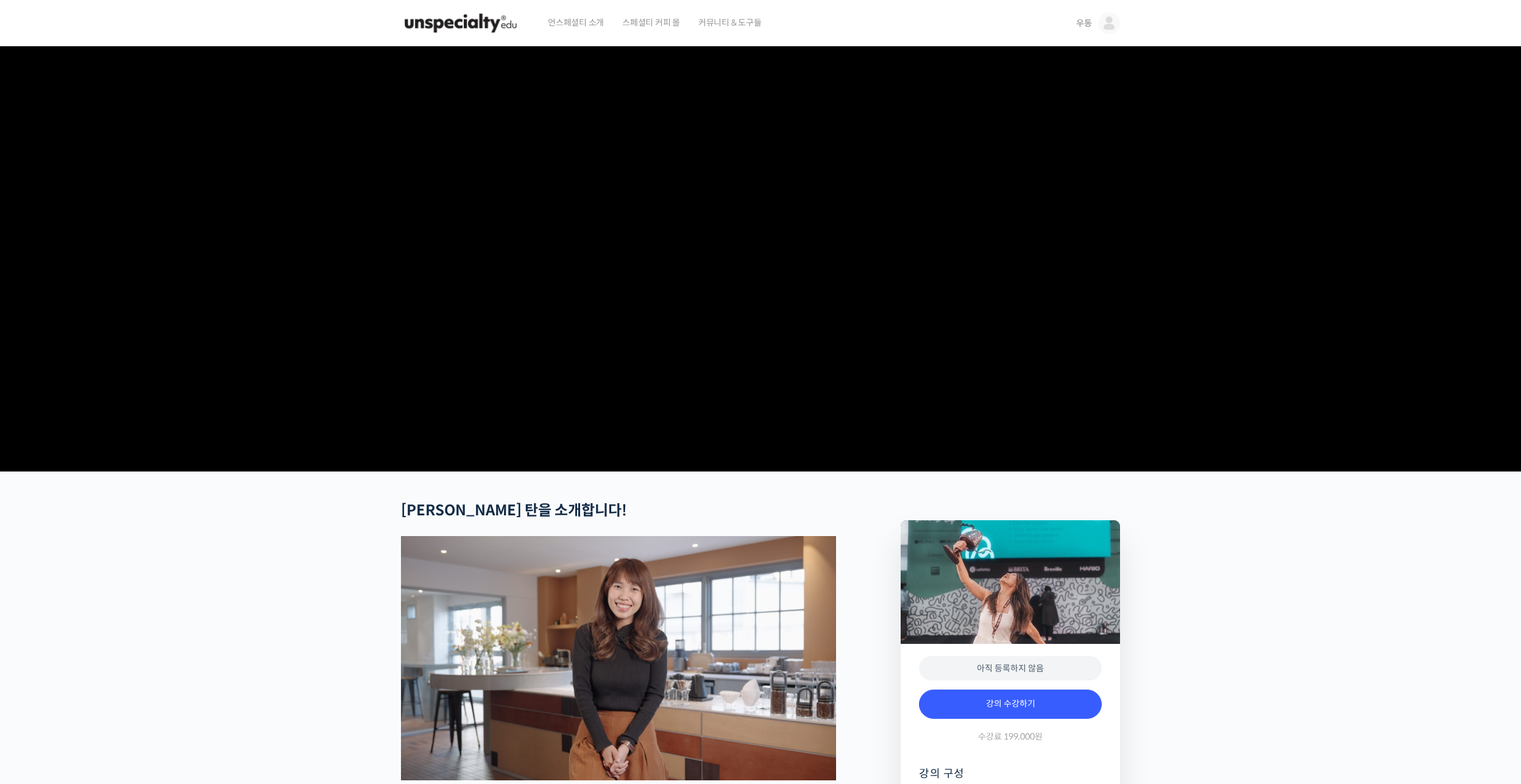
drag, startPoint x: 231, startPoint y: 198, endPoint x: 207, endPoint y: -34, distance: 233.2
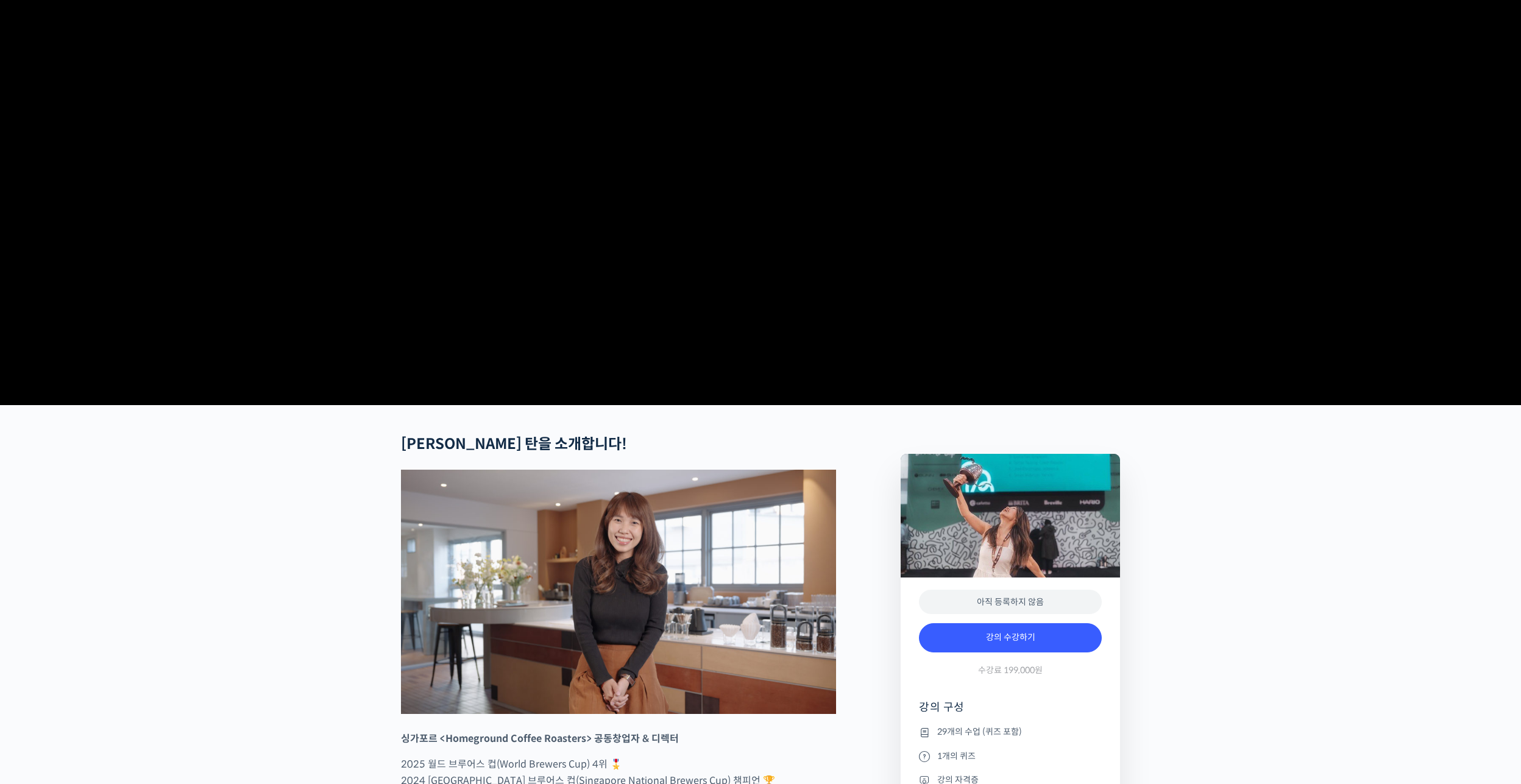
scroll to position [365, 0]
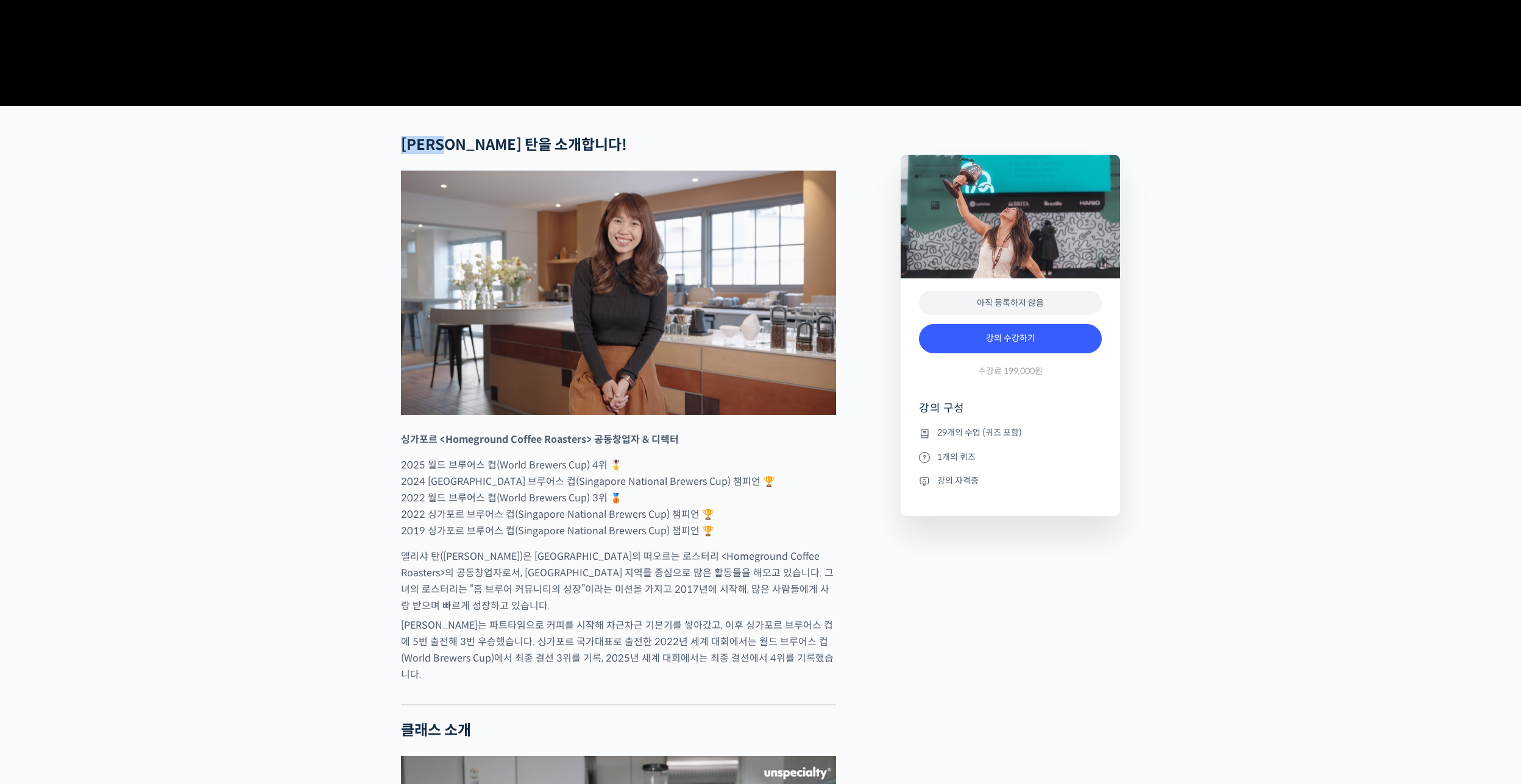
drag, startPoint x: 406, startPoint y: 190, endPoint x: 463, endPoint y: 186, distance: 57.1
click at [463, 154] on strong "[PERSON_NAME] 탄을 소개합니다!" at bounding box center [514, 145] width 226 height 18
copy strong "엘리샤 탄"
